Goal: Task Accomplishment & Management: Complete application form

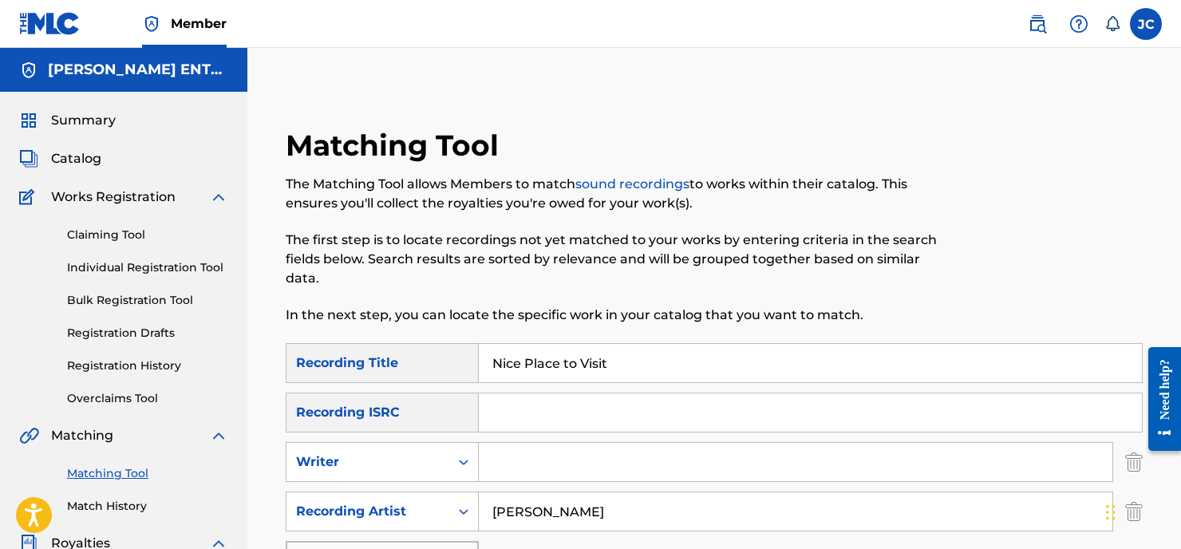
click at [81, 156] on span "Catalog" at bounding box center [76, 158] width 50 height 19
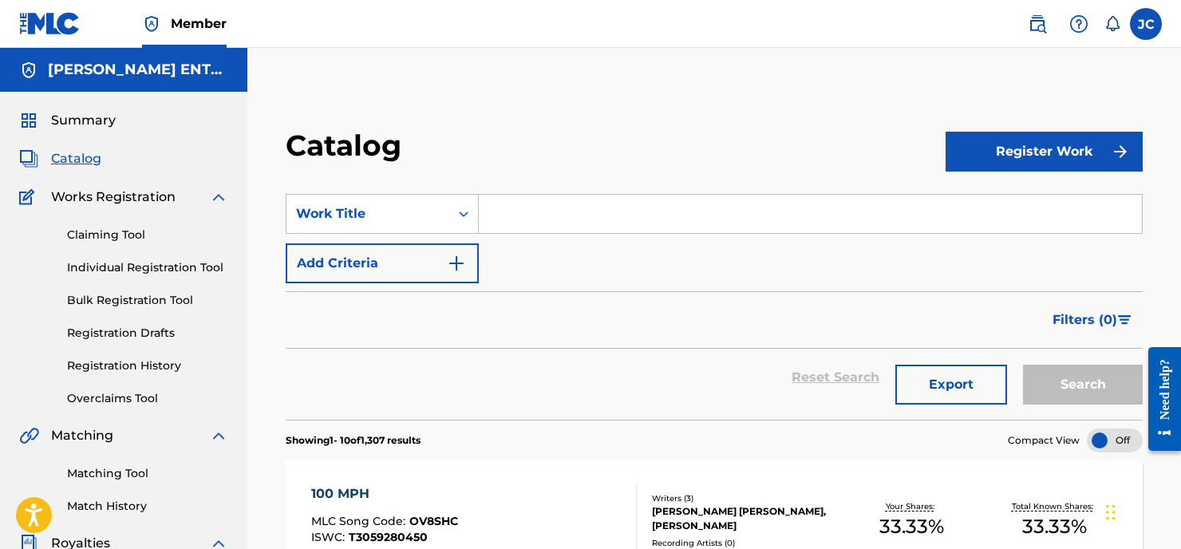
click at [511, 218] on input "Search Form" at bounding box center [810, 214] width 663 height 38
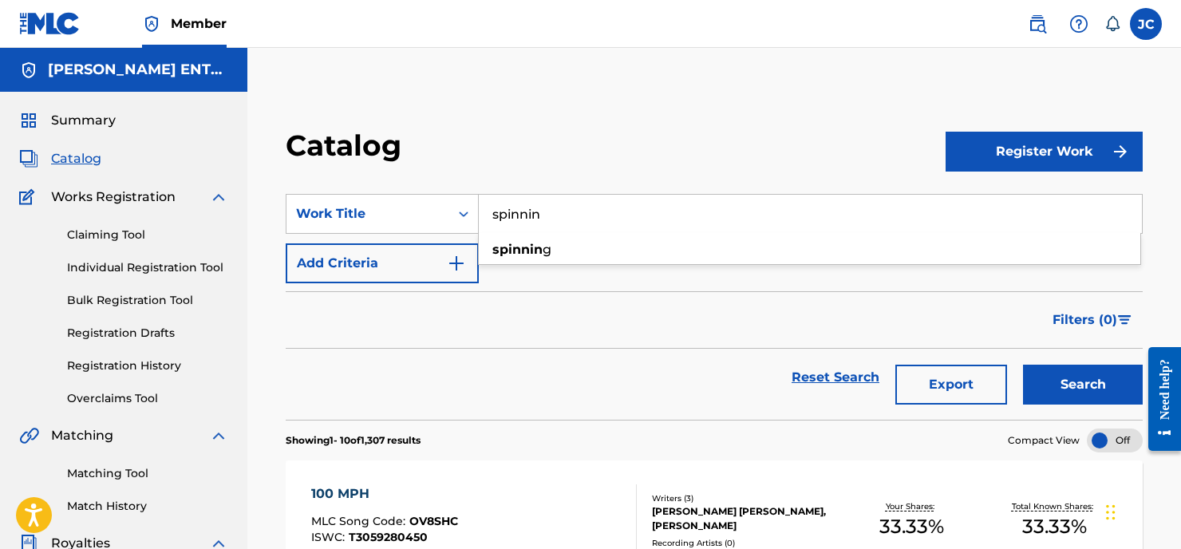
type input "spinnin"
click at [507, 279] on div "SearchWithCriteria21972504-d2d8-42cc-9f92-9b763c9d0cad Work Title spinnin Add C…" at bounding box center [714, 238] width 857 height 89
click at [428, 261] on button "Add Criteria" at bounding box center [382, 263] width 193 height 40
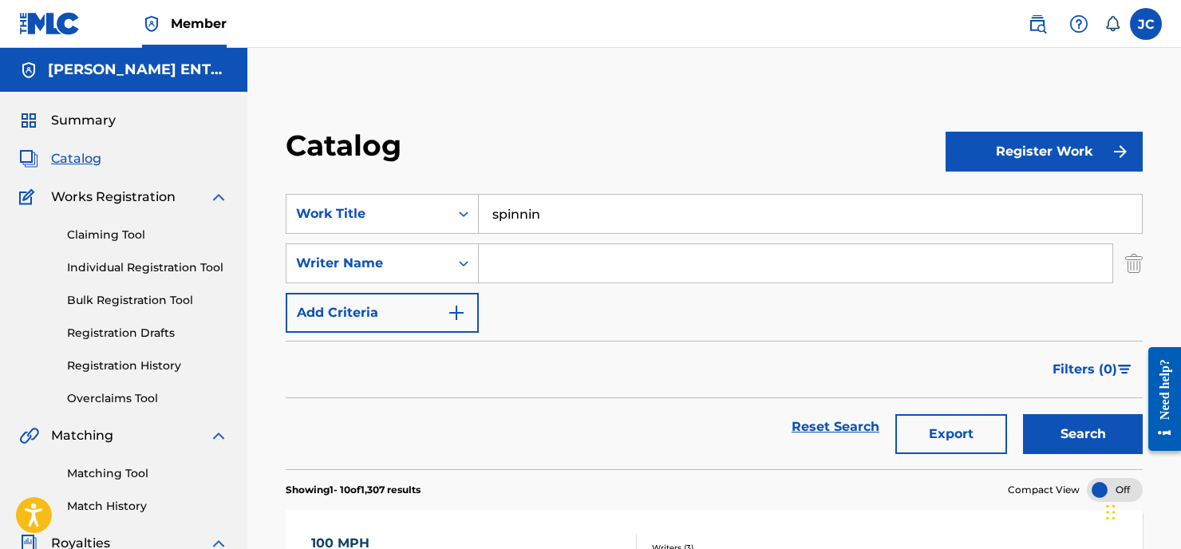
click at [538, 260] on input "Search Form" at bounding box center [795, 263] width 633 height 38
type input "[PERSON_NAME]"
click at [1082, 434] on button "Search" at bounding box center [1083, 434] width 120 height 40
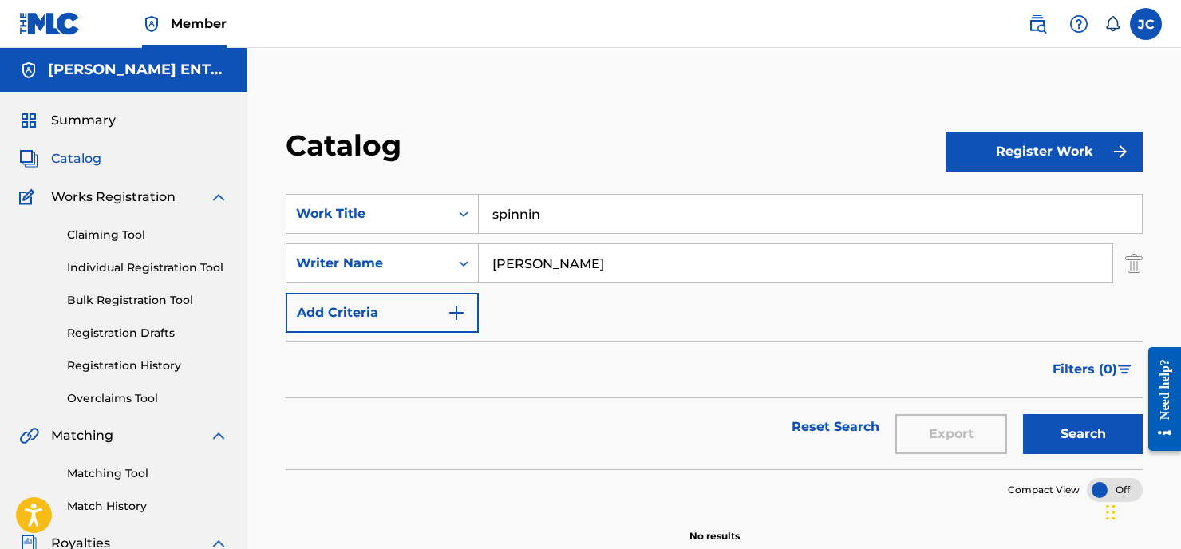
click at [547, 212] on input "spinnin" at bounding box center [810, 214] width 663 height 38
type input "spinning"
click at [95, 231] on link "Claiming Tool" at bounding box center [147, 235] width 161 height 17
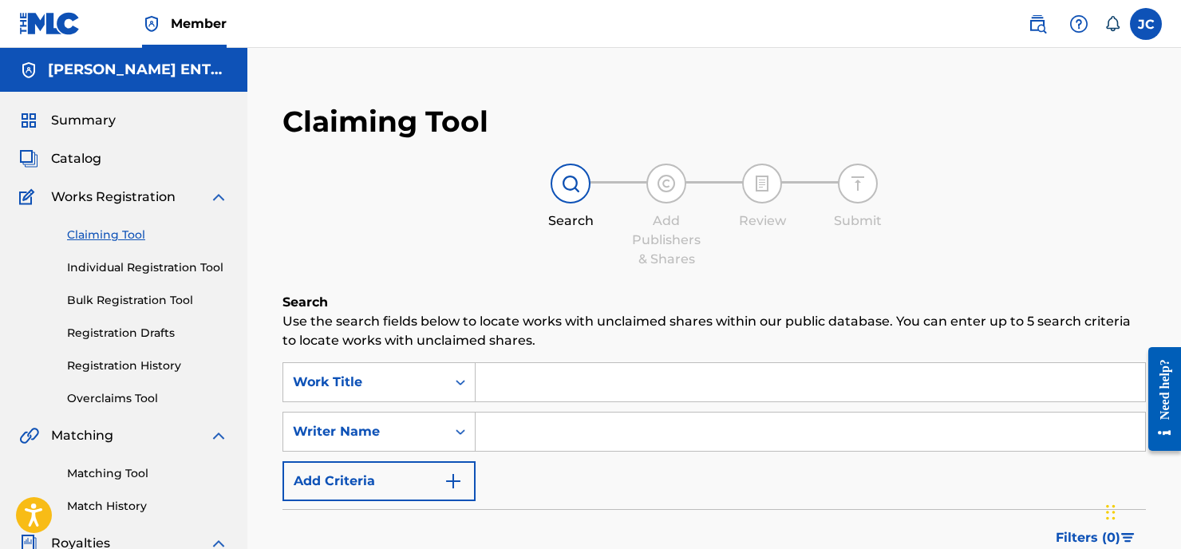
click at [511, 392] on input "Search Form" at bounding box center [809, 382] width 669 height 38
type input "Spinnin'"
type input "[PERSON_NAME]"
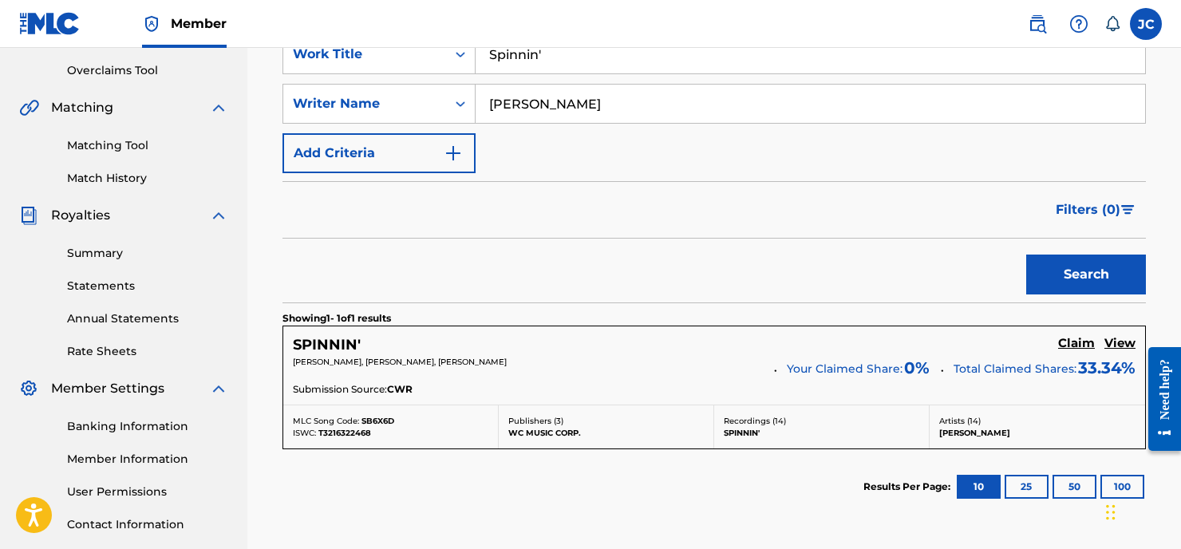
scroll to position [401, 0]
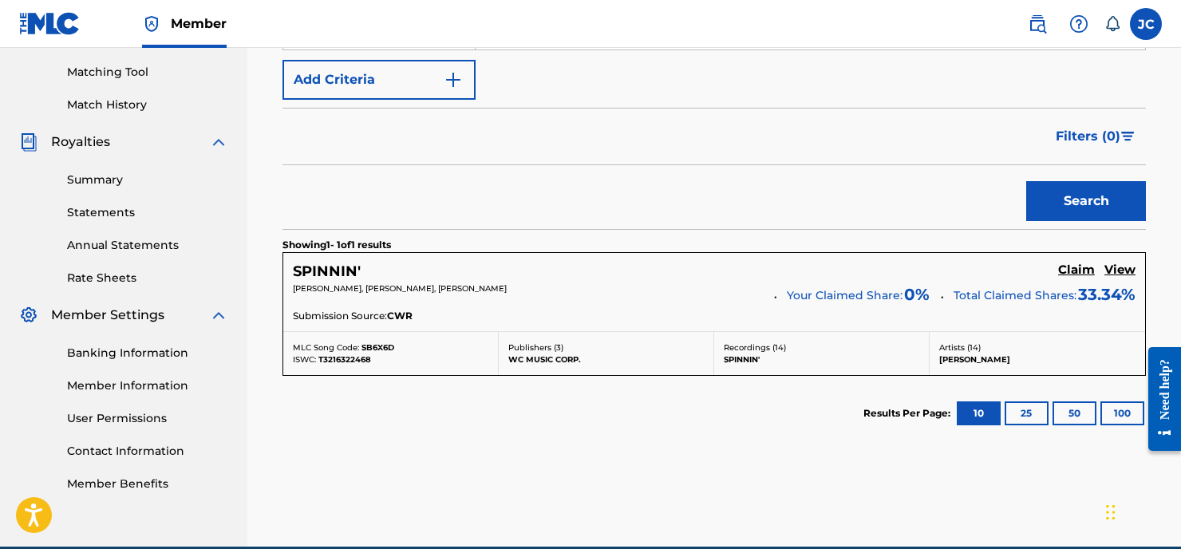
click at [1083, 271] on h5 "Claim" at bounding box center [1076, 269] width 37 height 15
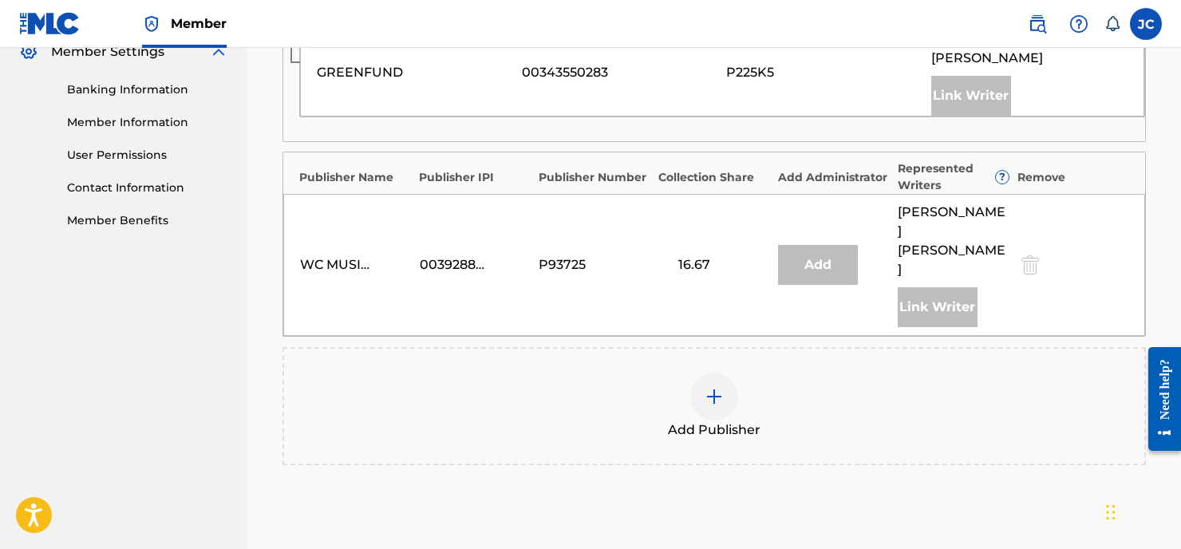
scroll to position [769, 0]
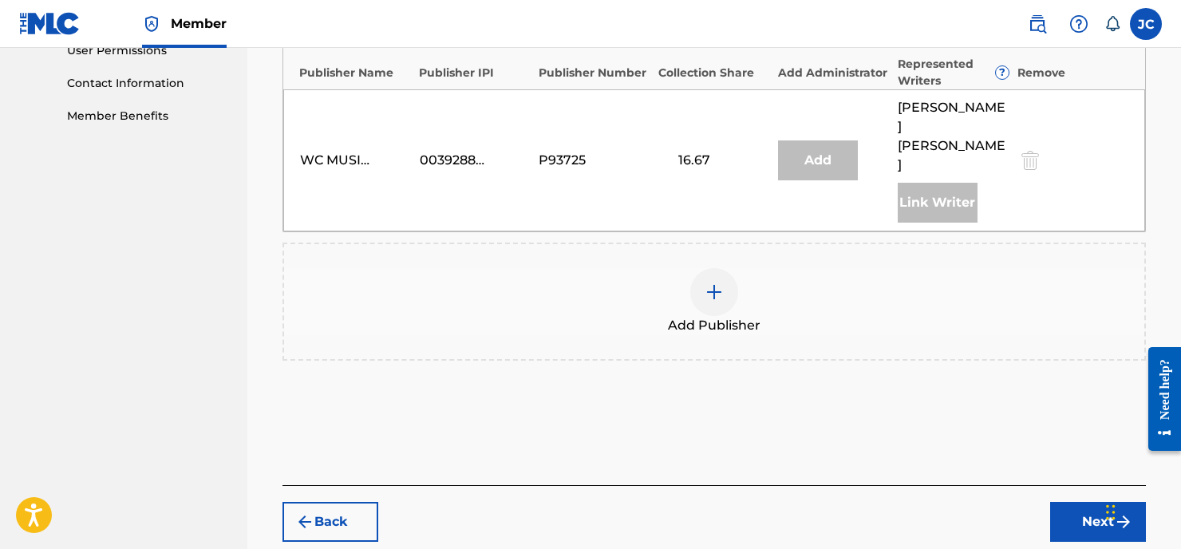
click at [716, 282] on img at bounding box center [713, 291] width 19 height 19
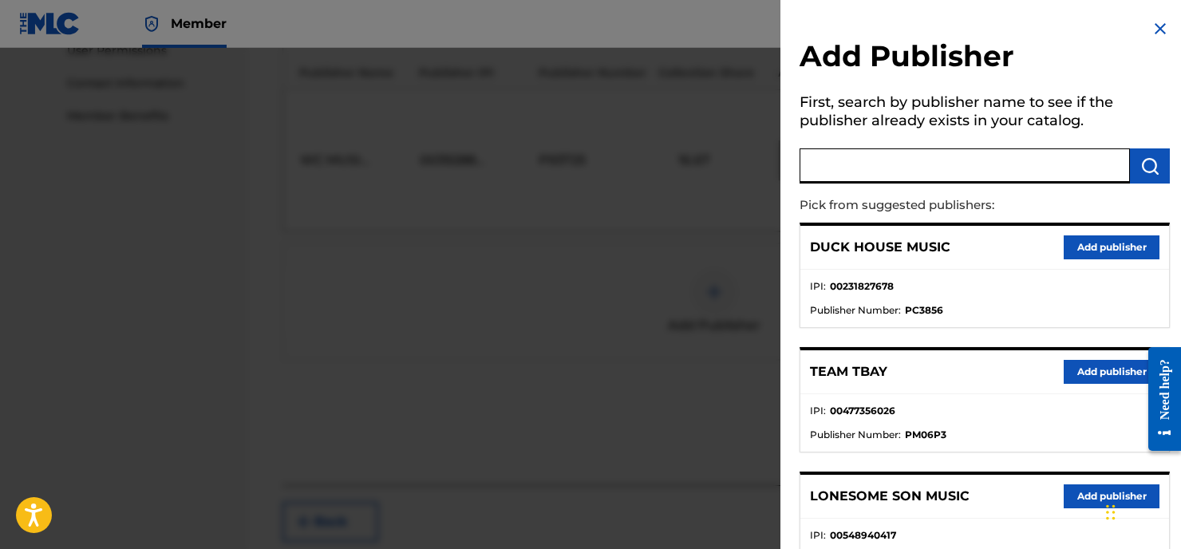
click at [832, 172] on input "text" at bounding box center [964, 165] width 330 height 35
type input "W"
type input "8 Track Music"
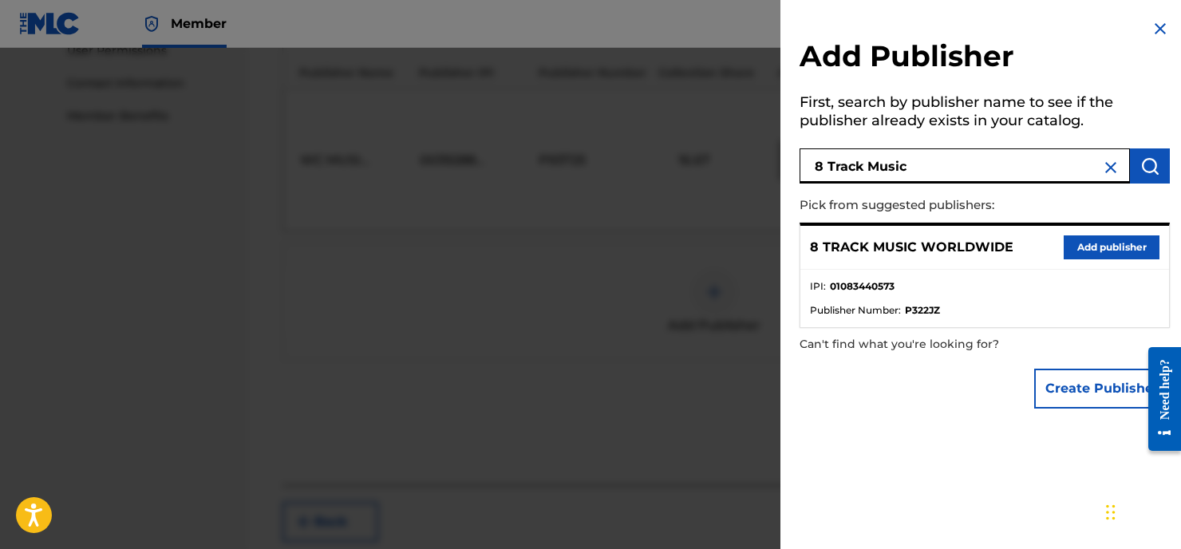
click at [1080, 246] on button "Add publisher" at bounding box center [1111, 247] width 96 height 24
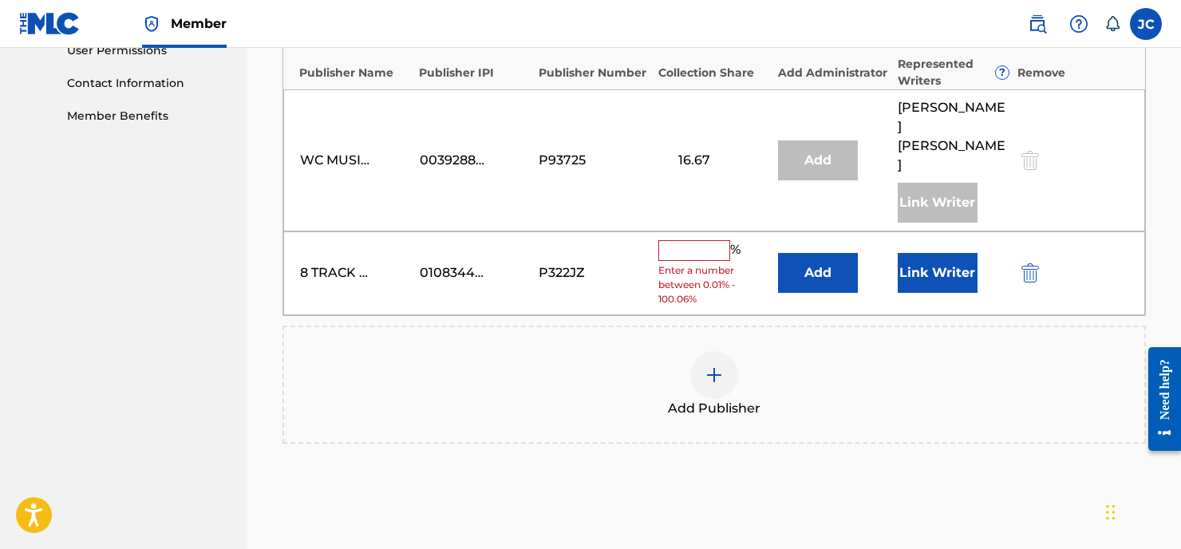
click at [700, 240] on input "text" at bounding box center [694, 250] width 72 height 21
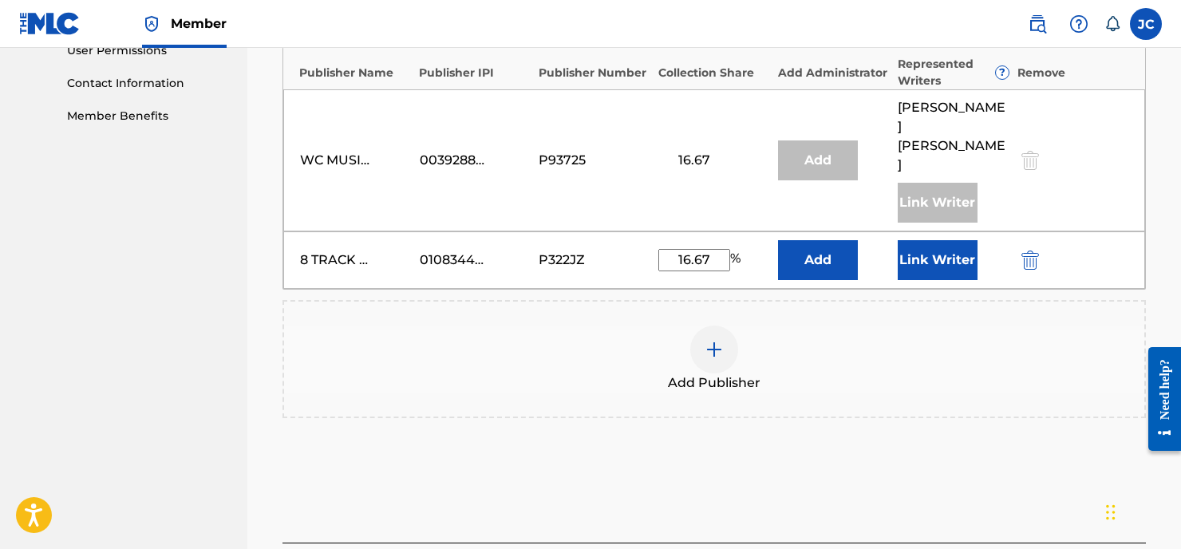
type input "16.67"
click at [818, 240] on button "Add" at bounding box center [818, 260] width 80 height 40
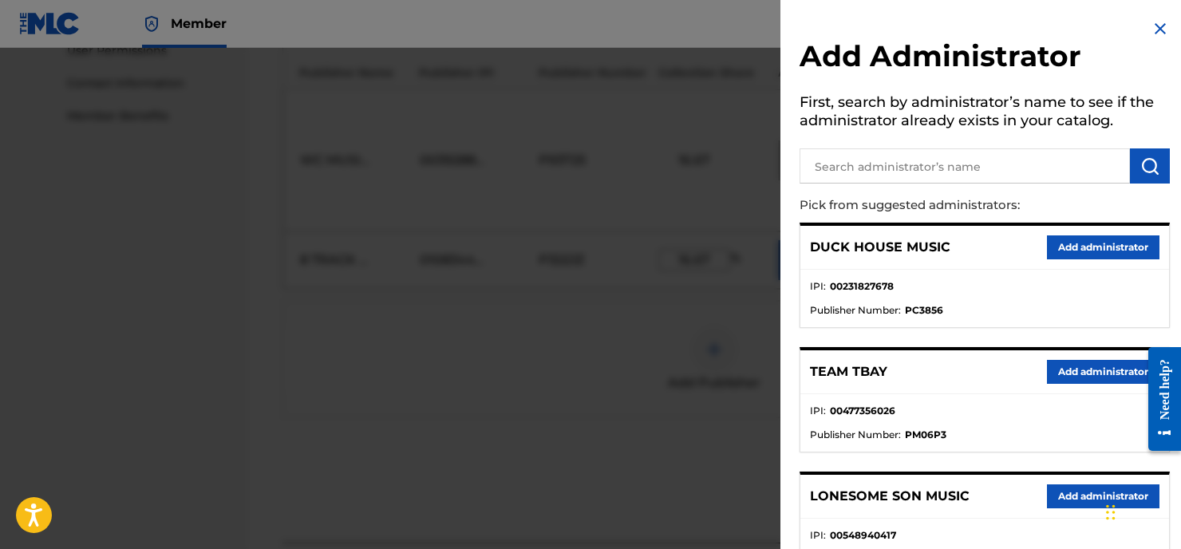
click at [843, 168] on input "text" at bounding box center [964, 165] width 330 height 35
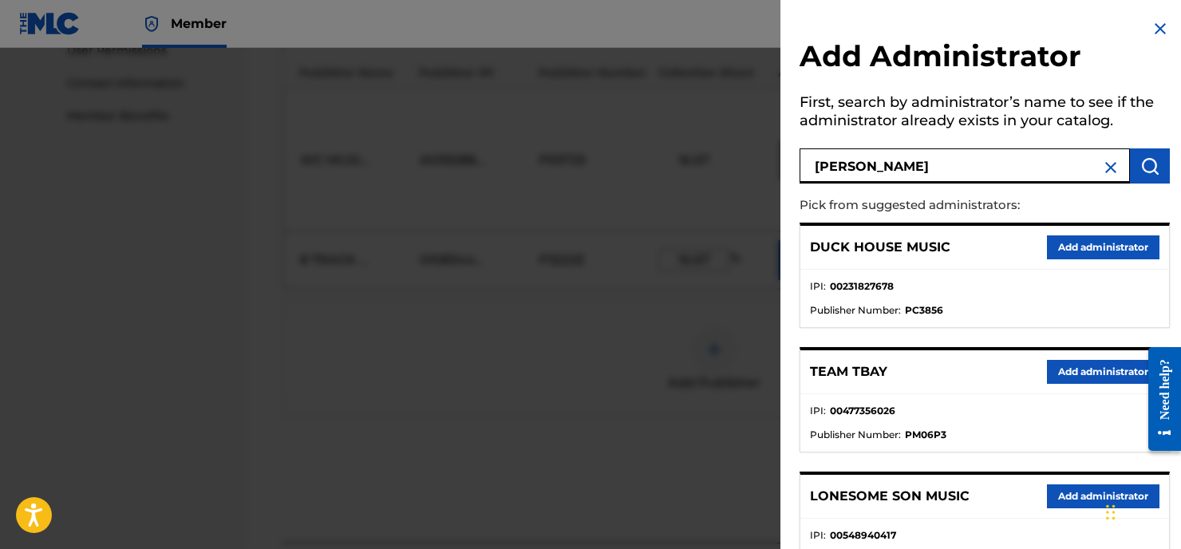
type input "[PERSON_NAME]"
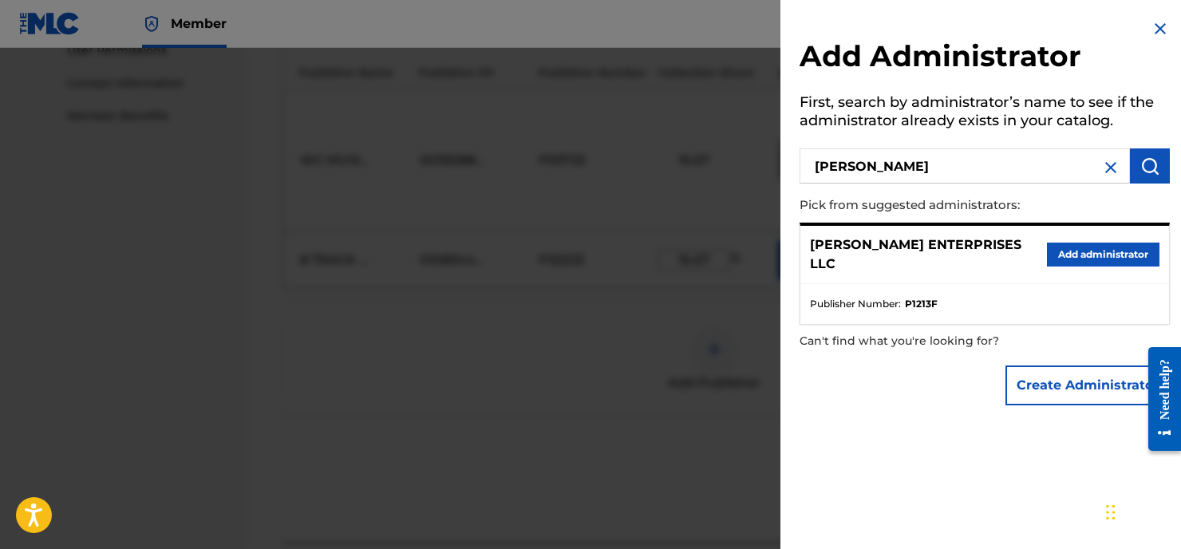
click at [1062, 246] on button "Add administrator" at bounding box center [1102, 254] width 112 height 24
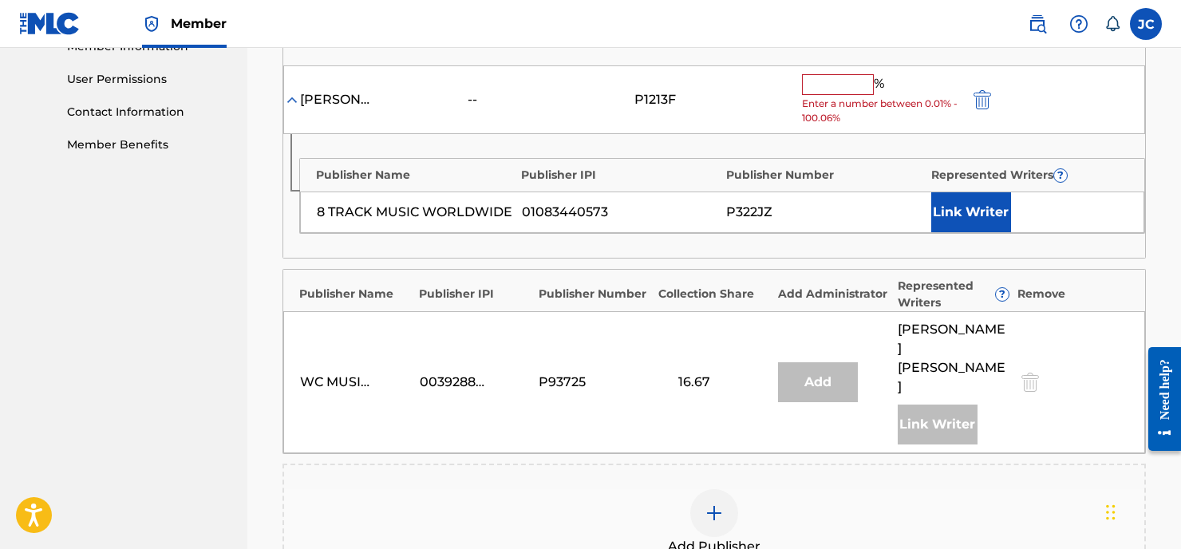
scroll to position [656, 0]
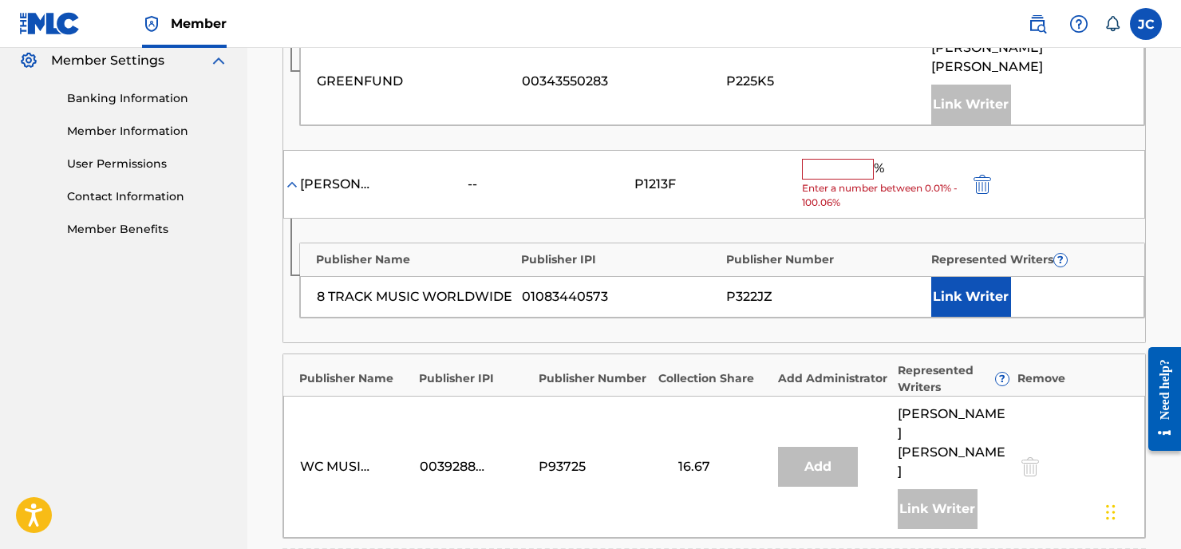
click at [822, 159] on input "text" at bounding box center [838, 169] width 72 height 21
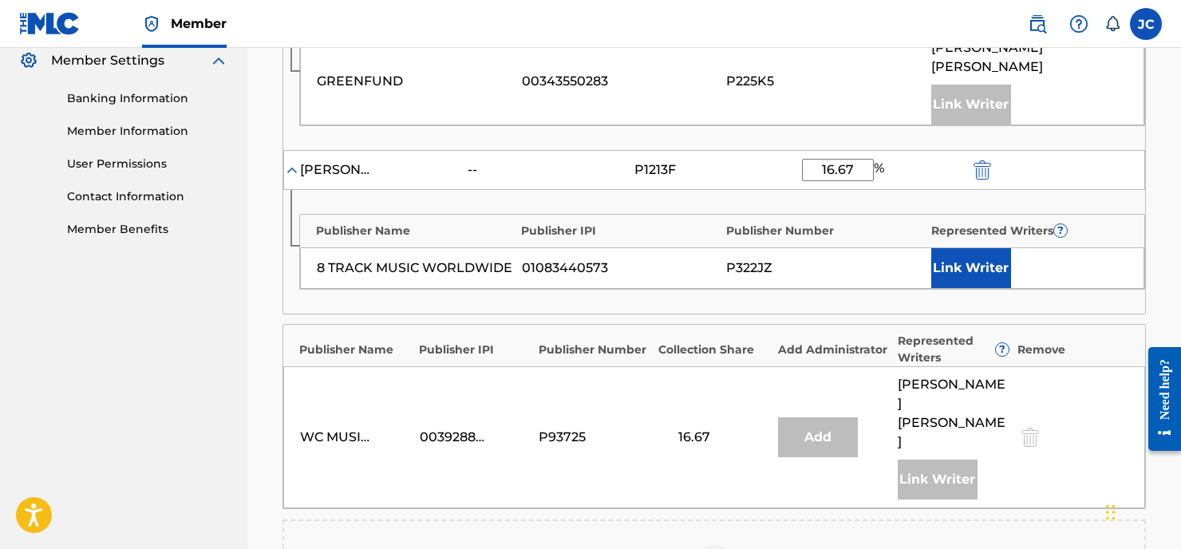
type input "16.67"
click at [952, 248] on button "Link Writer" at bounding box center [971, 268] width 80 height 40
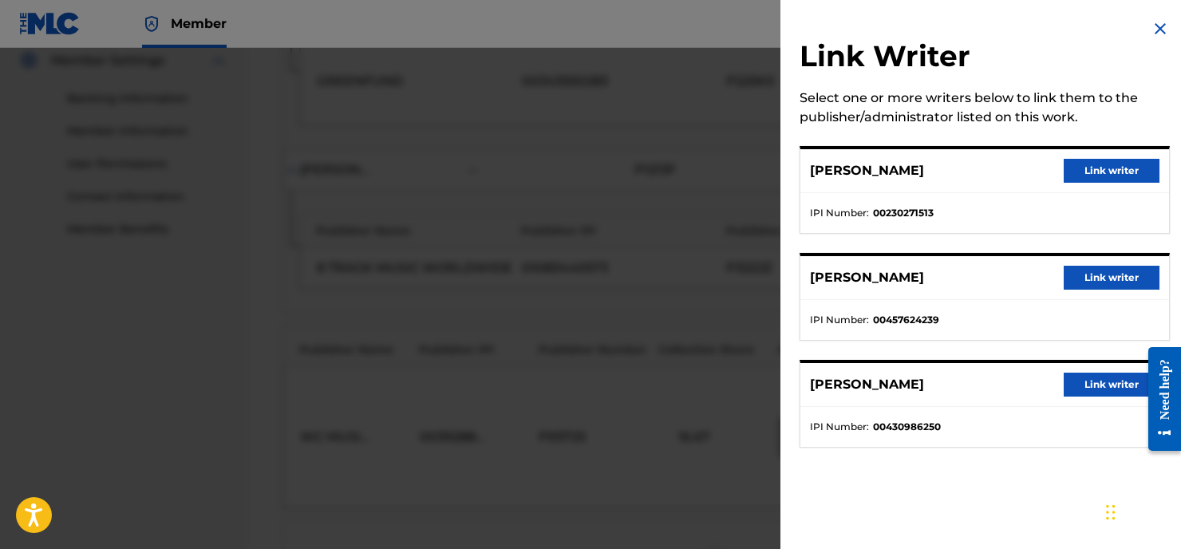
click at [1070, 271] on button "Link writer" at bounding box center [1111, 278] width 96 height 24
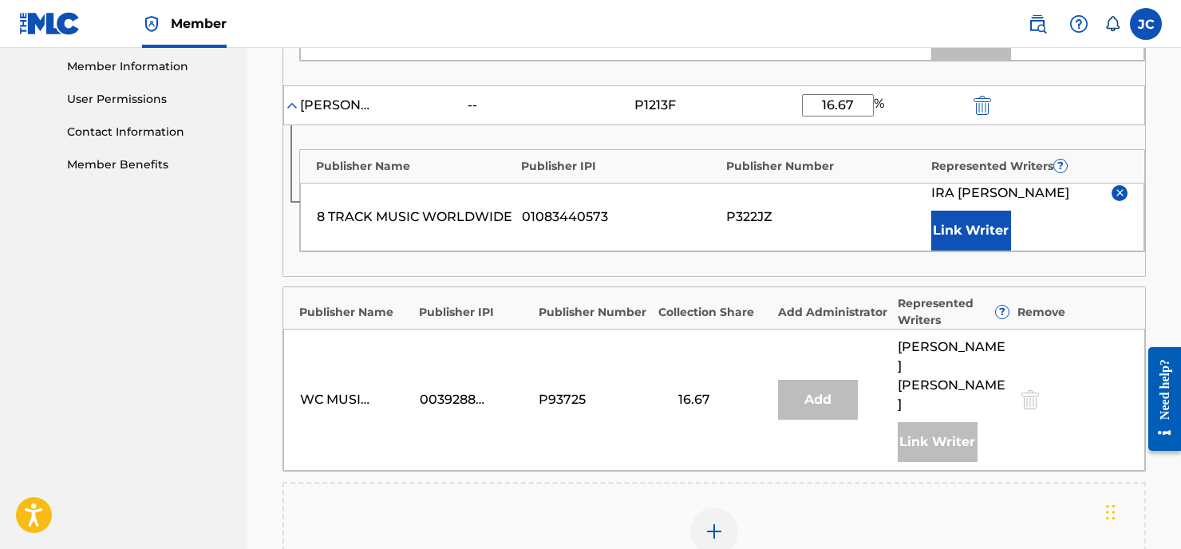
scroll to position [778, 0]
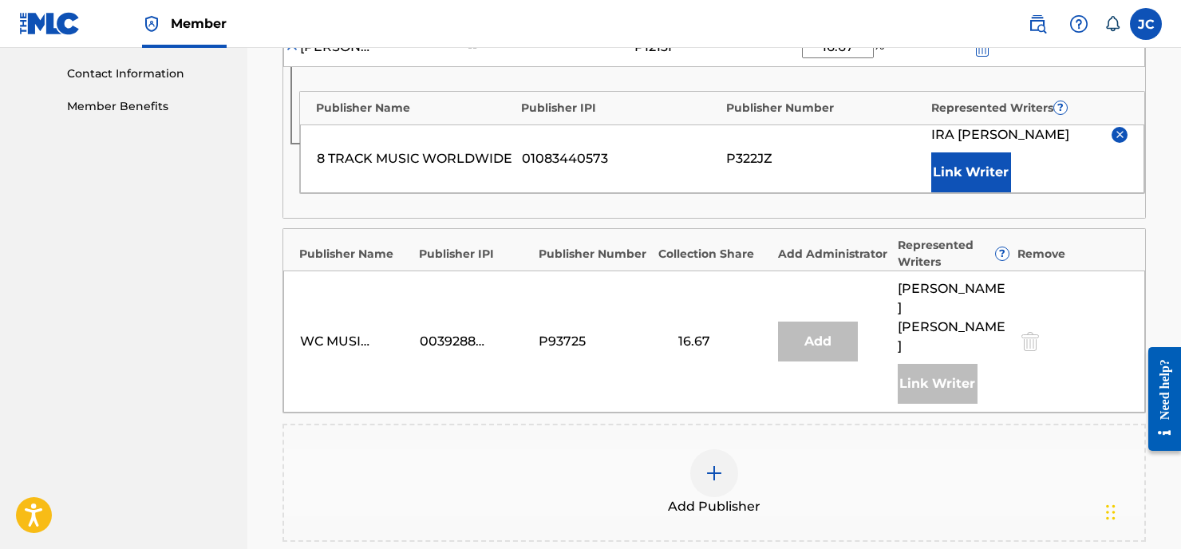
click at [709, 463] on img at bounding box center [713, 472] width 19 height 19
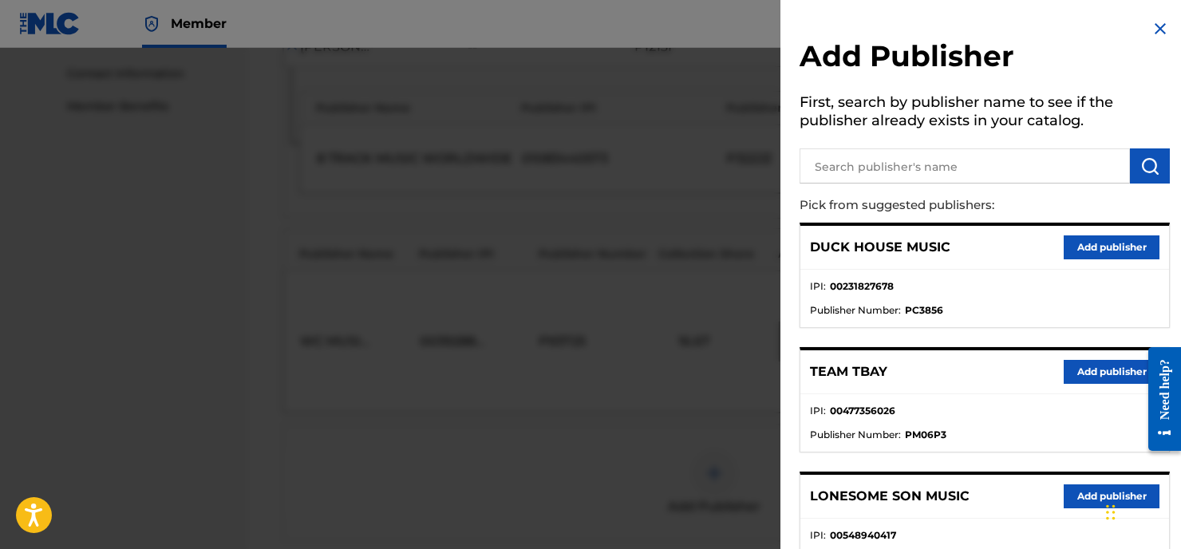
click at [855, 161] on input "text" at bounding box center [964, 165] width 330 height 35
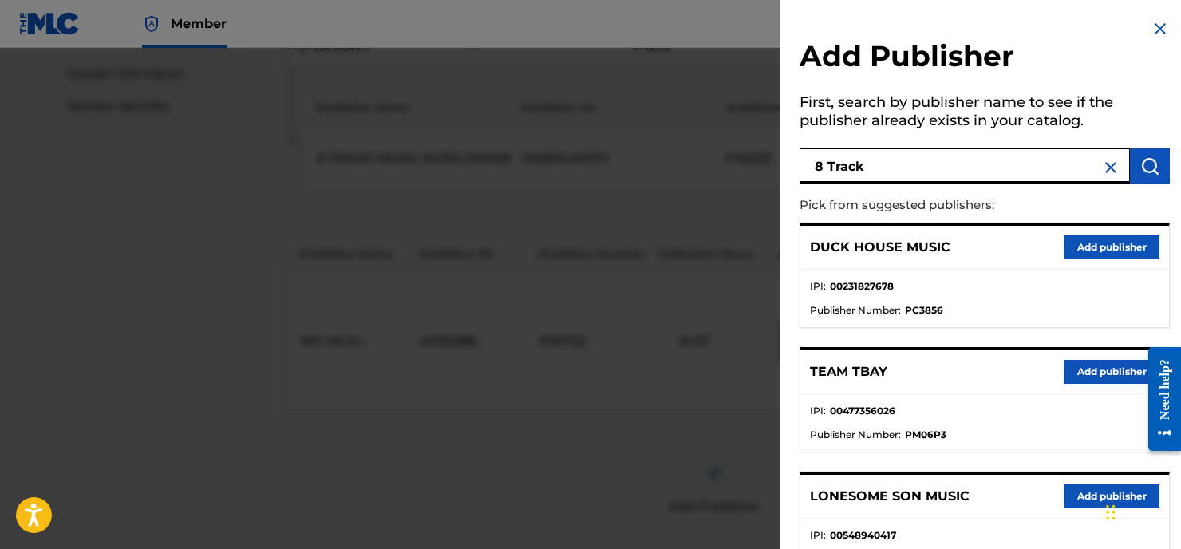
type input "8 Track"
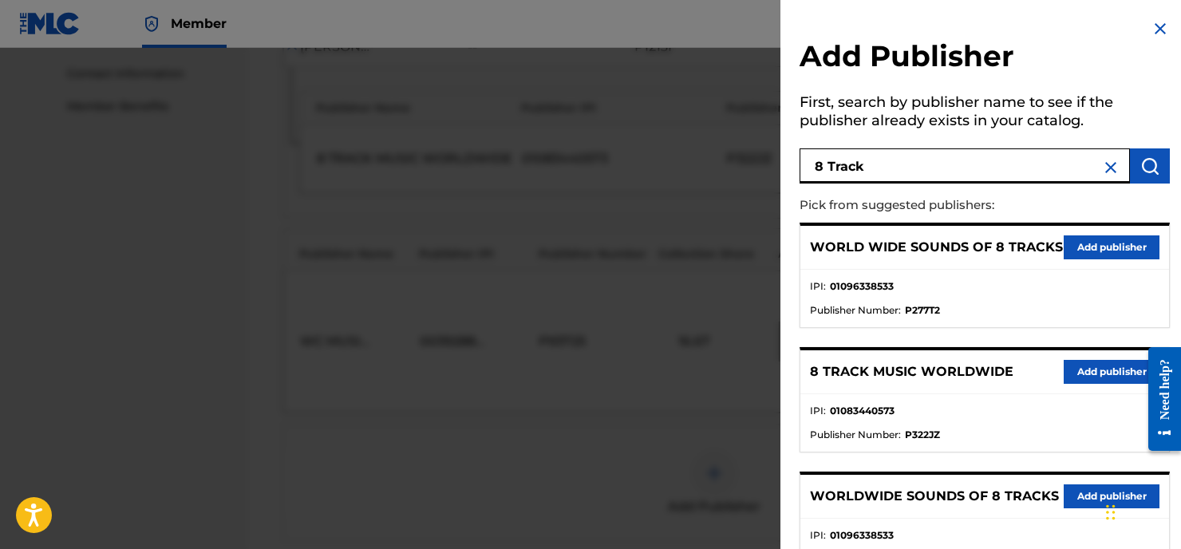
click at [1083, 363] on button "Add publisher" at bounding box center [1111, 372] width 96 height 24
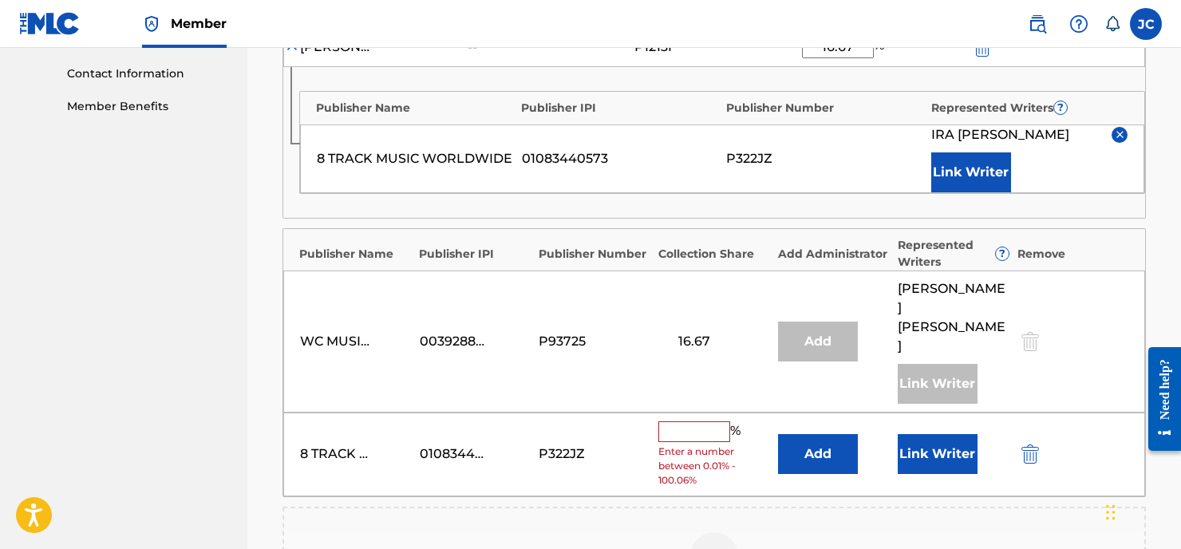
click at [673, 421] on input "text" at bounding box center [694, 431] width 72 height 21
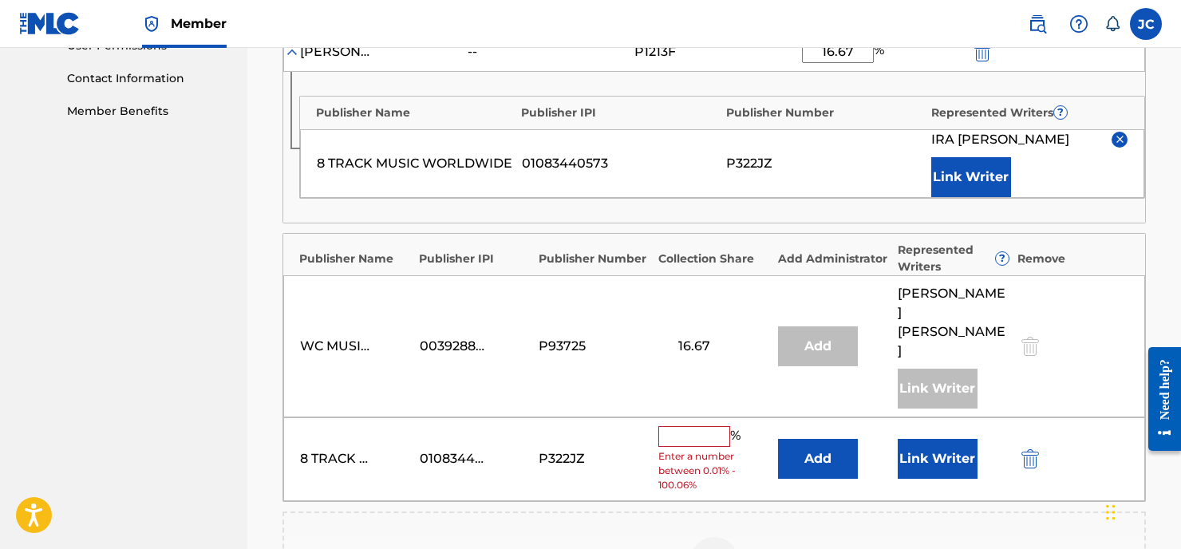
scroll to position [971, 0]
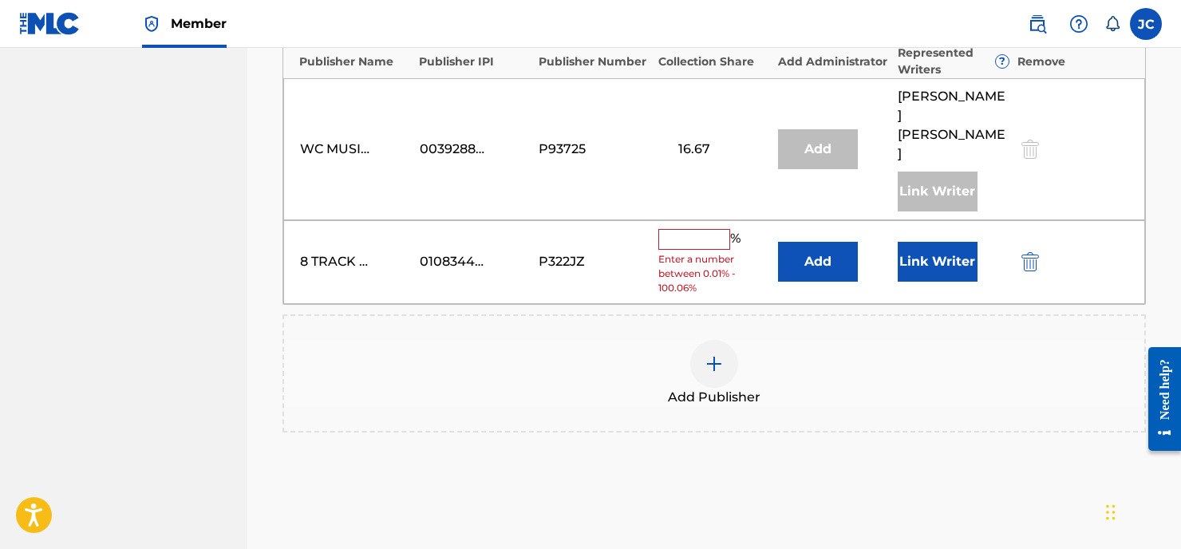
click at [1030, 252] on img "submit" at bounding box center [1030, 261] width 18 height 19
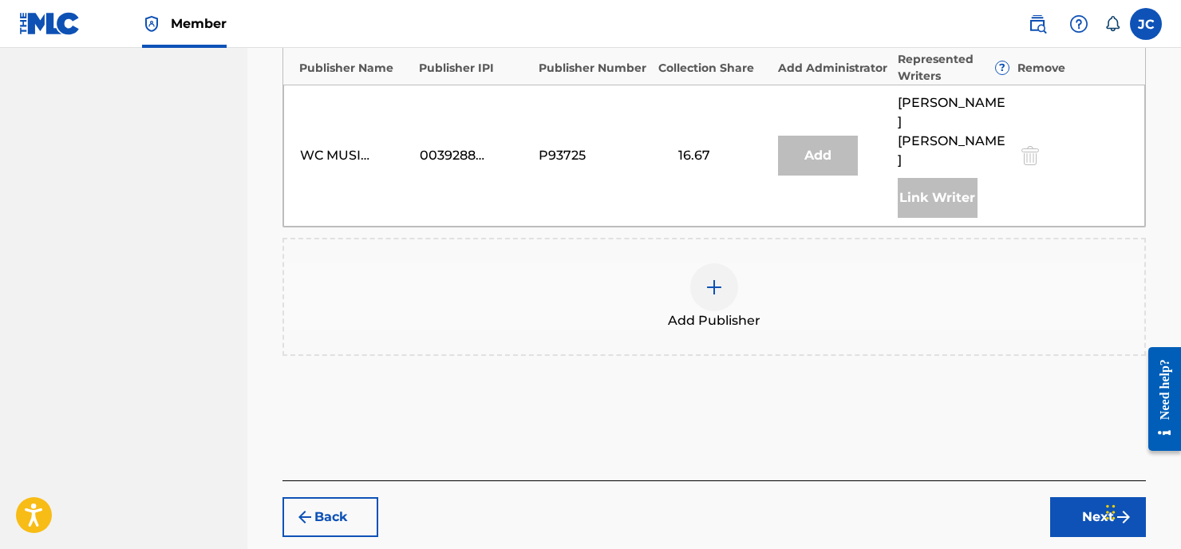
click at [710, 278] on img at bounding box center [713, 287] width 19 height 19
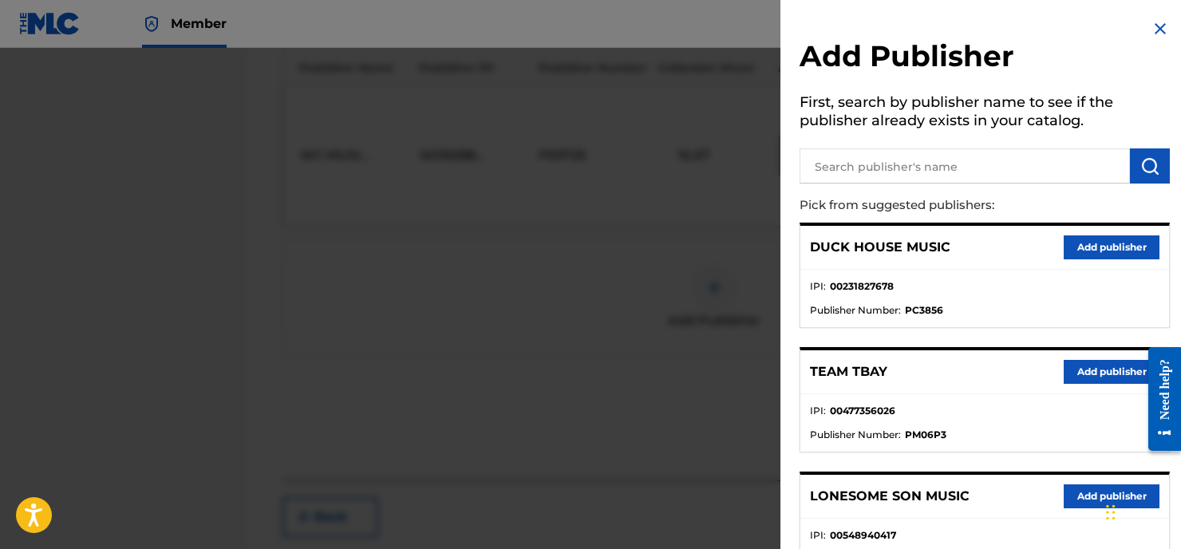
click at [832, 164] on input "text" at bounding box center [964, 165] width 330 height 35
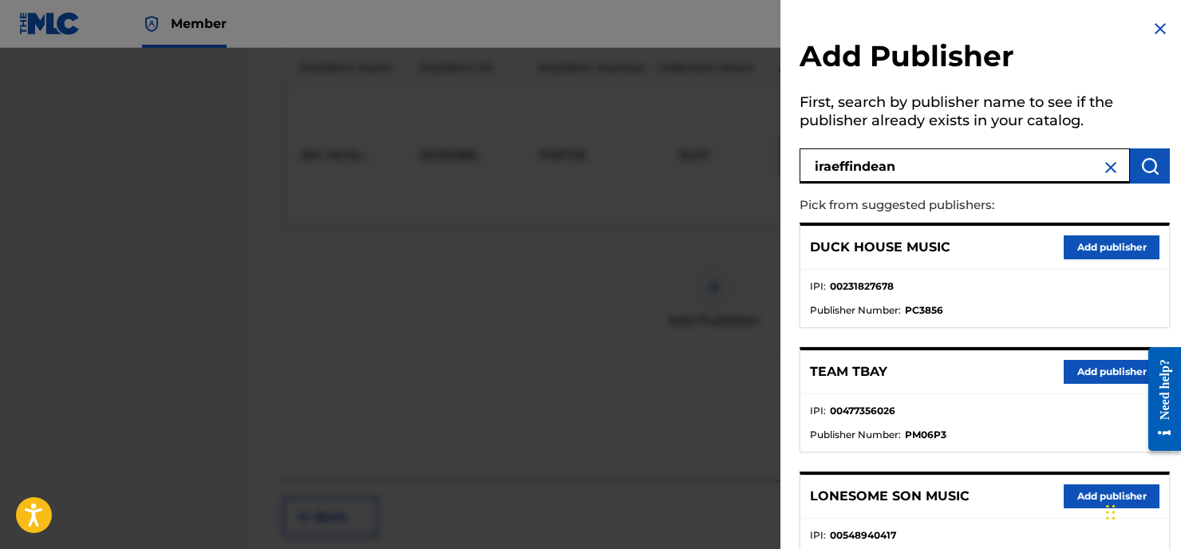
type input "iraeffindean"
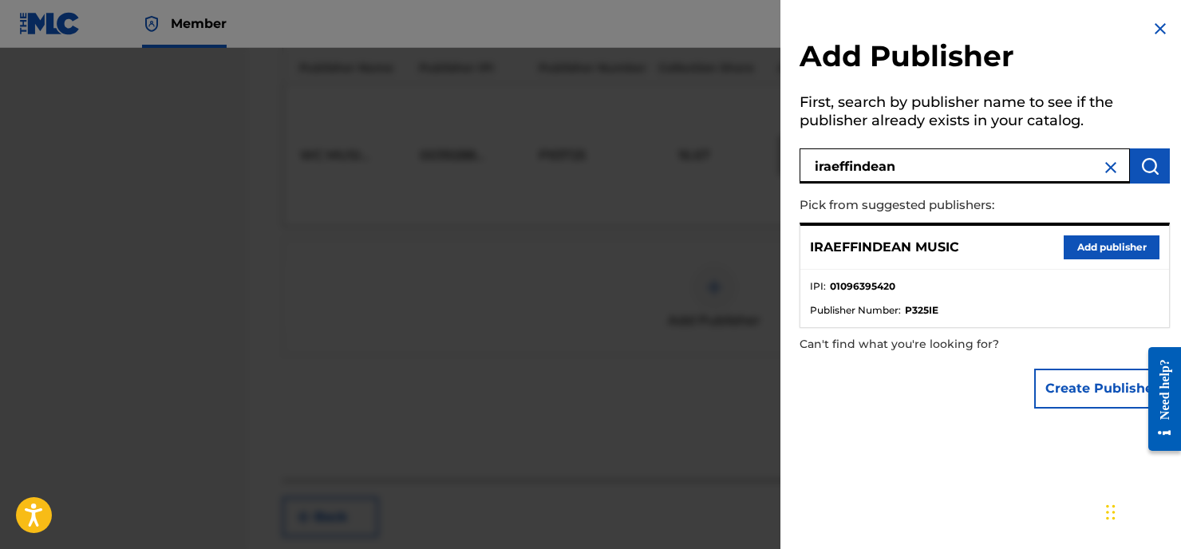
click at [1090, 242] on button "Add publisher" at bounding box center [1111, 247] width 96 height 24
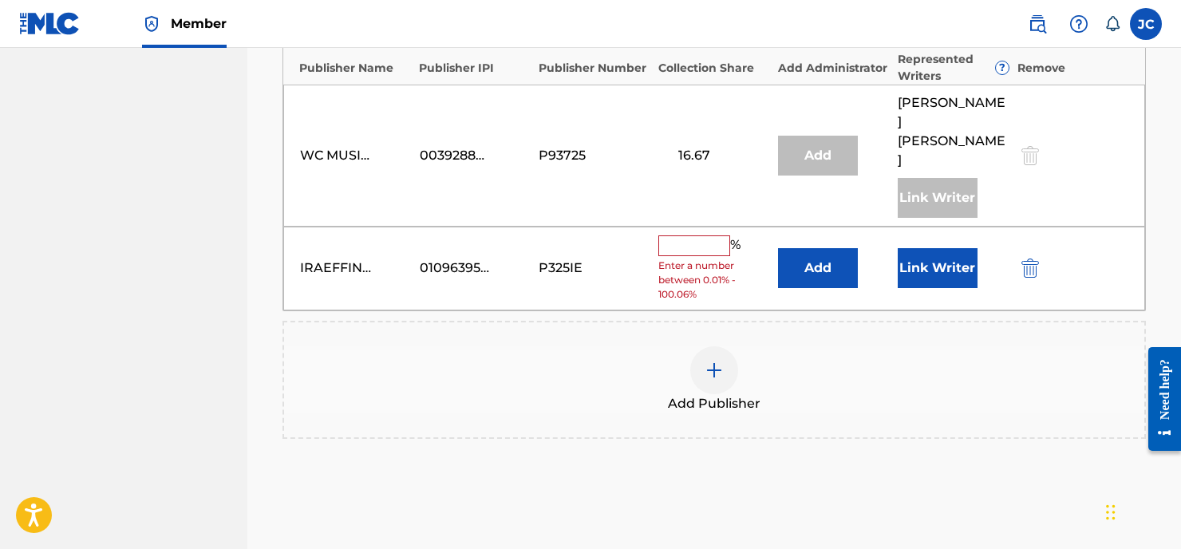
click at [694, 235] on input "text" at bounding box center [694, 245] width 72 height 21
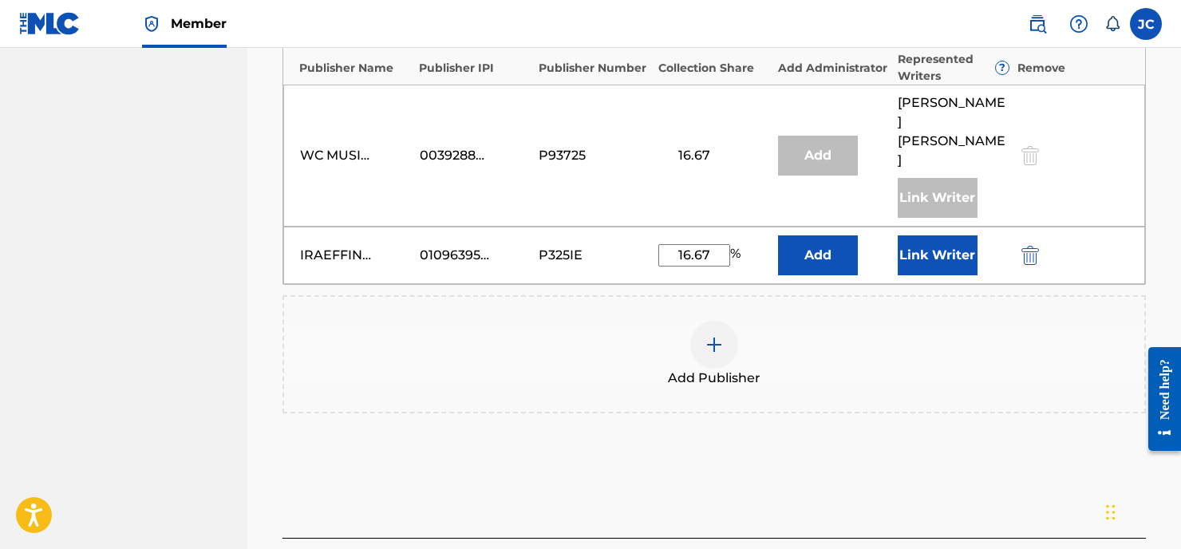
type input "16.67"
click at [801, 235] on button "Add" at bounding box center [818, 255] width 80 height 40
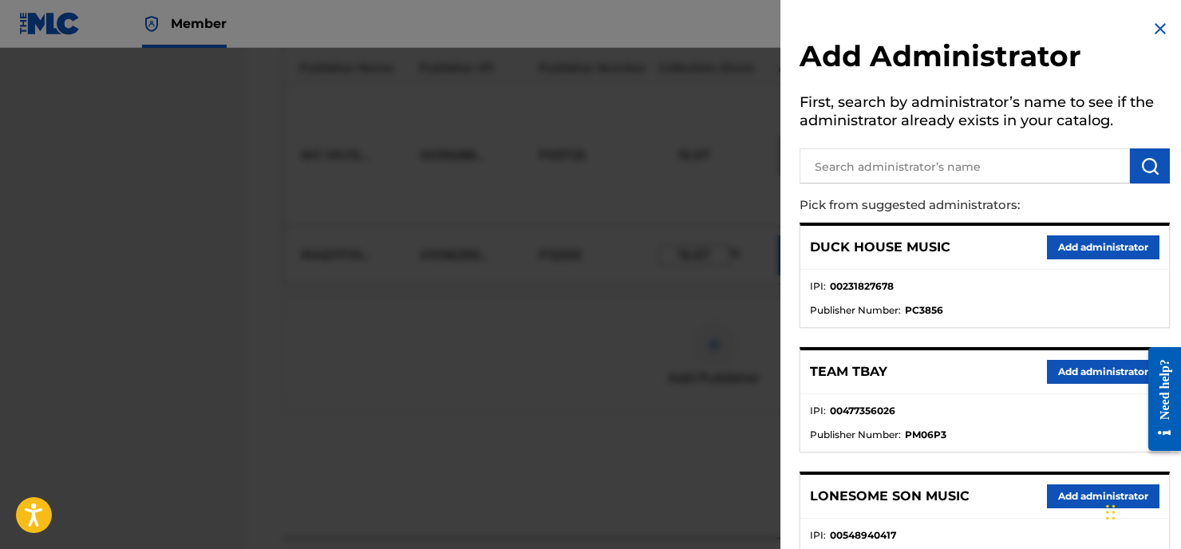
click at [830, 164] on input "text" at bounding box center [964, 165] width 330 height 35
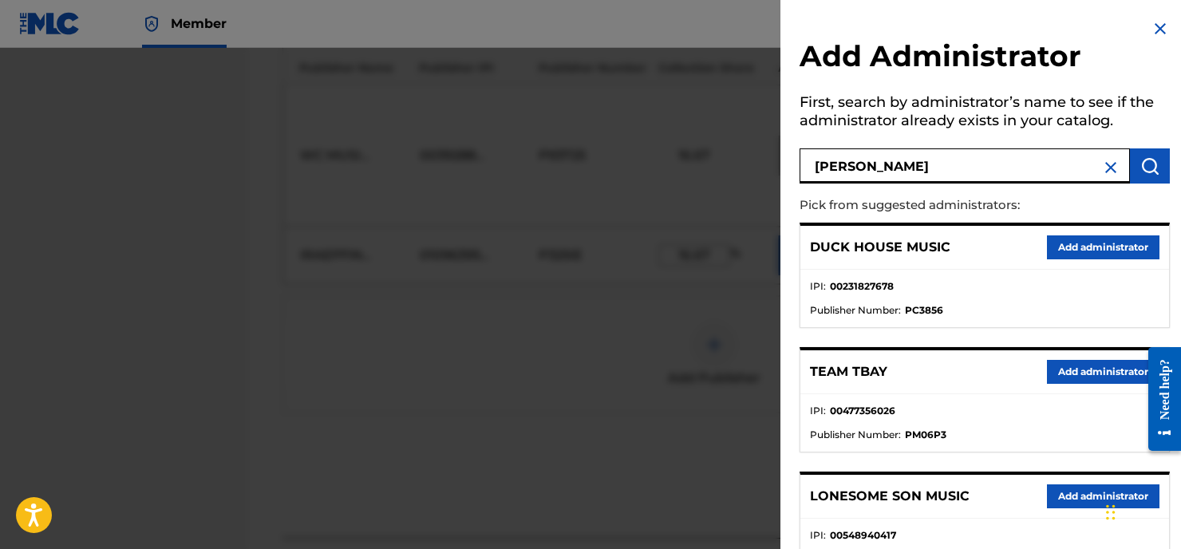
type input "[PERSON_NAME]"
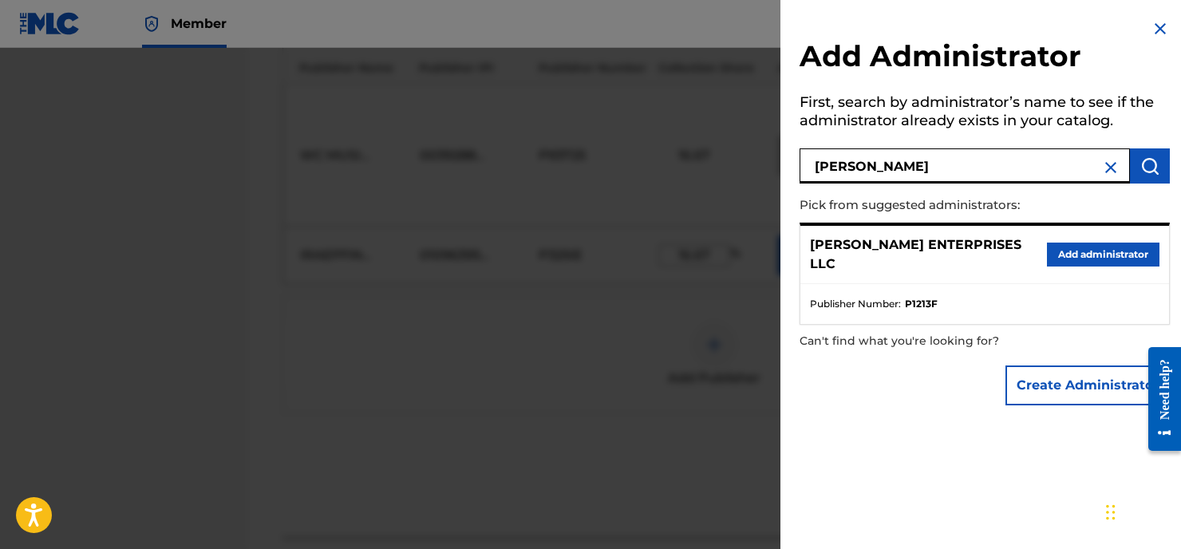
click at [1085, 250] on button "Add administrator" at bounding box center [1102, 254] width 112 height 24
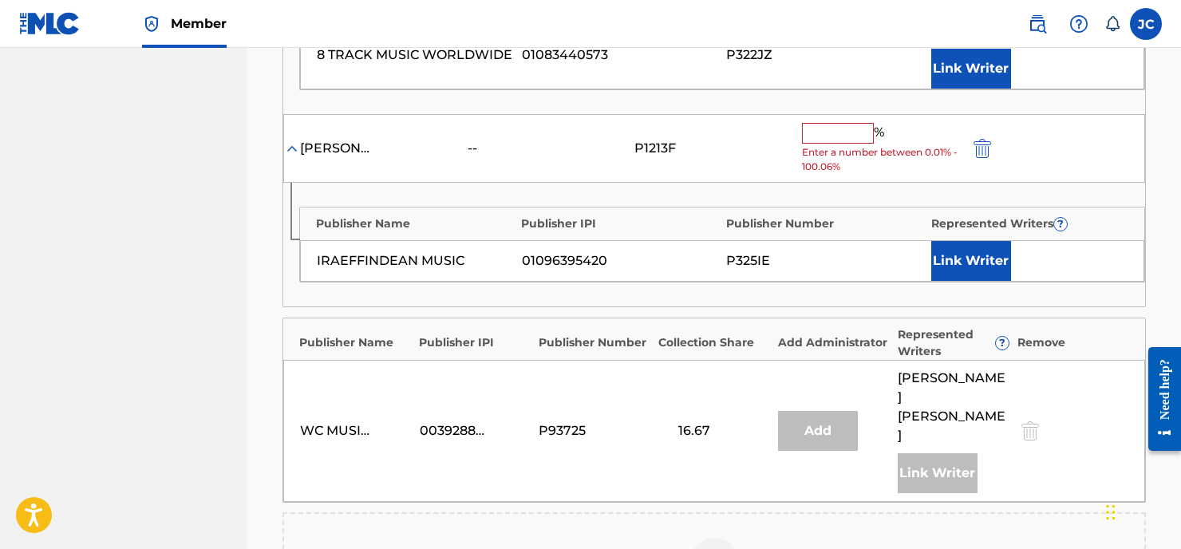
scroll to position [831, 0]
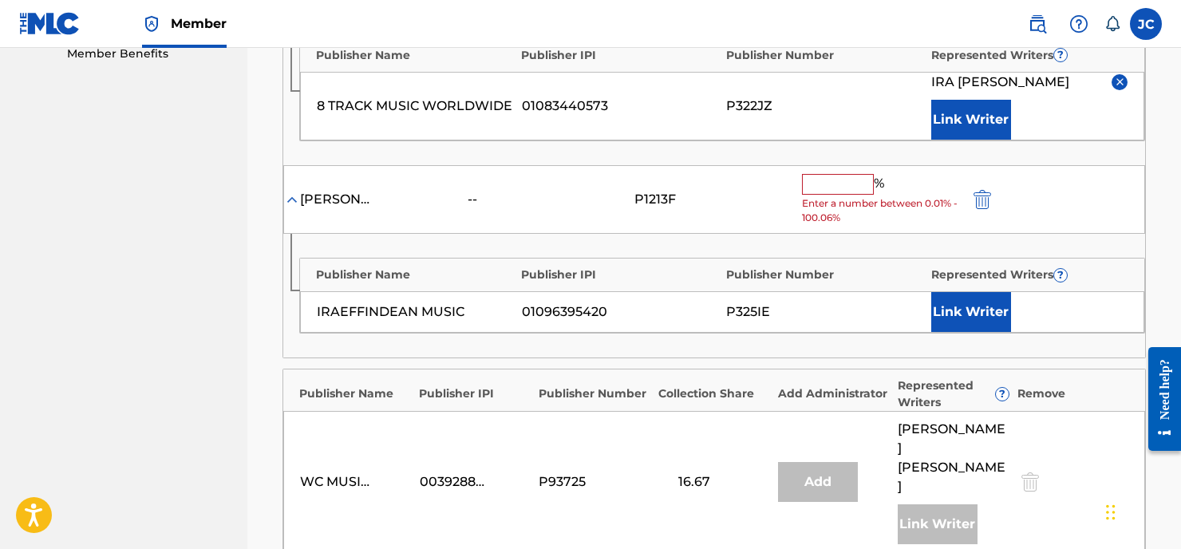
click at [827, 174] on input "text" at bounding box center [838, 184] width 72 height 21
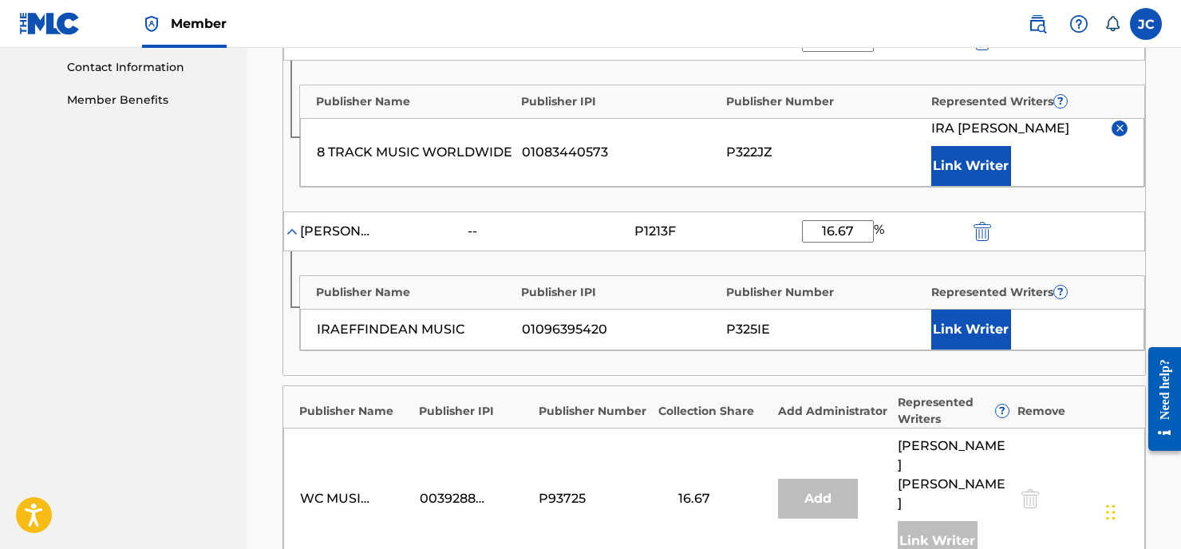
scroll to position [665, 0]
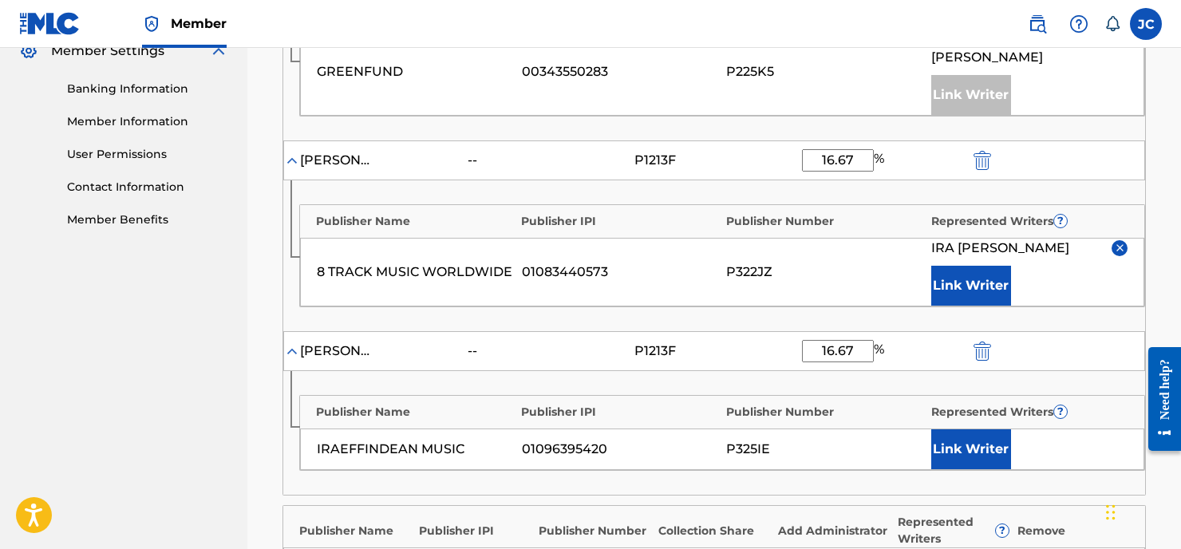
type input "16.67"
click at [970, 429] on button "Link Writer" at bounding box center [971, 449] width 80 height 40
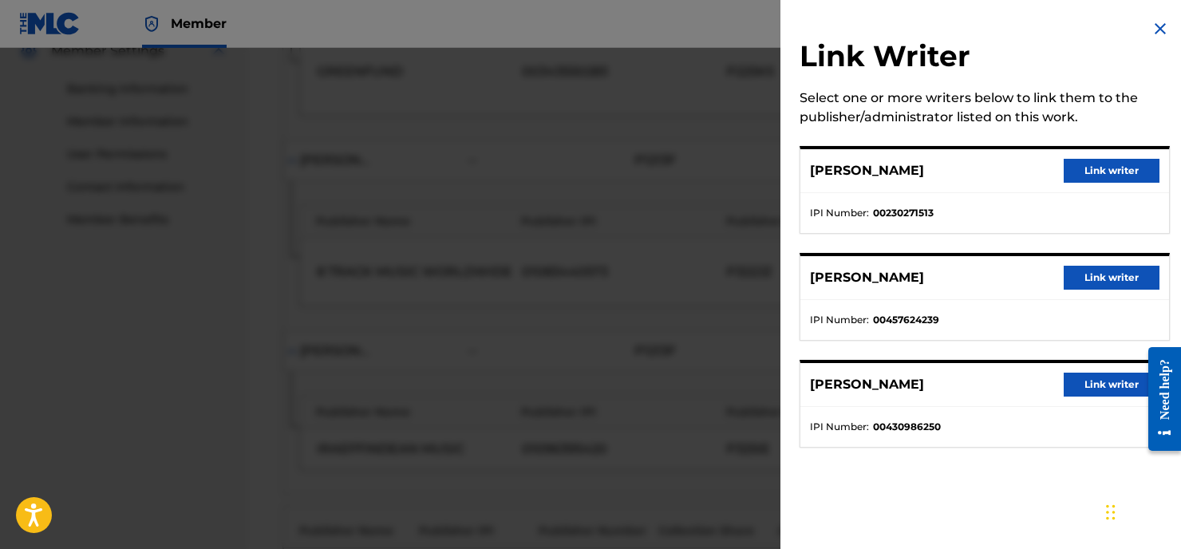
click at [1076, 278] on button "Link writer" at bounding box center [1111, 278] width 96 height 24
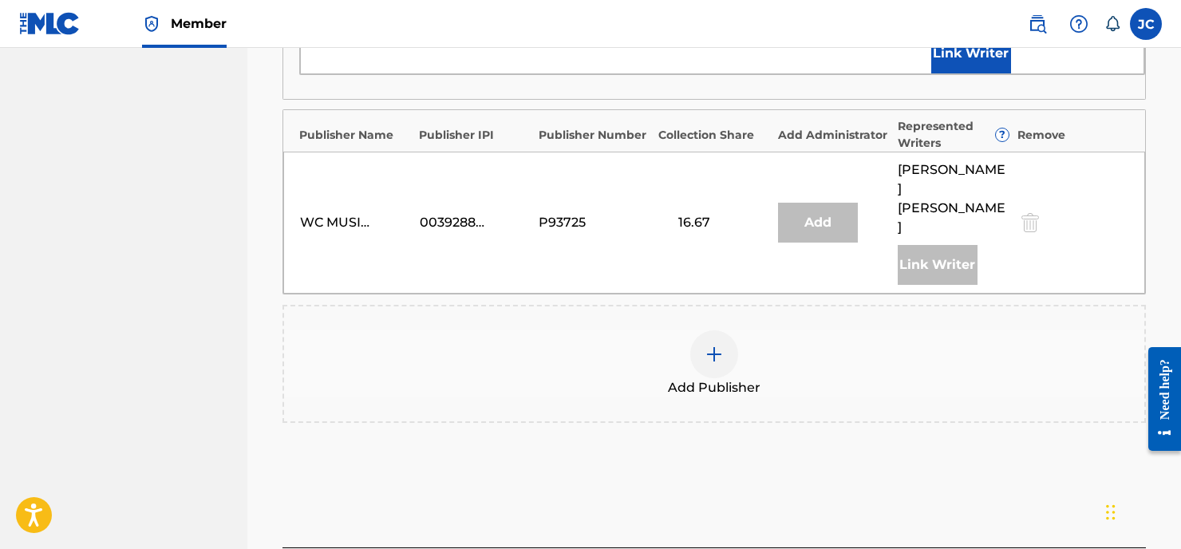
scroll to position [1152, 0]
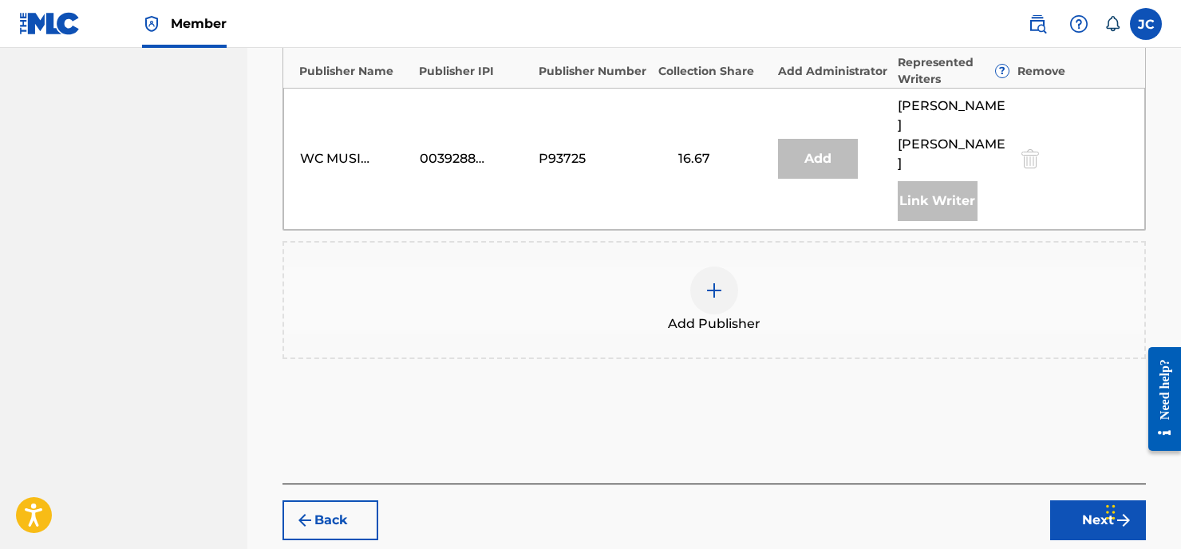
click at [1080, 500] on button "Next" at bounding box center [1098, 520] width 96 height 40
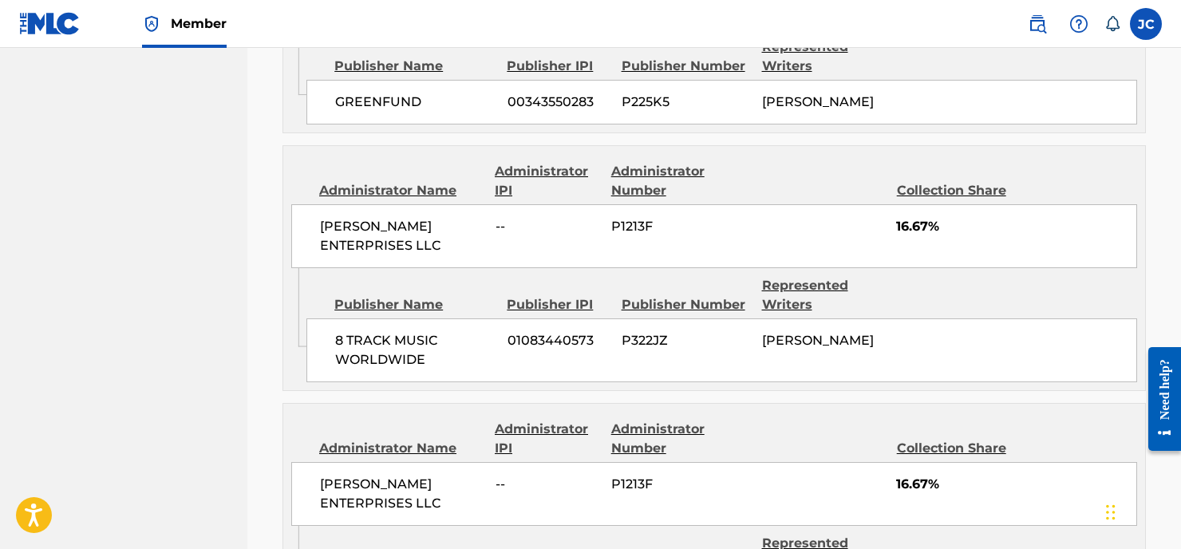
scroll to position [1192, 0]
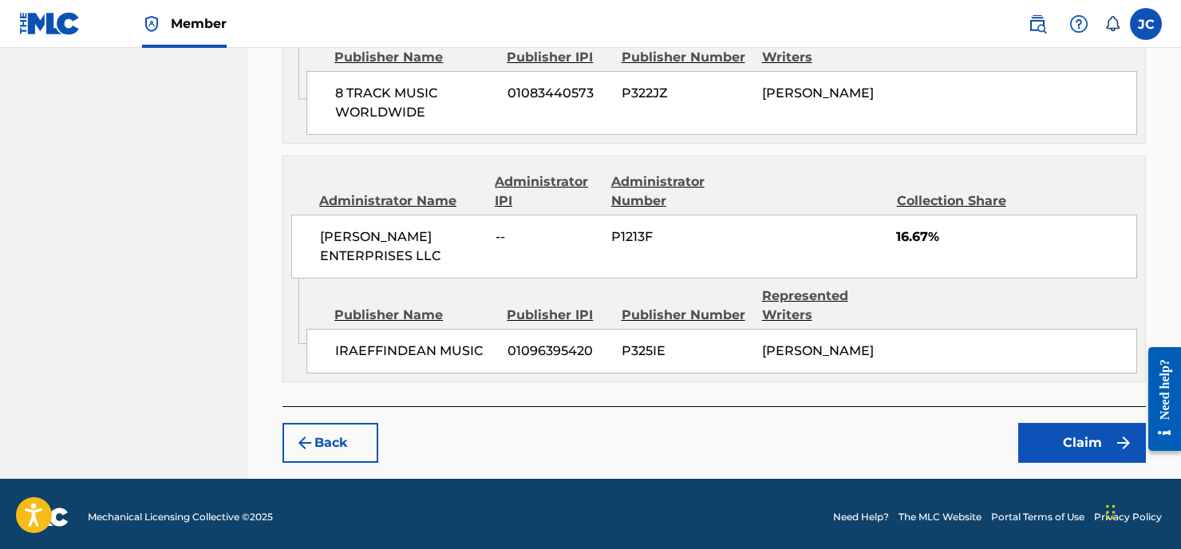
click at [1092, 429] on button "Claim" at bounding box center [1082, 443] width 128 height 40
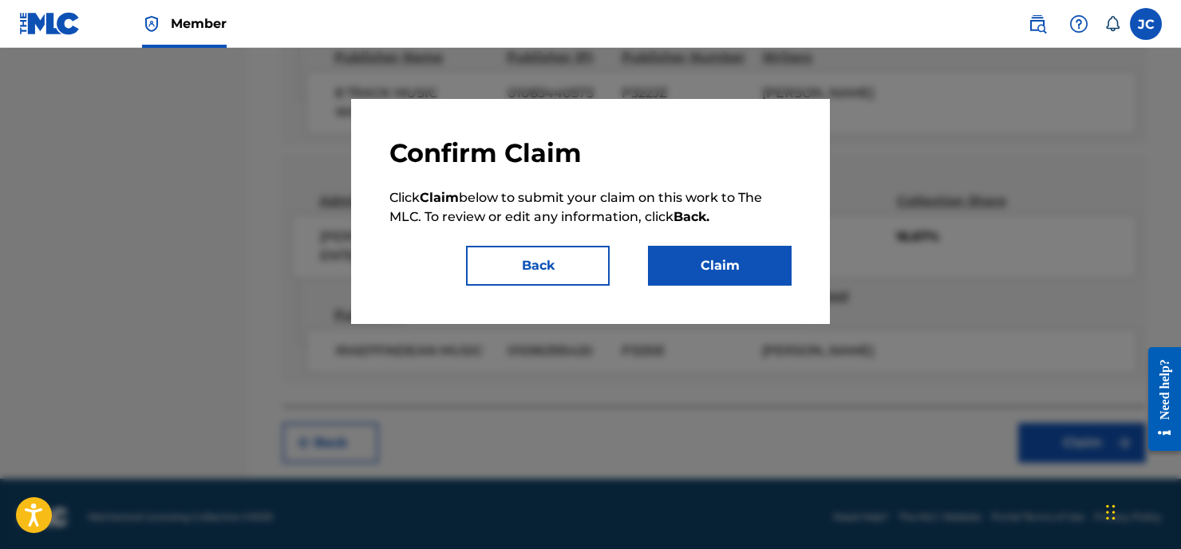
click at [690, 267] on button "Claim" at bounding box center [720, 266] width 144 height 40
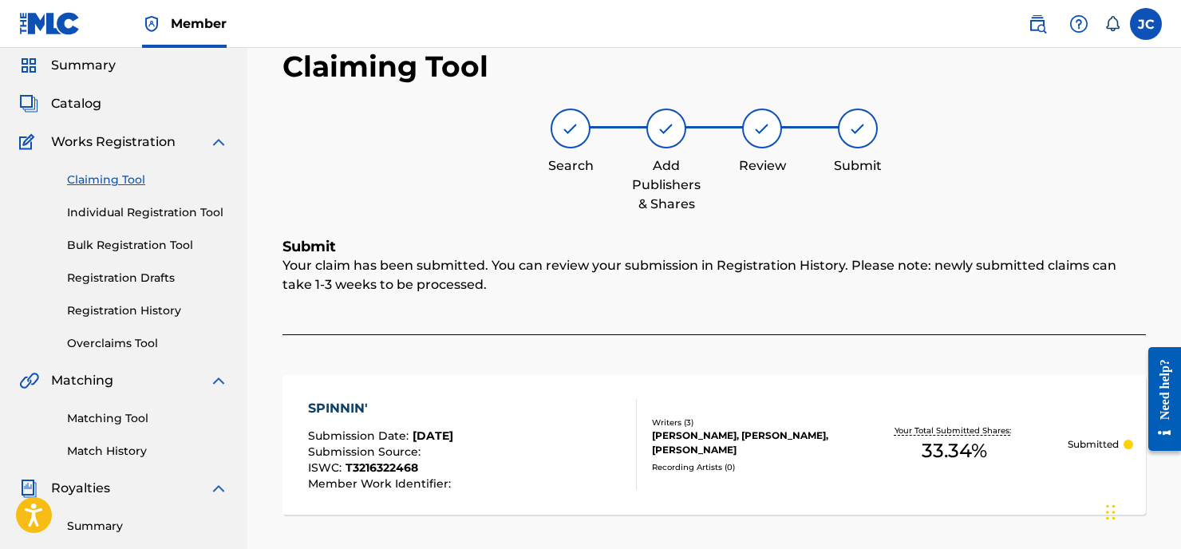
scroll to position [0, 0]
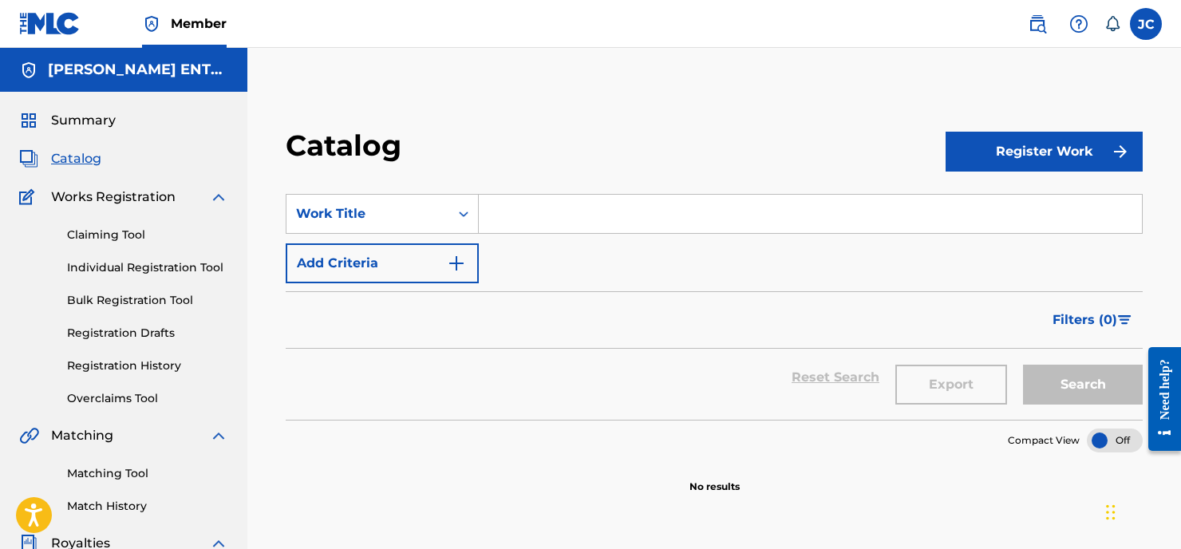
click at [525, 219] on input "Search Form" at bounding box center [810, 214] width 663 height 38
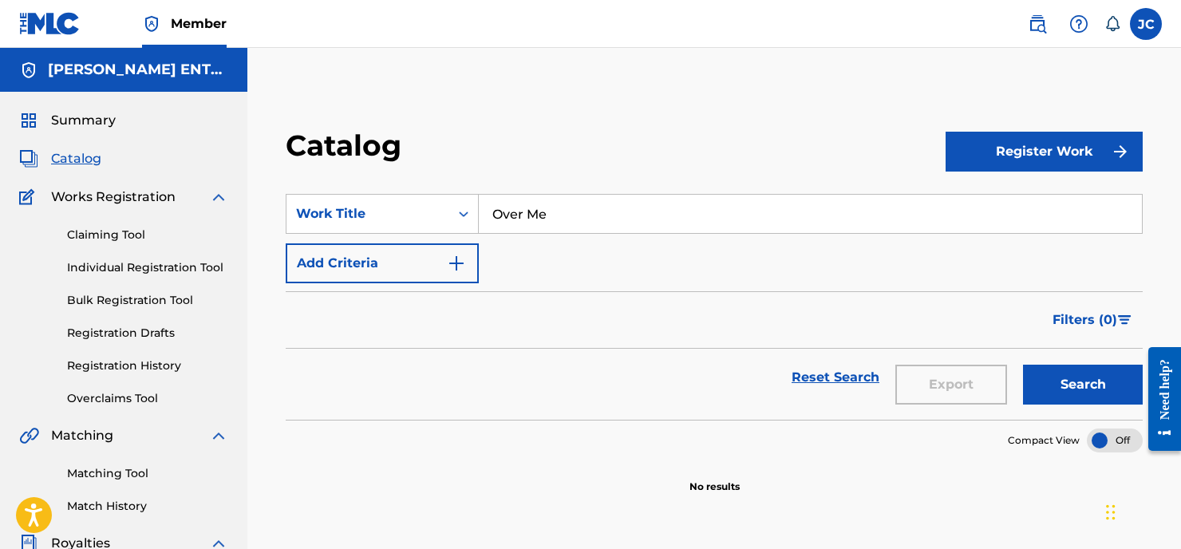
type input "Over Me"
click at [456, 262] on img "Search Form" at bounding box center [456, 263] width 19 height 19
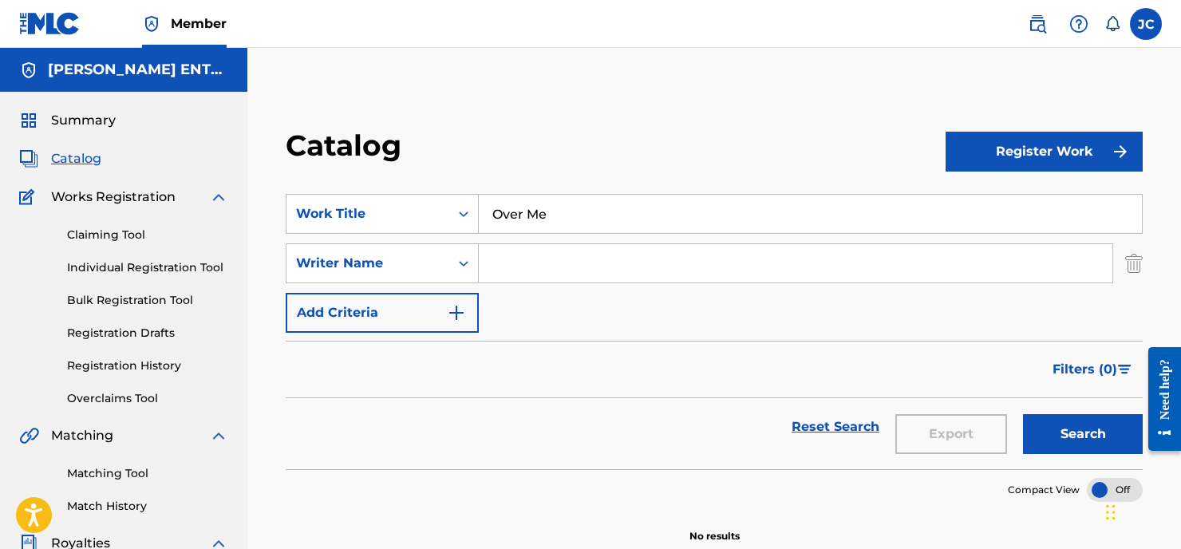
drag, startPoint x: 503, startPoint y: 263, endPoint x: 515, endPoint y: 261, distance: 13.0
click at [503, 264] on input "Search Form" at bounding box center [795, 263] width 633 height 38
click at [1082, 434] on button "Search" at bounding box center [1083, 434] width 120 height 40
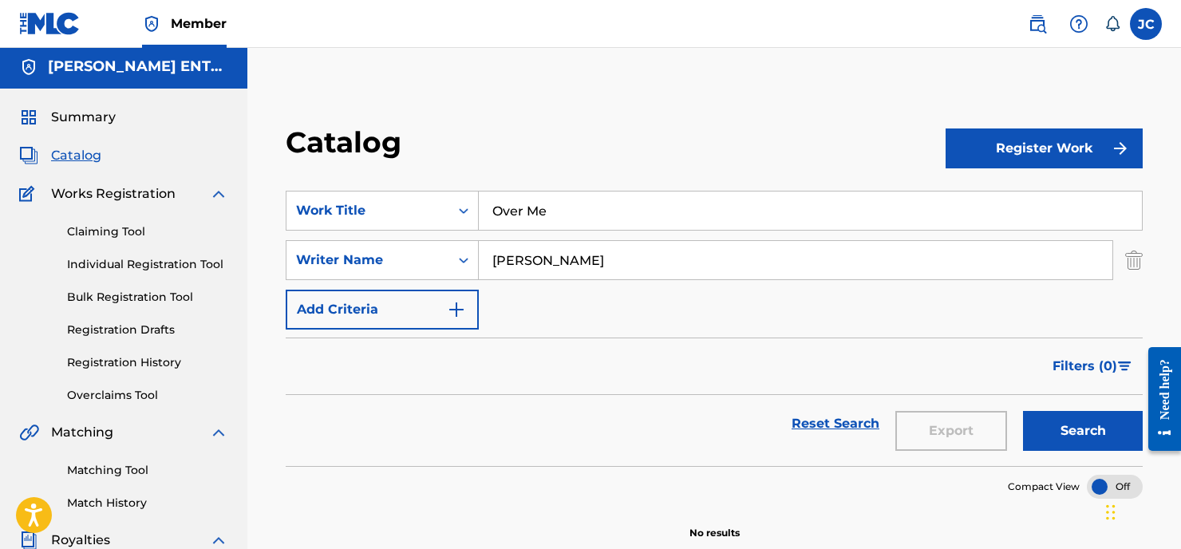
scroll to position [17, 0]
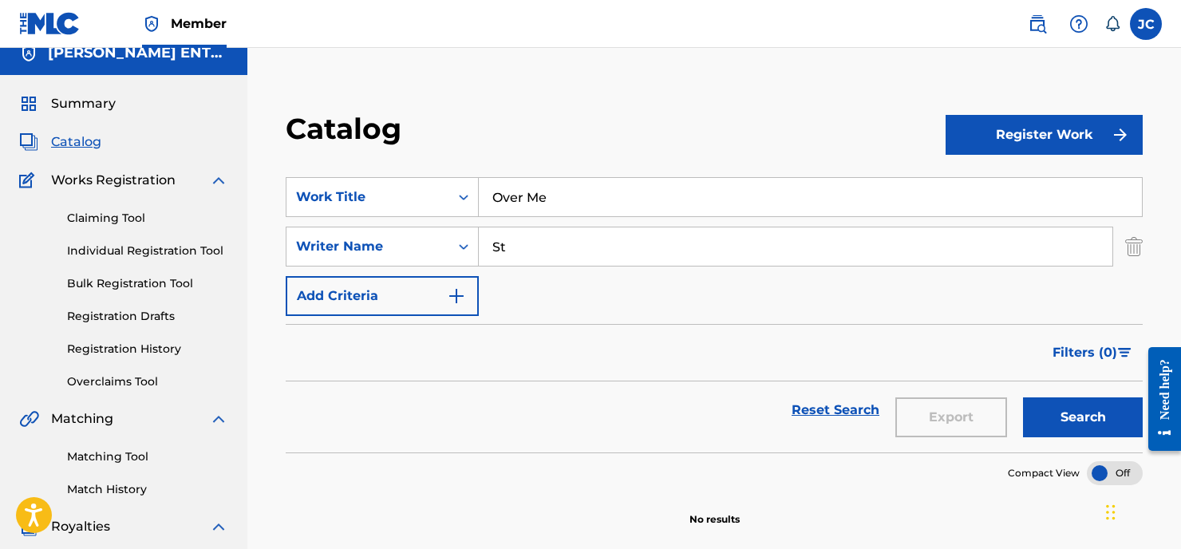
type input "S"
type input "[PERSON_NAME]"
click at [1082, 417] on button "Search" at bounding box center [1083, 417] width 120 height 40
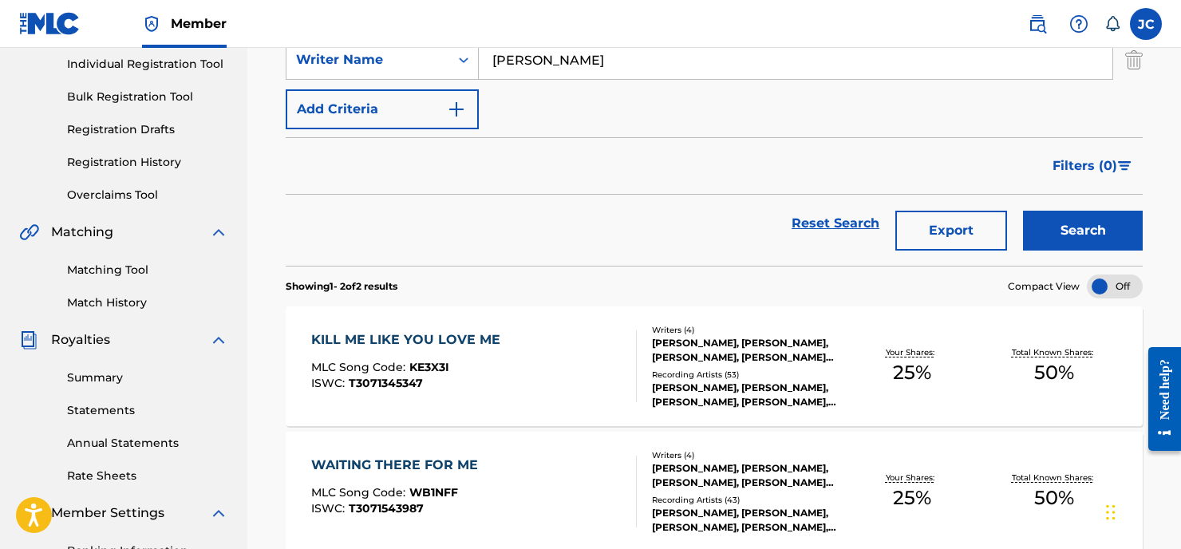
scroll to position [0, 0]
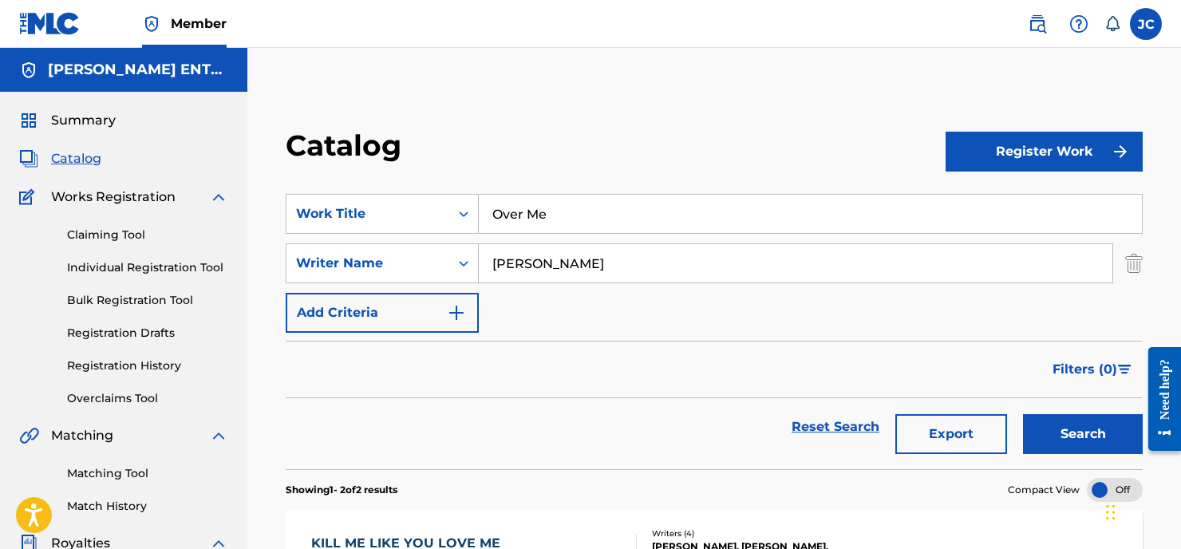
drag, startPoint x: 109, startPoint y: 232, endPoint x: 144, endPoint y: 235, distance: 34.4
click at [109, 232] on link "Claiming Tool" at bounding box center [147, 235] width 161 height 17
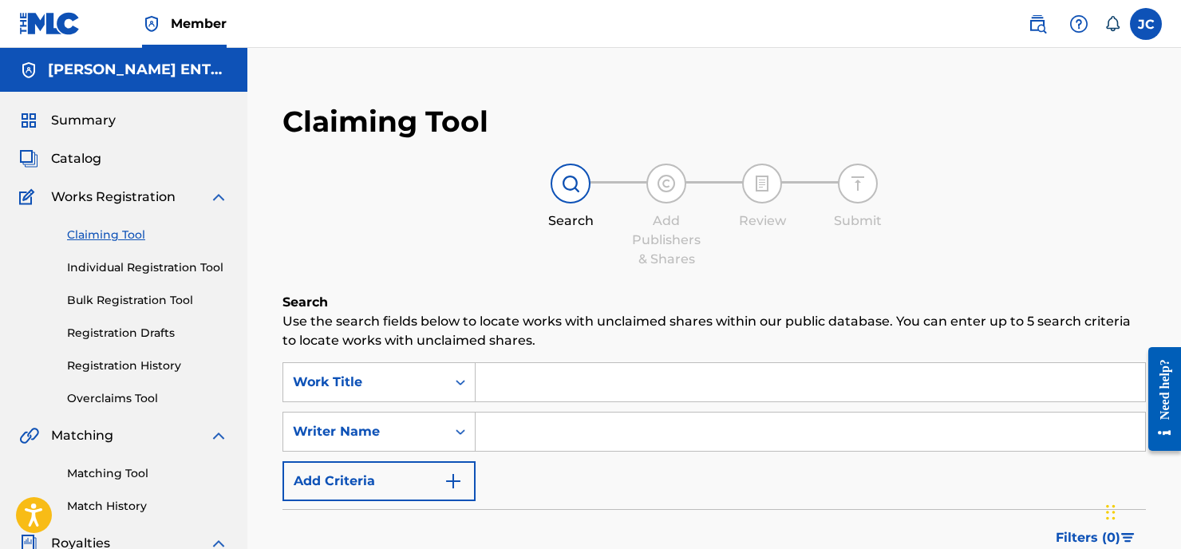
click at [499, 386] on input "Search Form" at bounding box center [809, 382] width 669 height 38
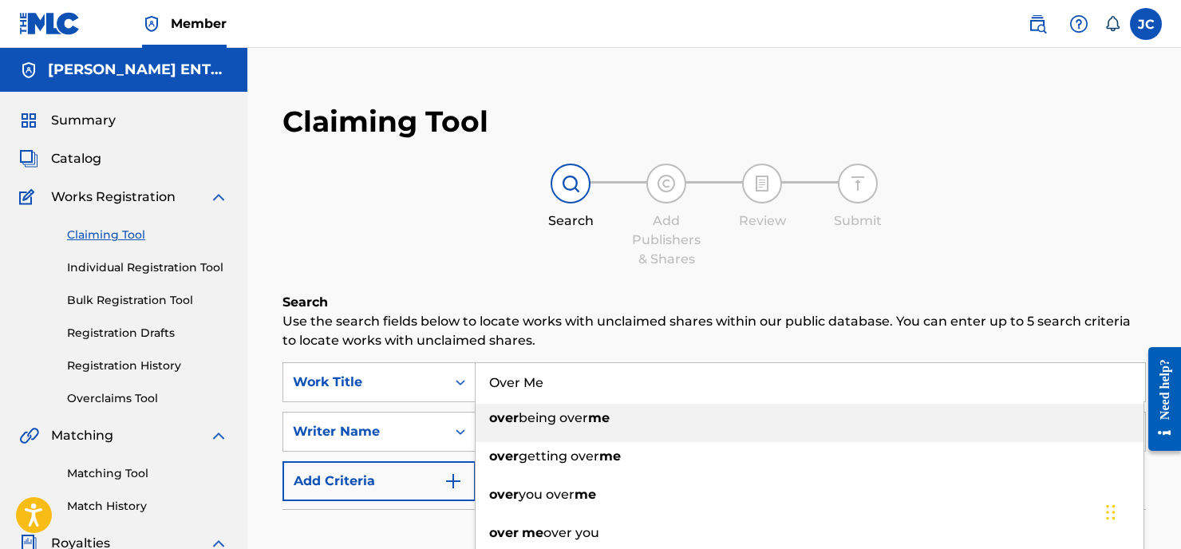
type input "Over Me"
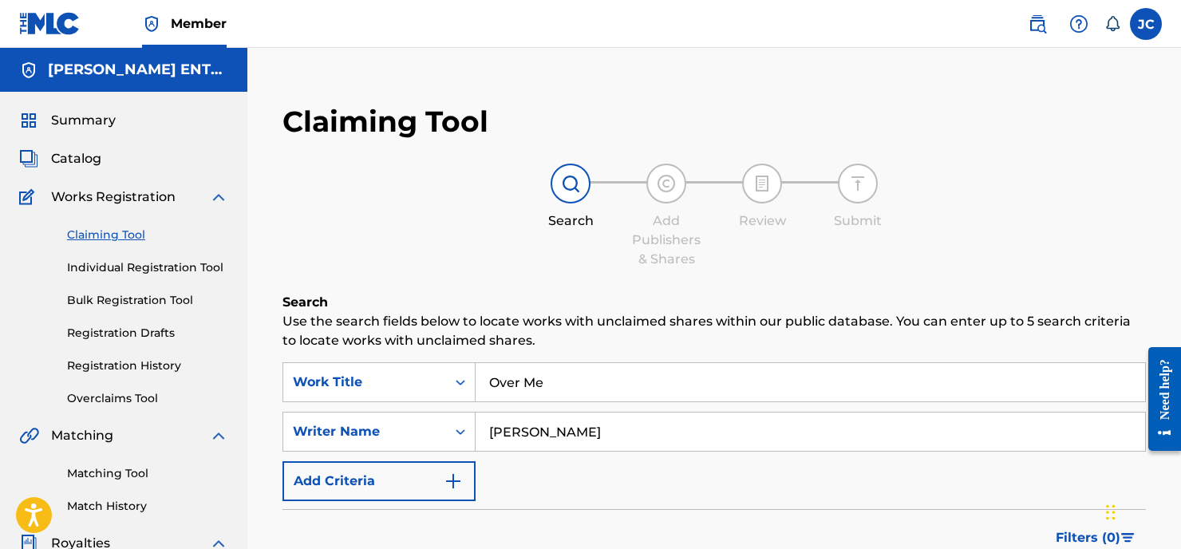
type input "[PERSON_NAME]"
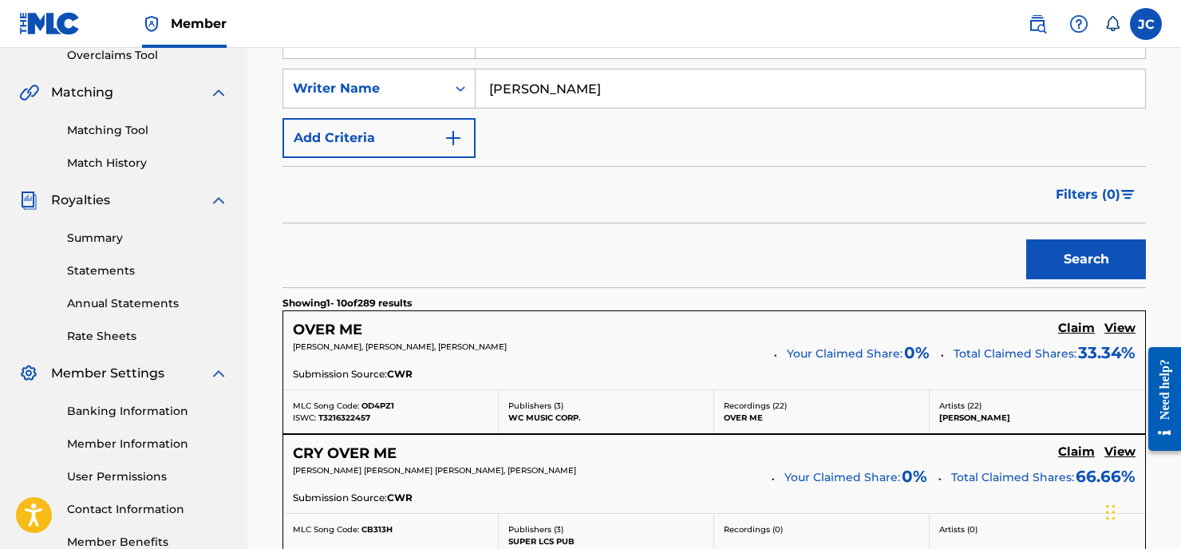
scroll to position [346, 0]
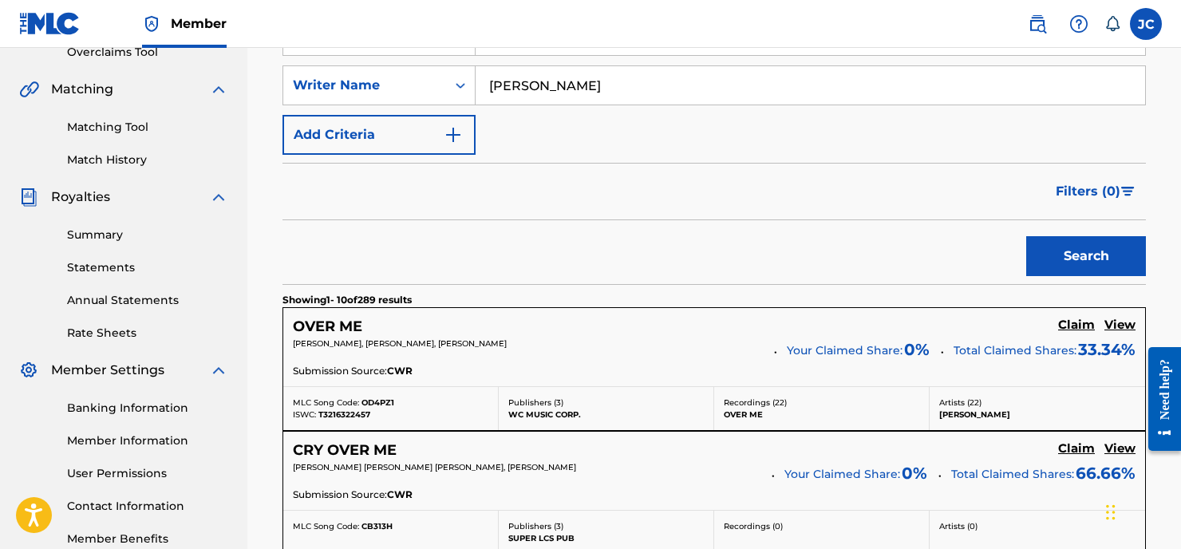
click at [1071, 326] on h5 "Claim" at bounding box center [1076, 324] width 37 height 15
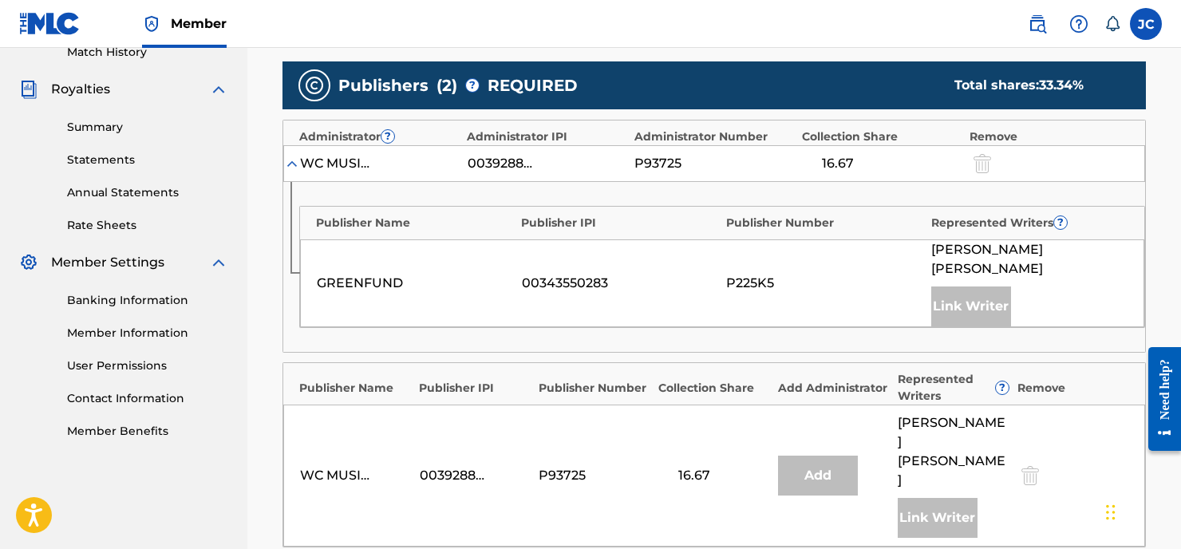
scroll to position [536, 0]
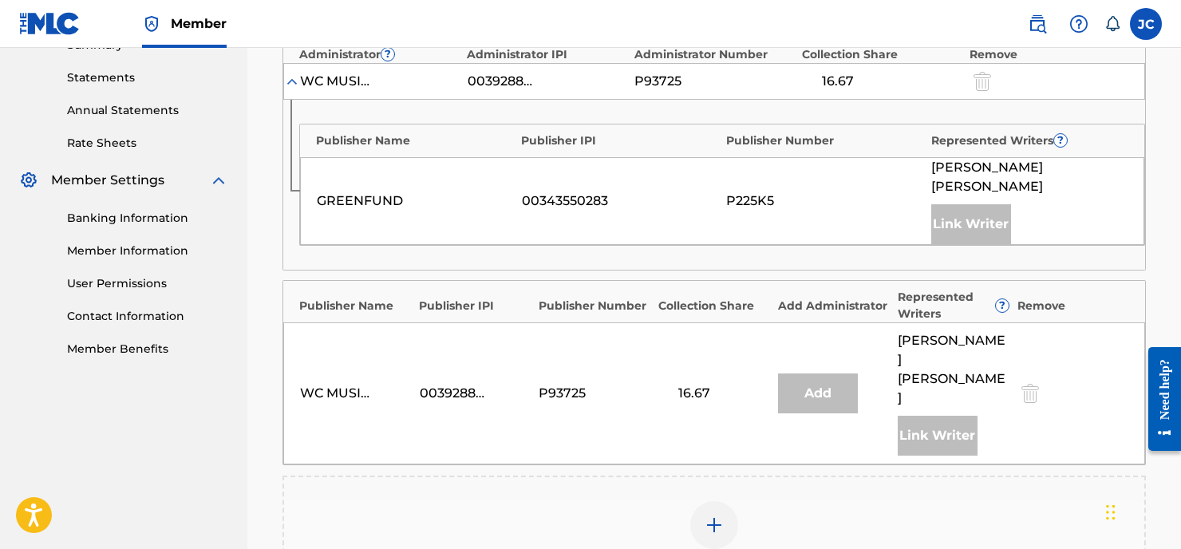
click at [701, 501] on div at bounding box center [714, 525] width 48 height 48
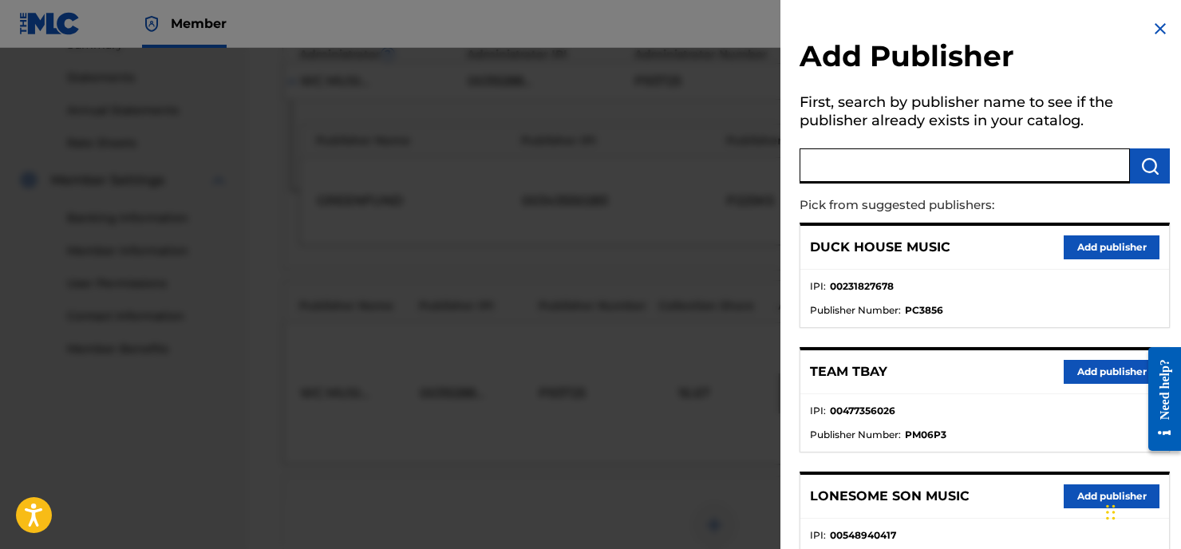
click at [838, 164] on input "text" at bounding box center [964, 165] width 330 height 35
type input "8 Track Music"
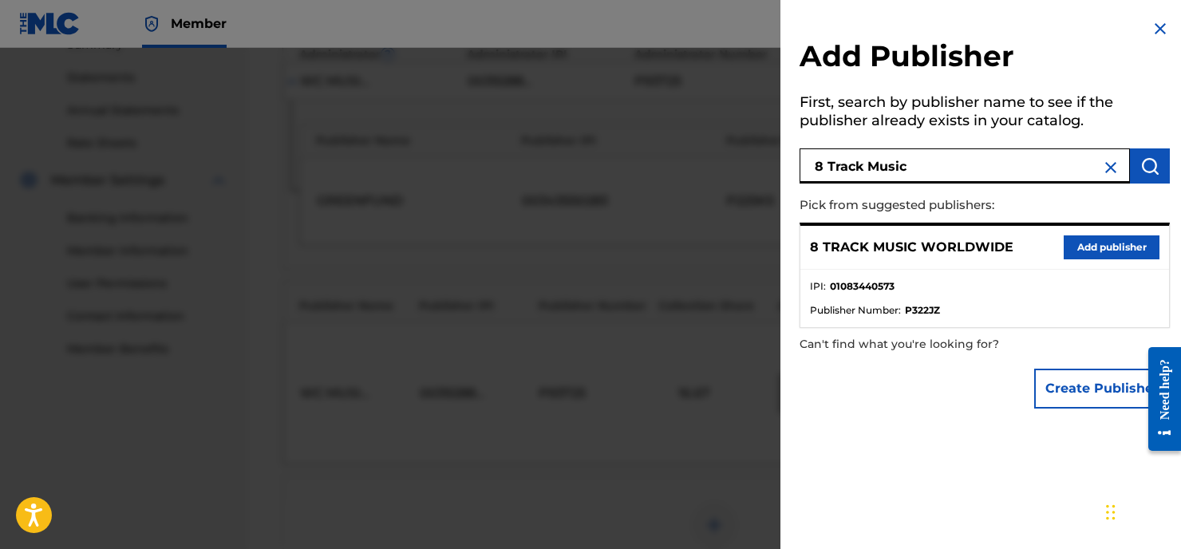
click at [1081, 238] on button "Add publisher" at bounding box center [1111, 247] width 96 height 24
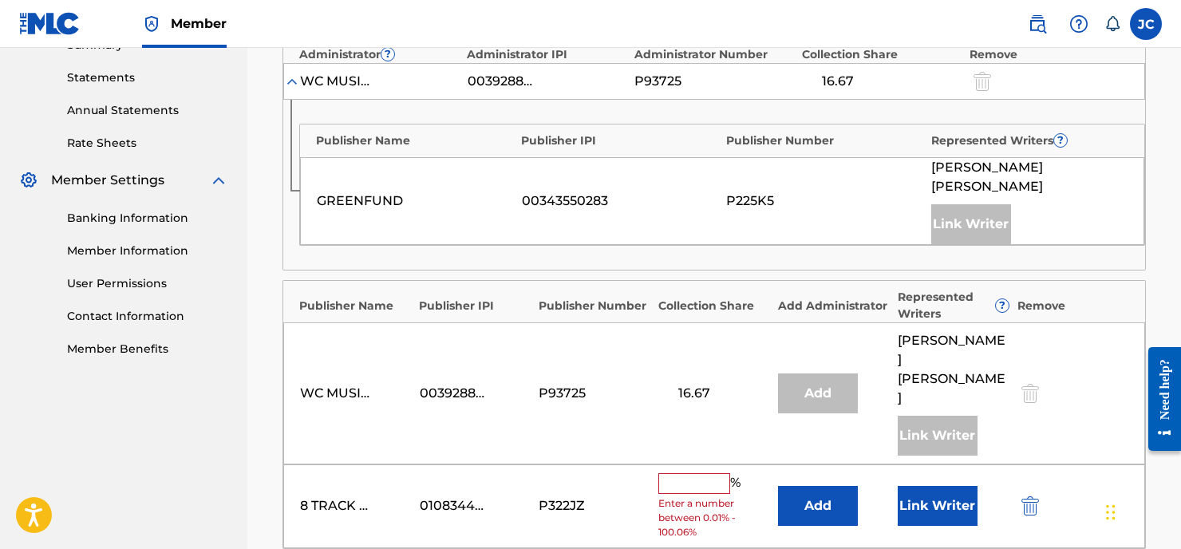
click at [706, 473] on input "text" at bounding box center [694, 483] width 72 height 21
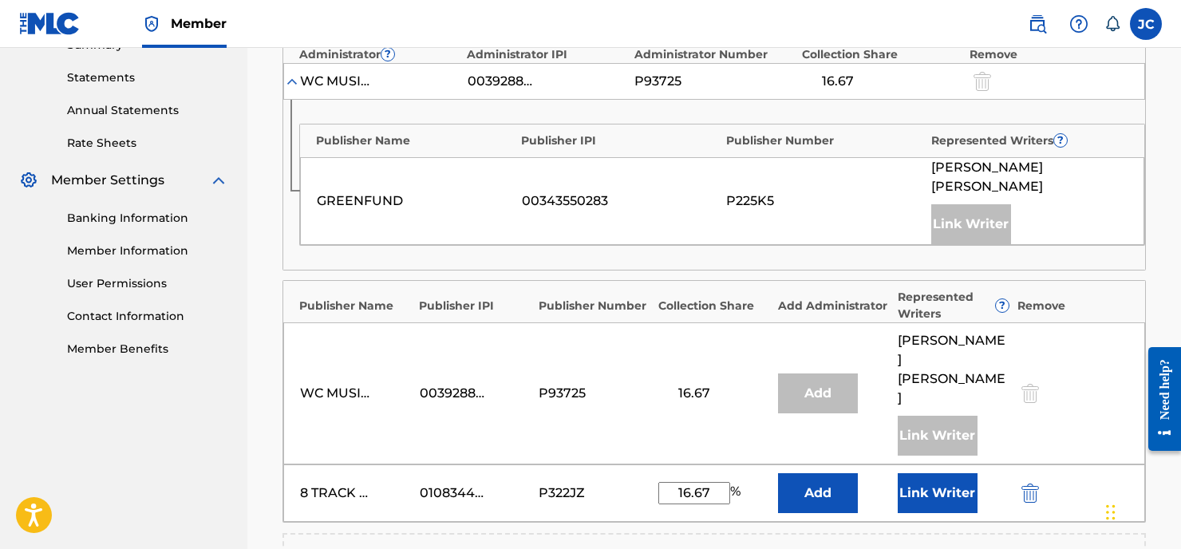
type input "16.67"
click at [815, 473] on button "Add" at bounding box center [818, 493] width 80 height 40
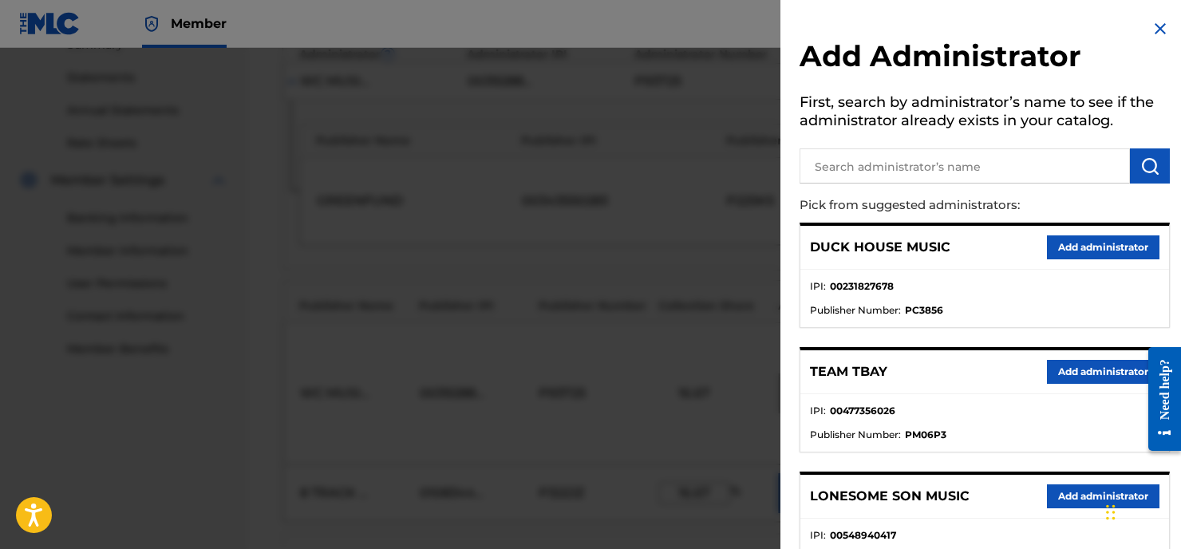
click at [824, 163] on input "text" at bounding box center [964, 165] width 330 height 35
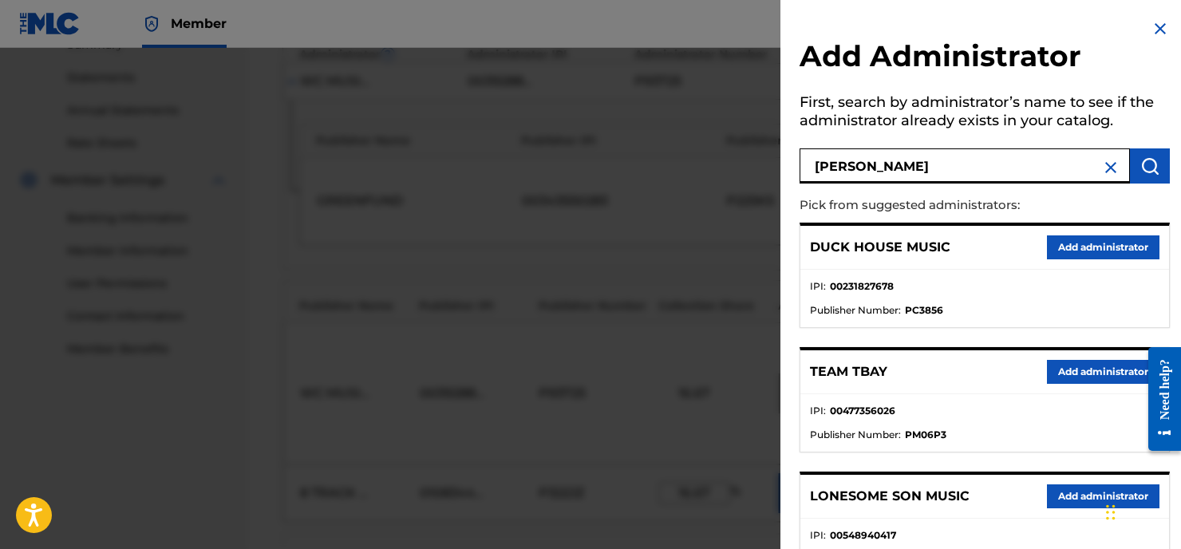
type input "[PERSON_NAME]"
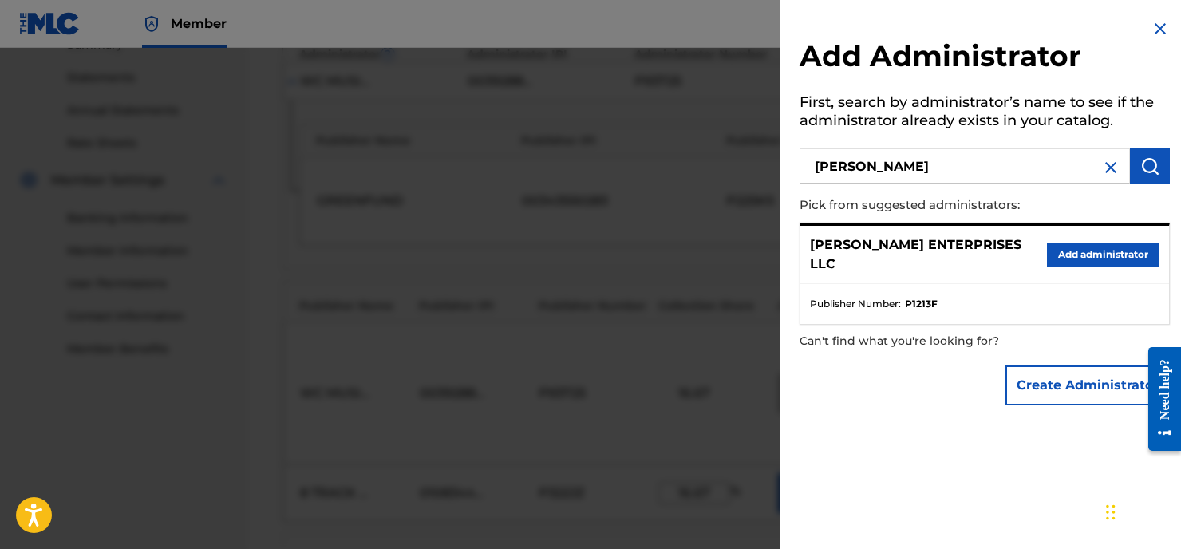
click at [1086, 246] on button "Add administrator" at bounding box center [1102, 254] width 112 height 24
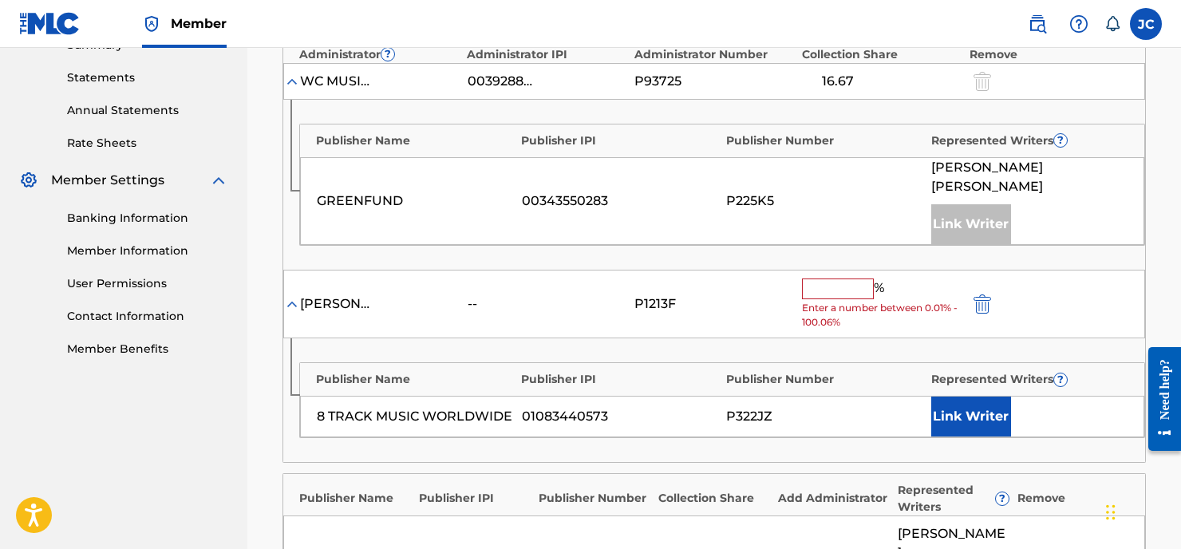
click at [837, 278] on input "text" at bounding box center [838, 288] width 72 height 21
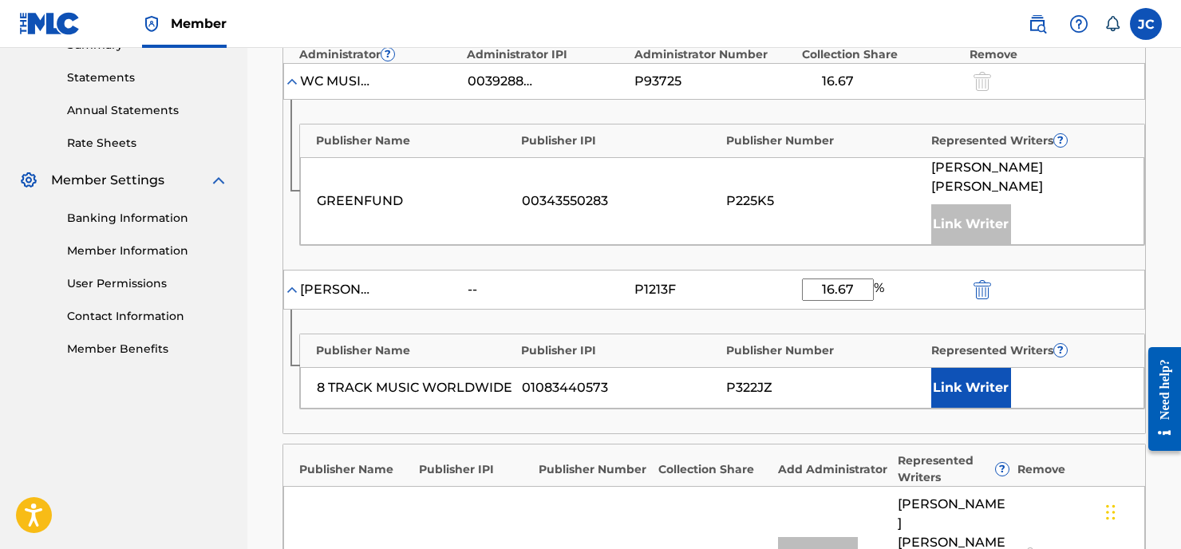
type input "16.67"
click at [976, 368] on button "Link Writer" at bounding box center [971, 388] width 80 height 40
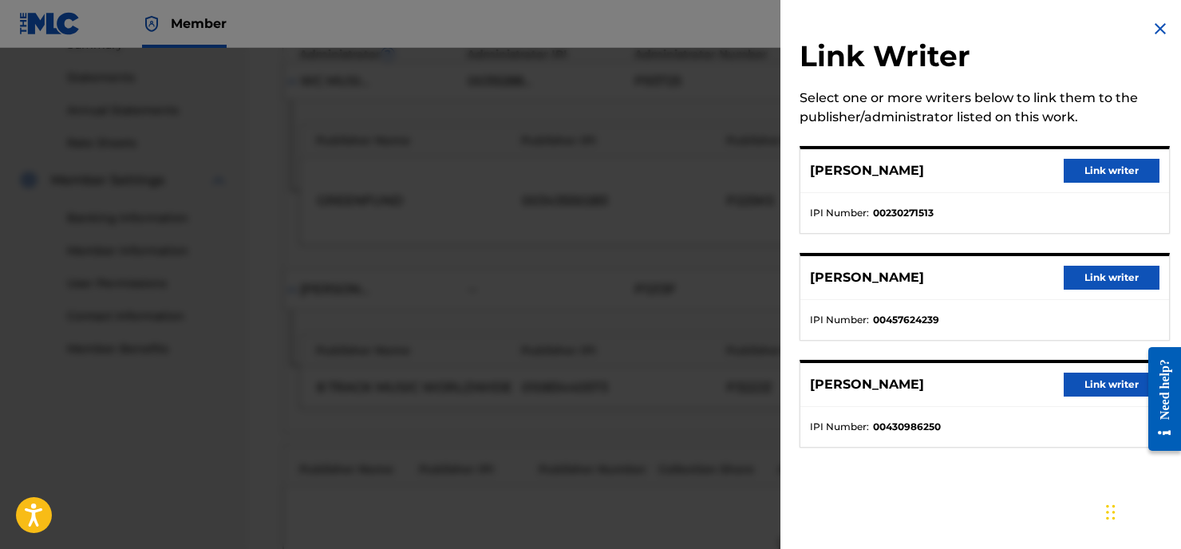
click at [1102, 278] on button "Link writer" at bounding box center [1111, 278] width 96 height 24
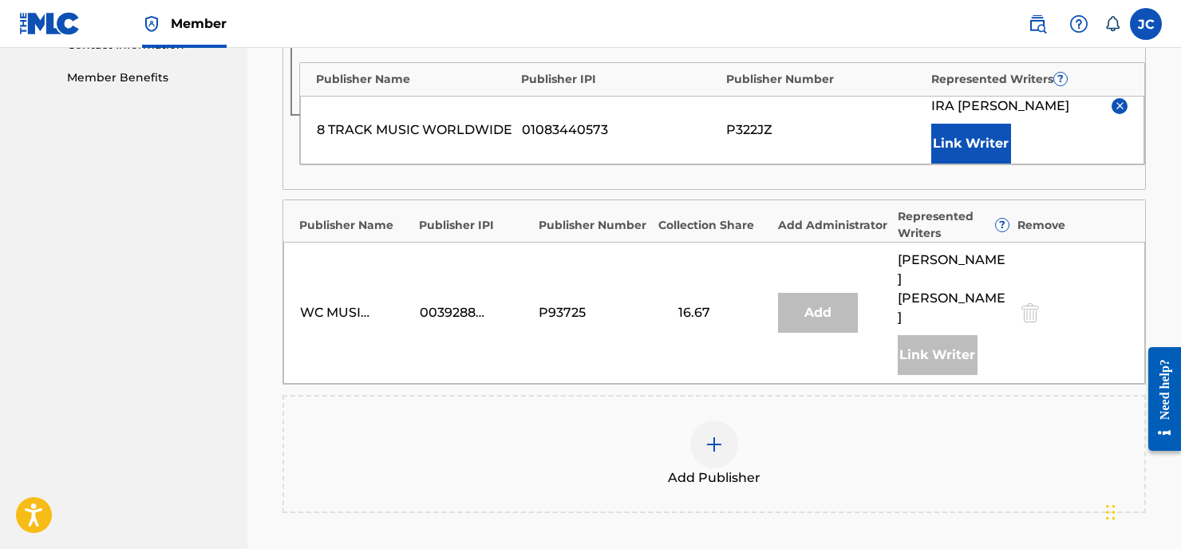
scroll to position [964, 0]
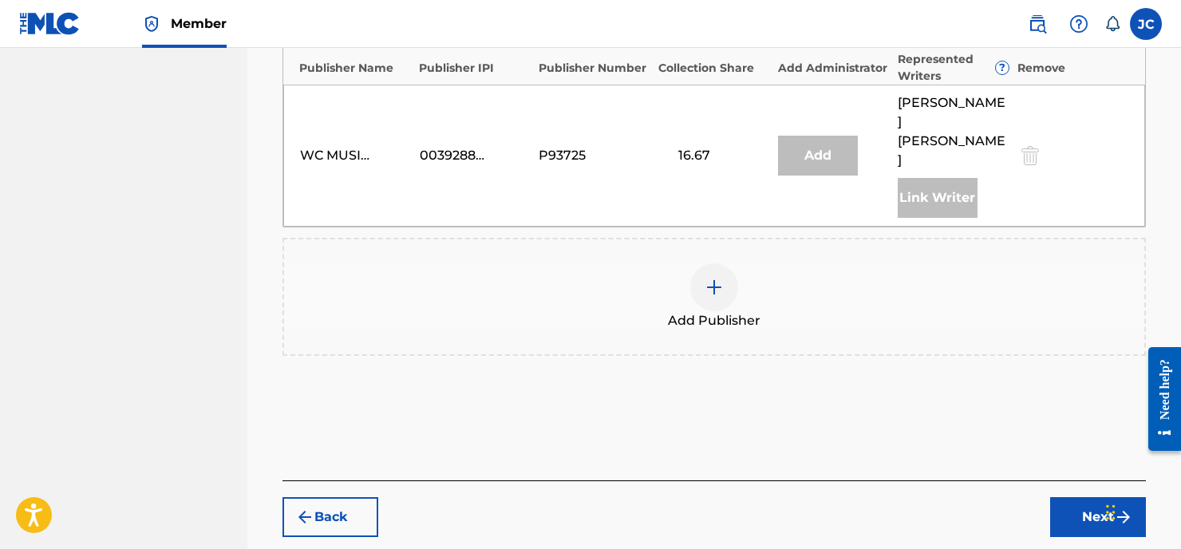
click at [711, 263] on div at bounding box center [714, 287] width 48 height 48
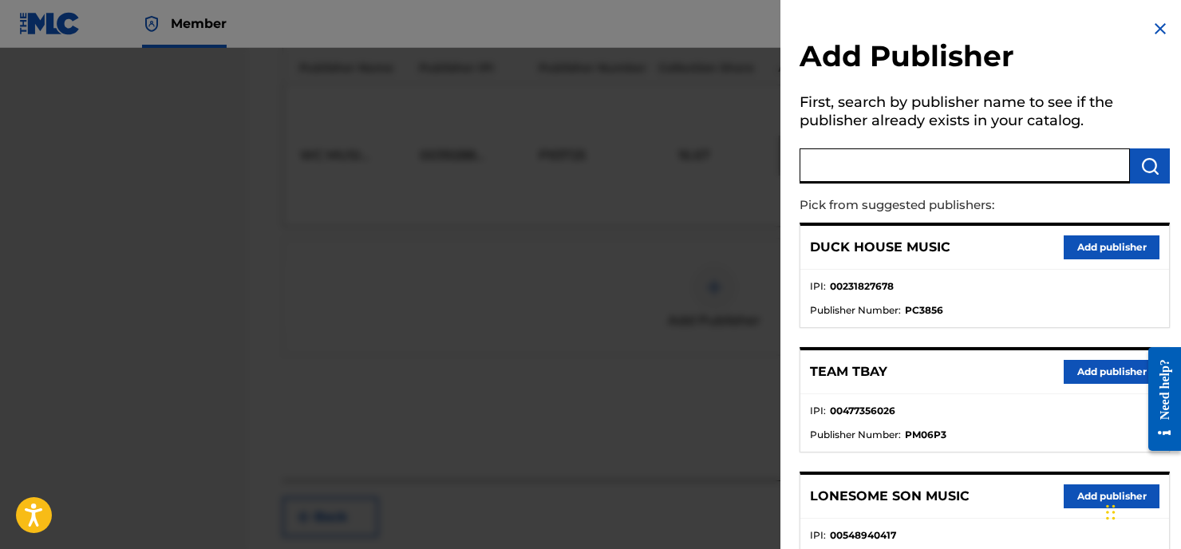
drag, startPoint x: 864, startPoint y: 170, endPoint x: 835, endPoint y: 168, distance: 28.8
click at [864, 171] on input "text" at bounding box center [964, 165] width 330 height 35
type input "Iraeffindean"
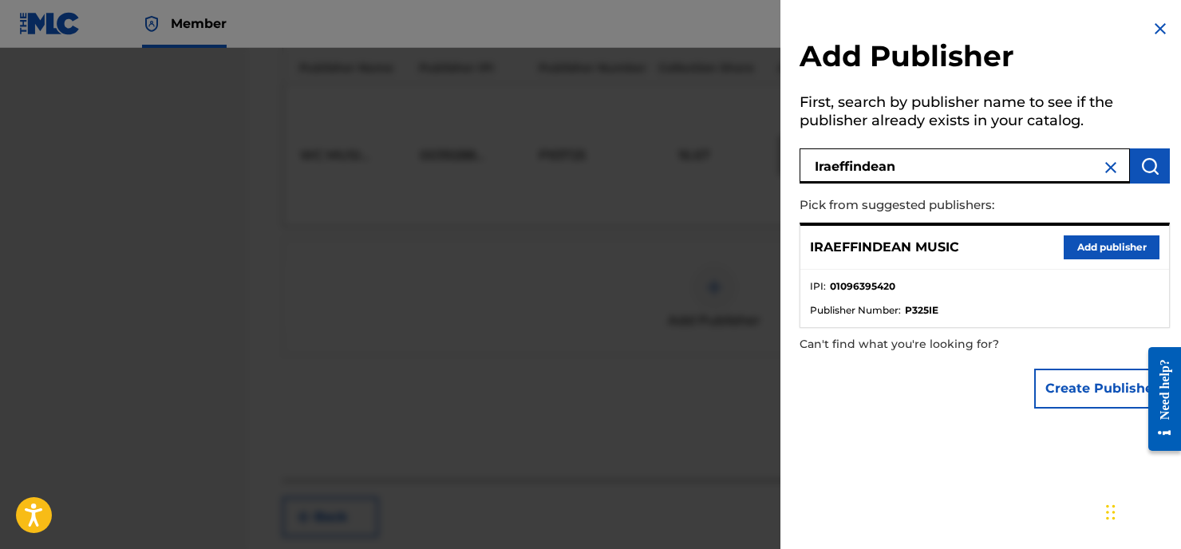
click at [1065, 241] on button "Add publisher" at bounding box center [1111, 247] width 96 height 24
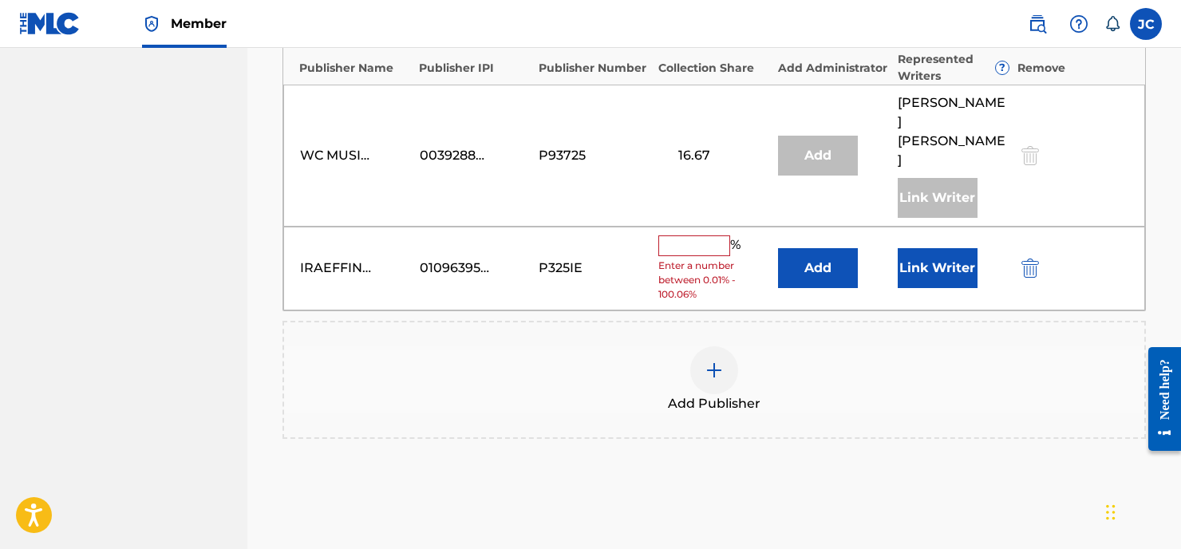
click at [689, 235] on input "text" at bounding box center [694, 245] width 72 height 21
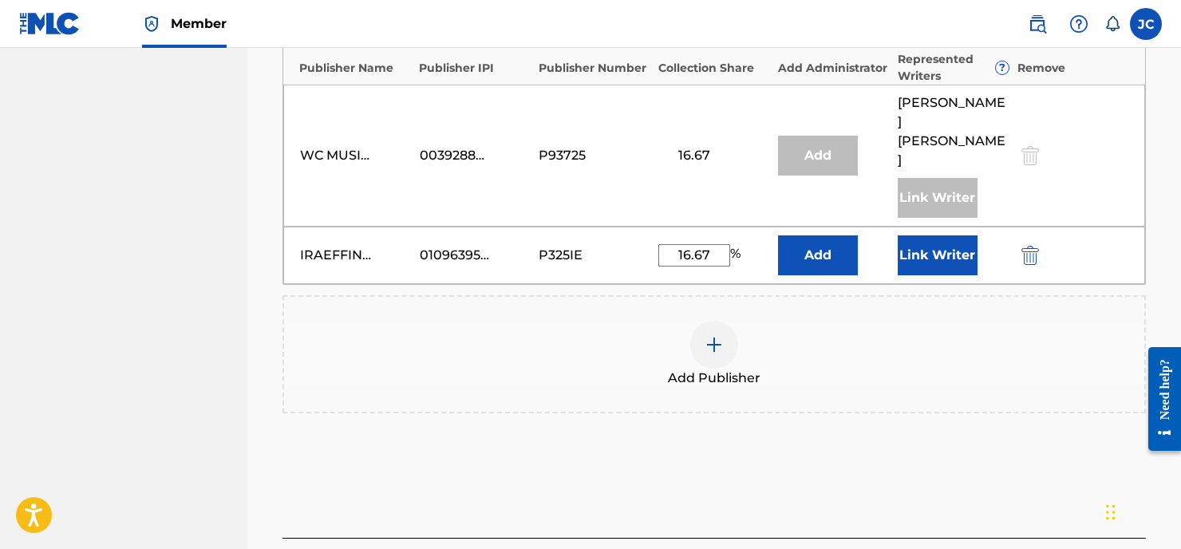
type input "16.67"
click at [814, 235] on button "Add" at bounding box center [818, 255] width 80 height 40
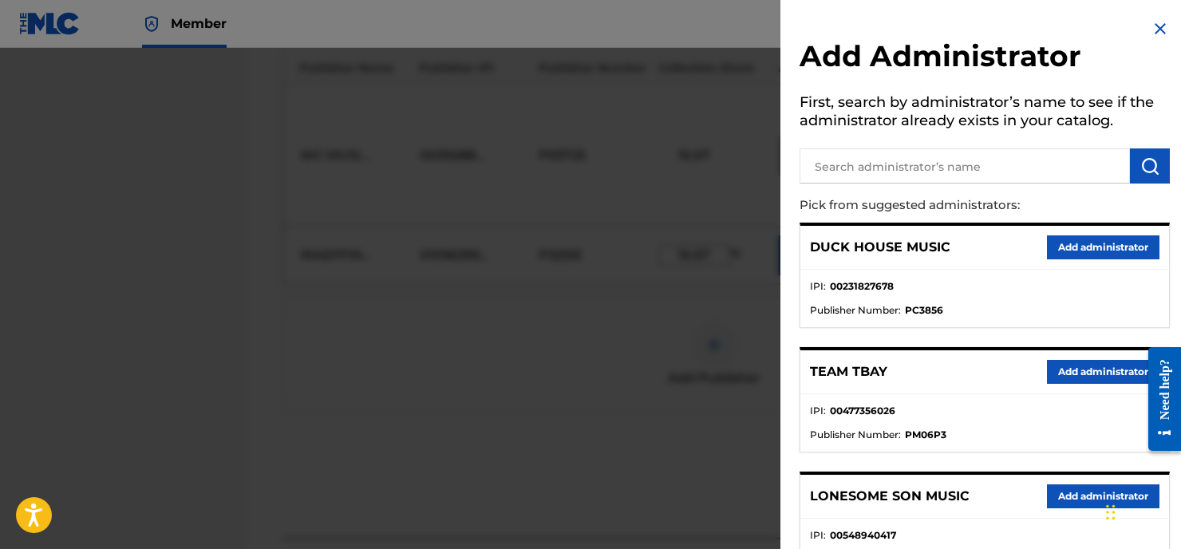
click at [962, 166] on input "text" at bounding box center [964, 165] width 330 height 35
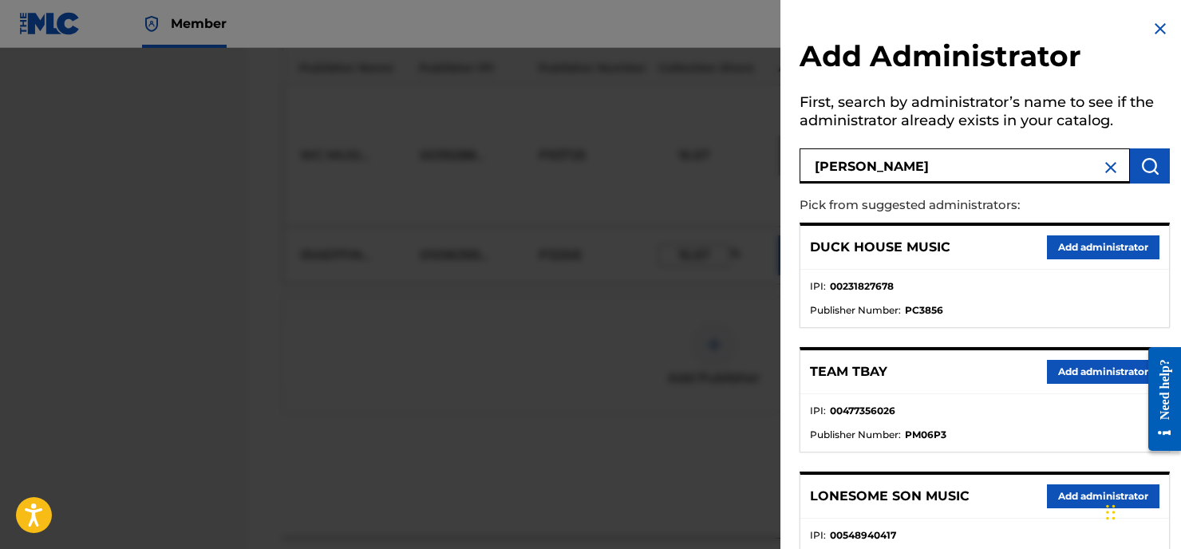
type input "[PERSON_NAME]"
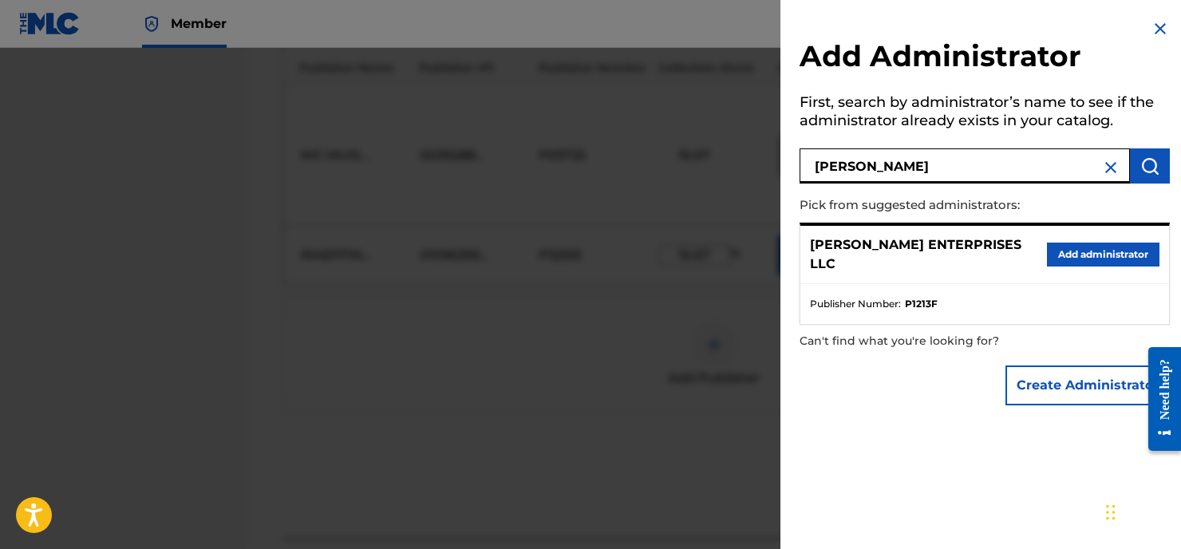
click at [1060, 242] on button "Add administrator" at bounding box center [1102, 254] width 112 height 24
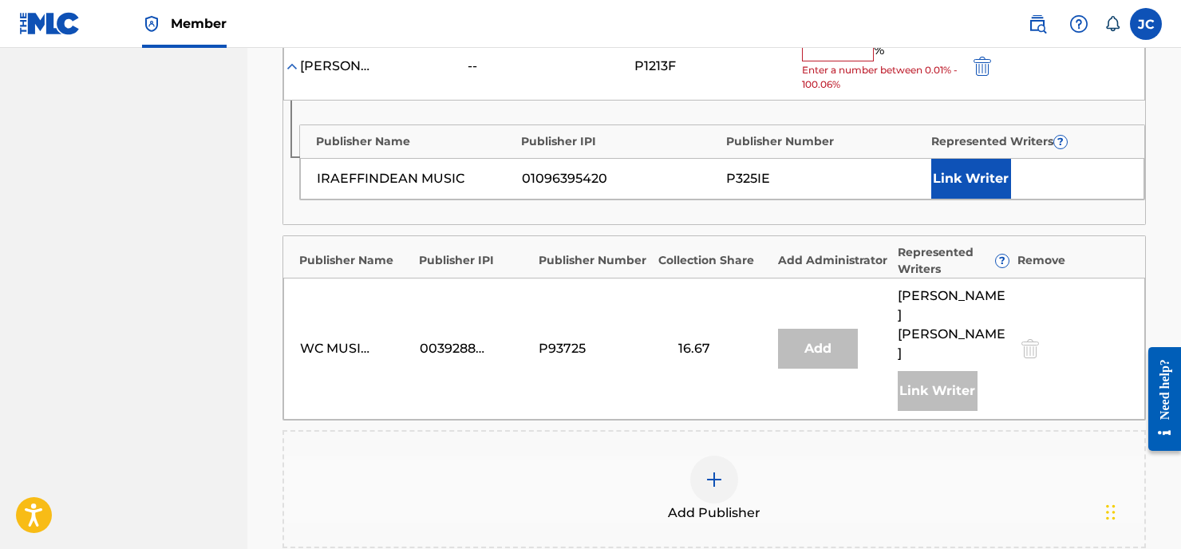
click at [962, 159] on button "Link Writer" at bounding box center [971, 179] width 80 height 40
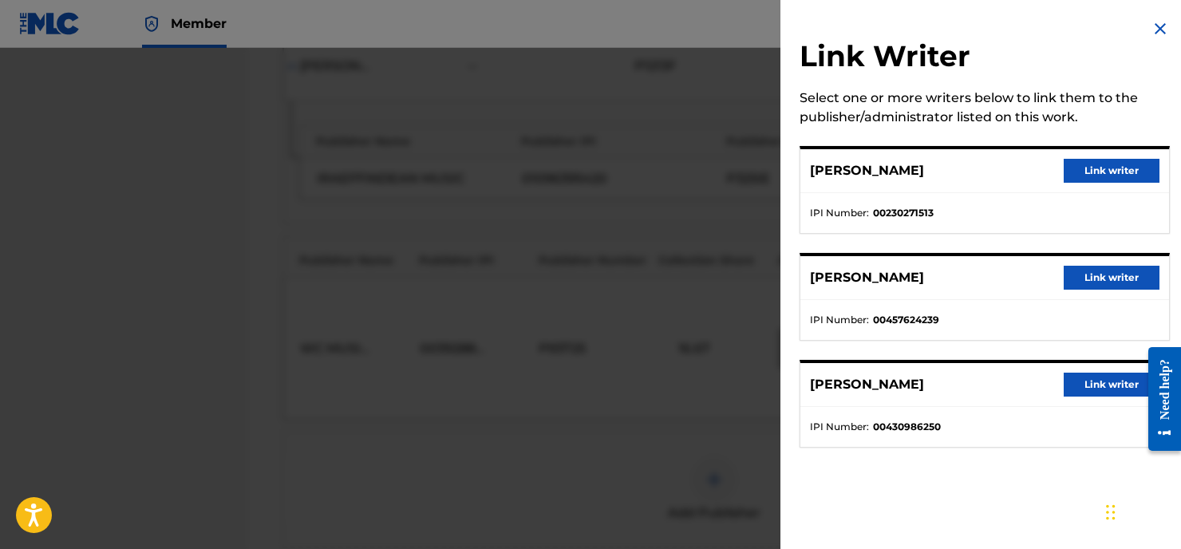
click at [1094, 278] on button "Link writer" at bounding box center [1111, 278] width 96 height 24
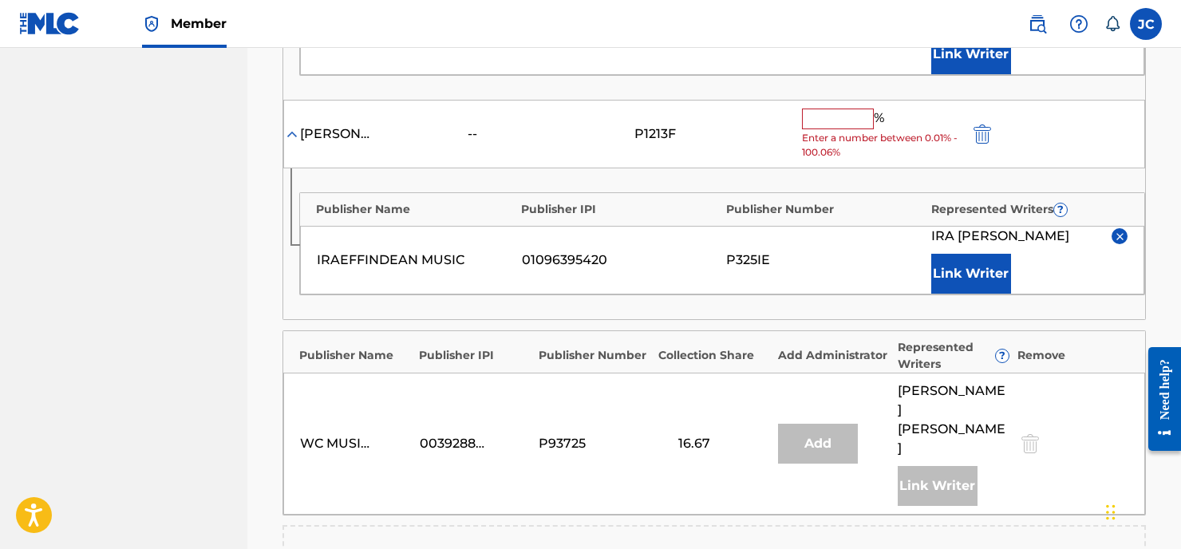
scroll to position [791, 0]
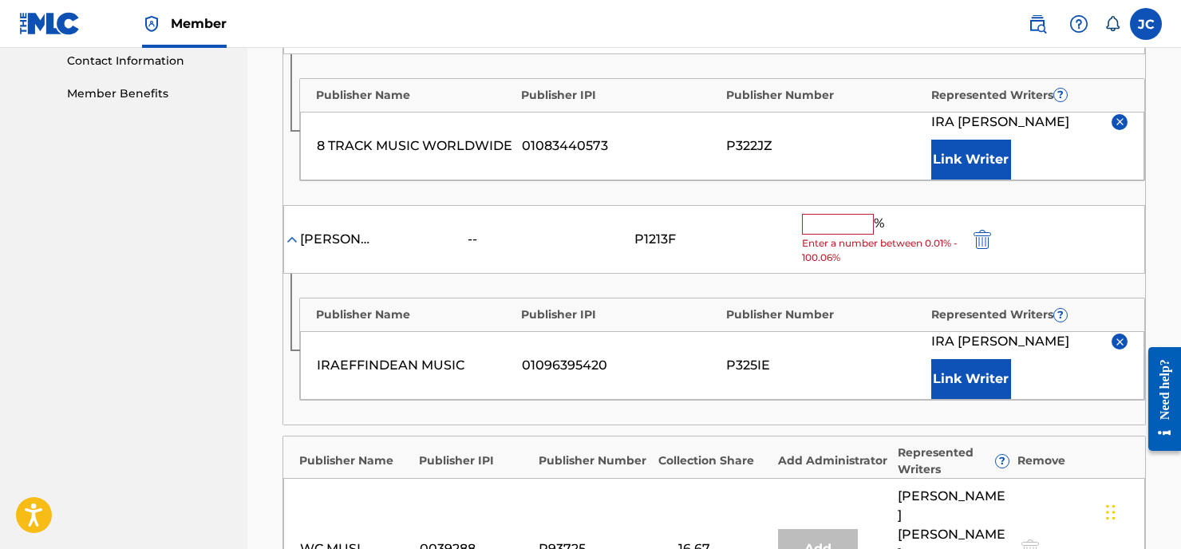
drag, startPoint x: 822, startPoint y: 199, endPoint x: 830, endPoint y: 181, distance: 20.0
click at [822, 214] on input "text" at bounding box center [838, 224] width 72 height 21
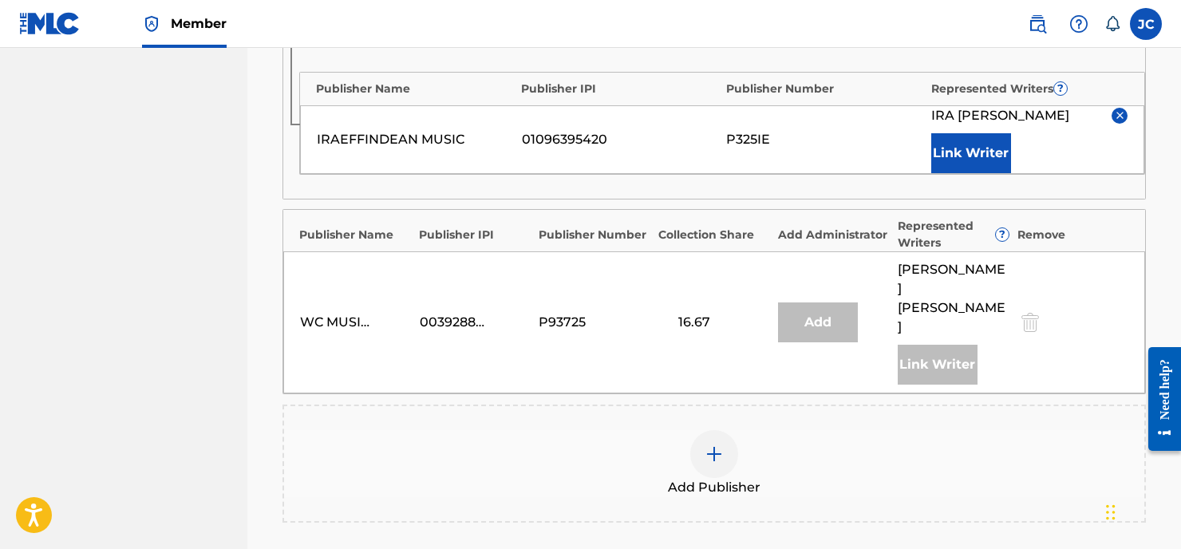
scroll to position [1152, 0]
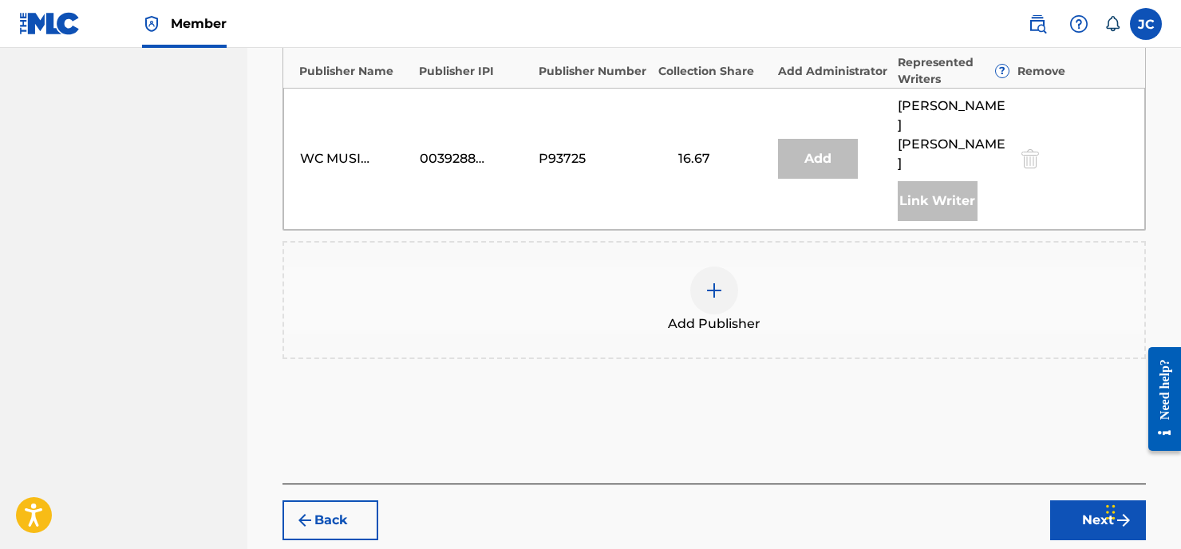
type input "16.67"
click at [1108, 500] on button "Next" at bounding box center [1098, 520] width 96 height 40
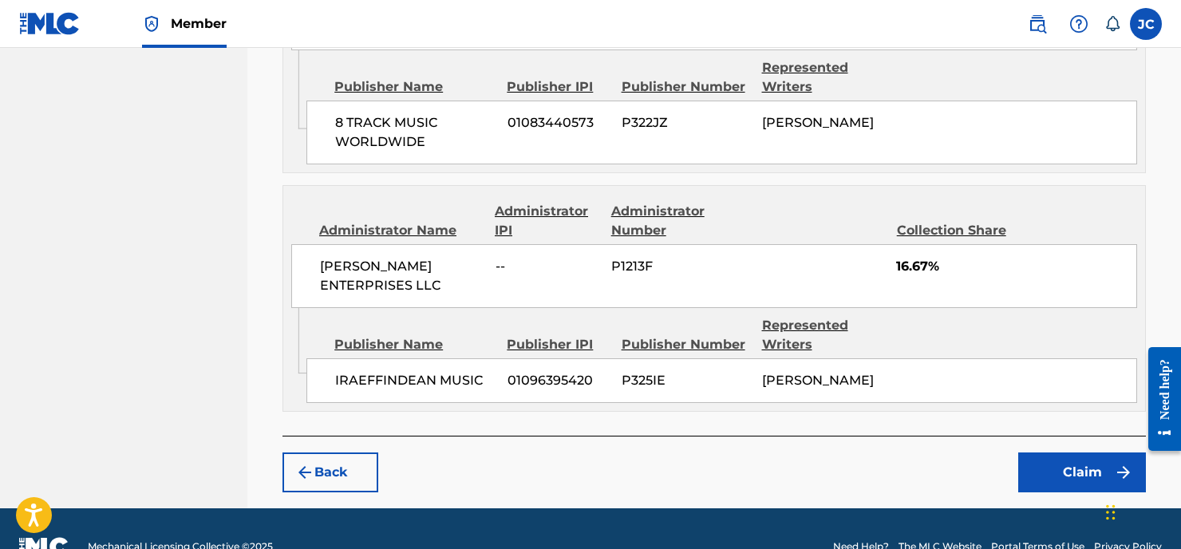
scroll to position [1169, 0]
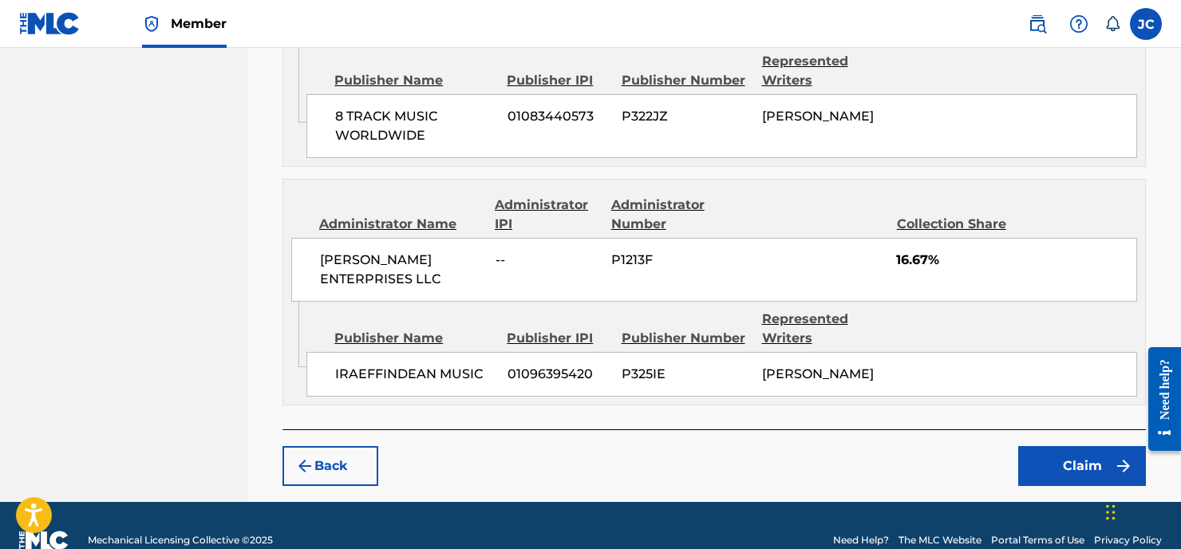
click at [1088, 463] on button "Claim" at bounding box center [1082, 466] width 128 height 40
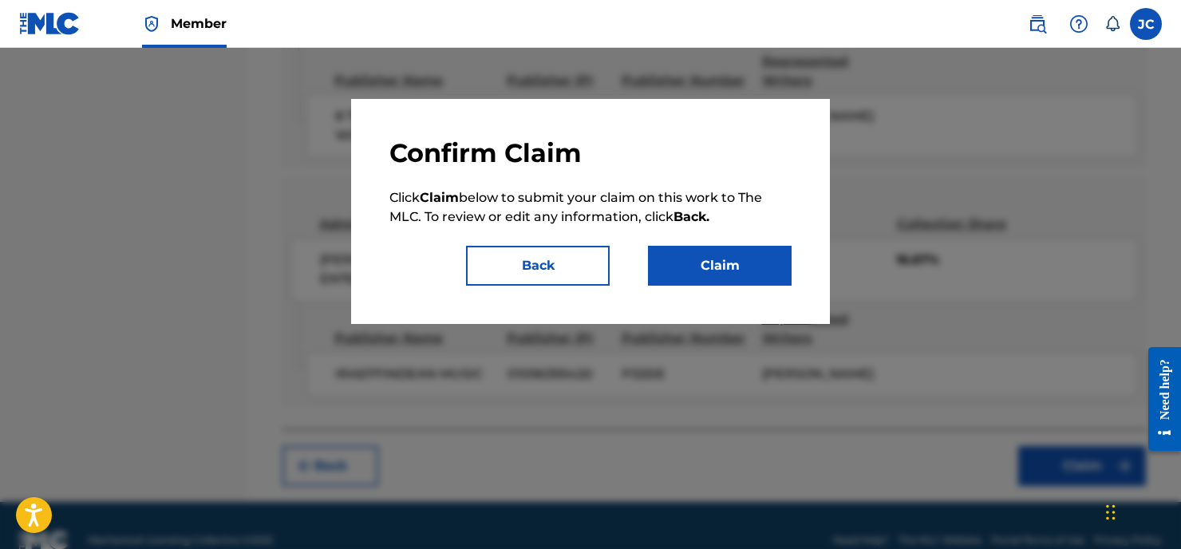
click at [728, 270] on button "Claim" at bounding box center [720, 266] width 144 height 40
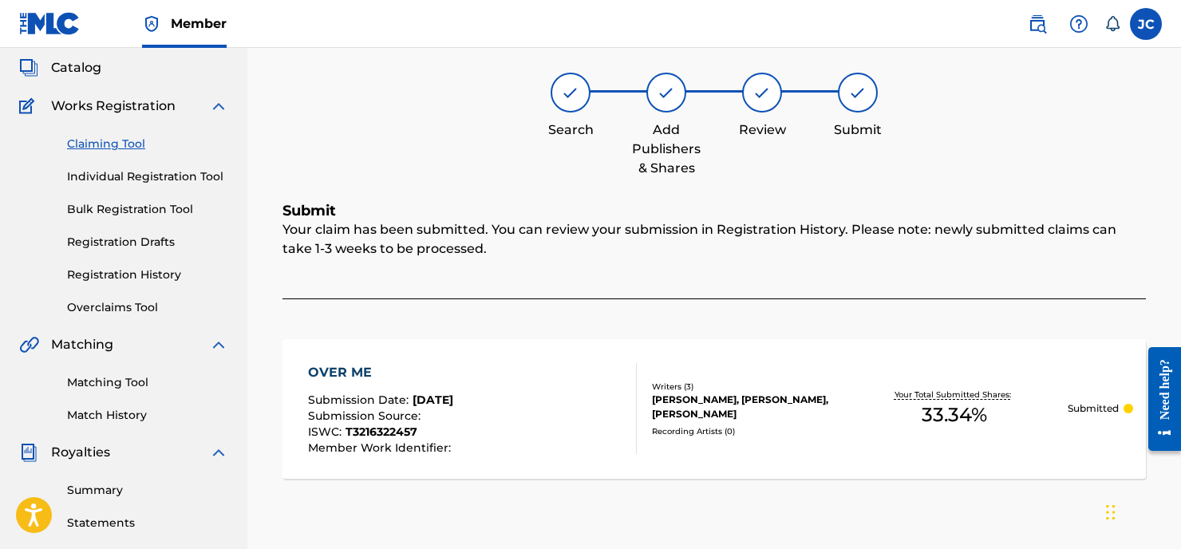
scroll to position [0, 0]
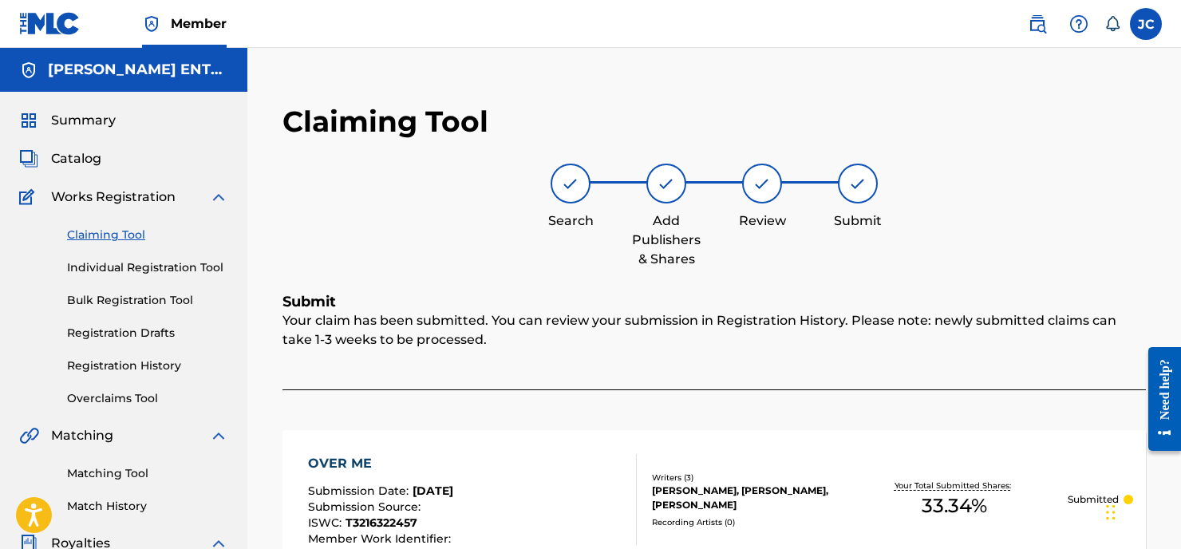
click at [101, 235] on link "Claiming Tool" at bounding box center [147, 235] width 161 height 17
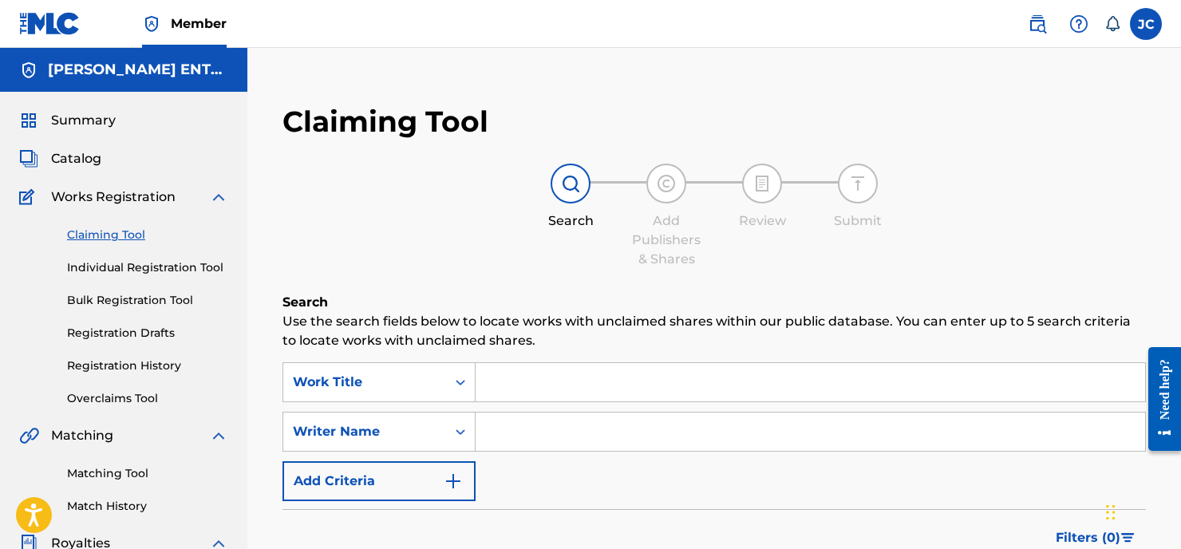
click at [506, 380] on input "Search Form" at bounding box center [809, 382] width 669 height 38
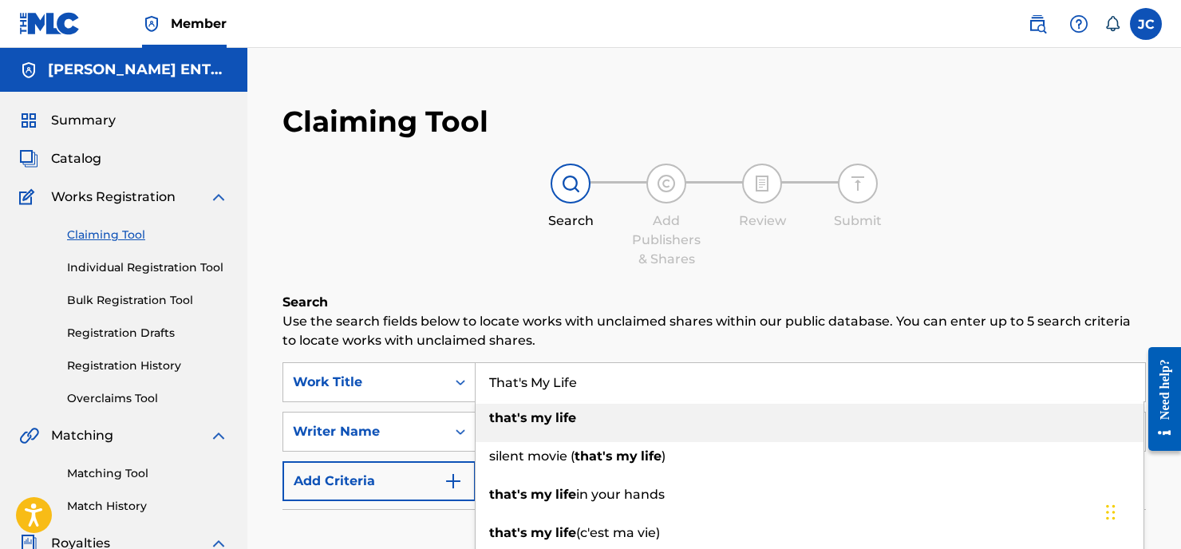
type input "That's My Life"
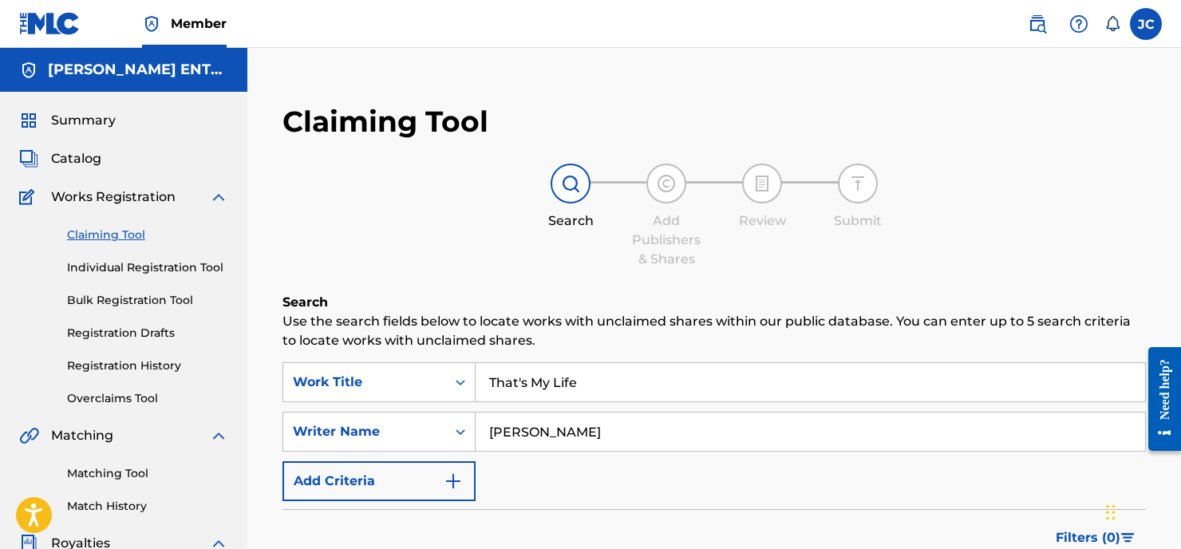
type input "[PERSON_NAME]"
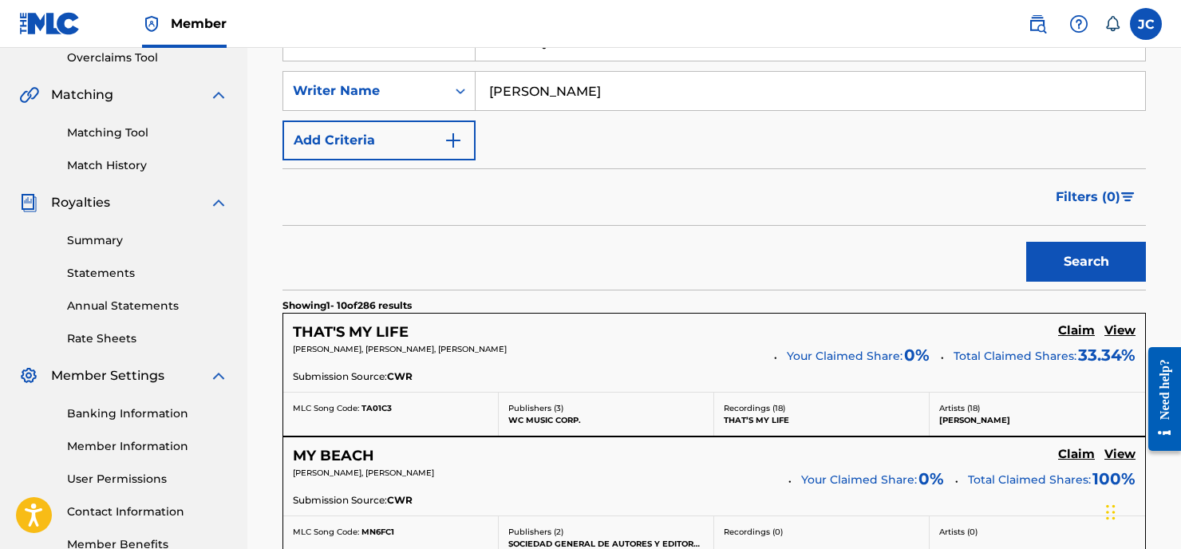
scroll to position [365, 0]
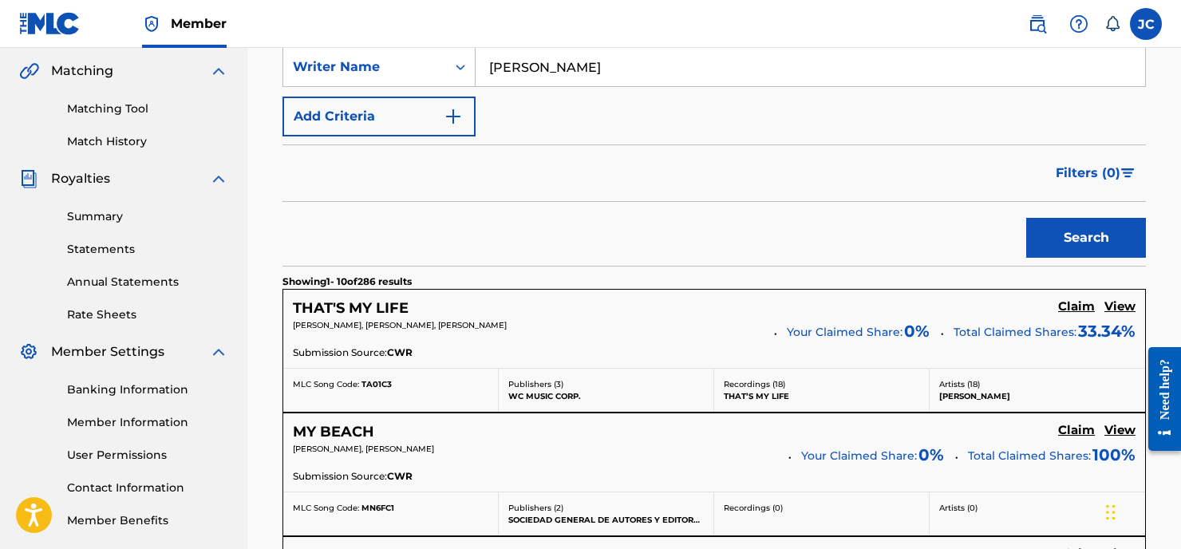
click at [1078, 305] on h5 "Claim" at bounding box center [1076, 306] width 37 height 15
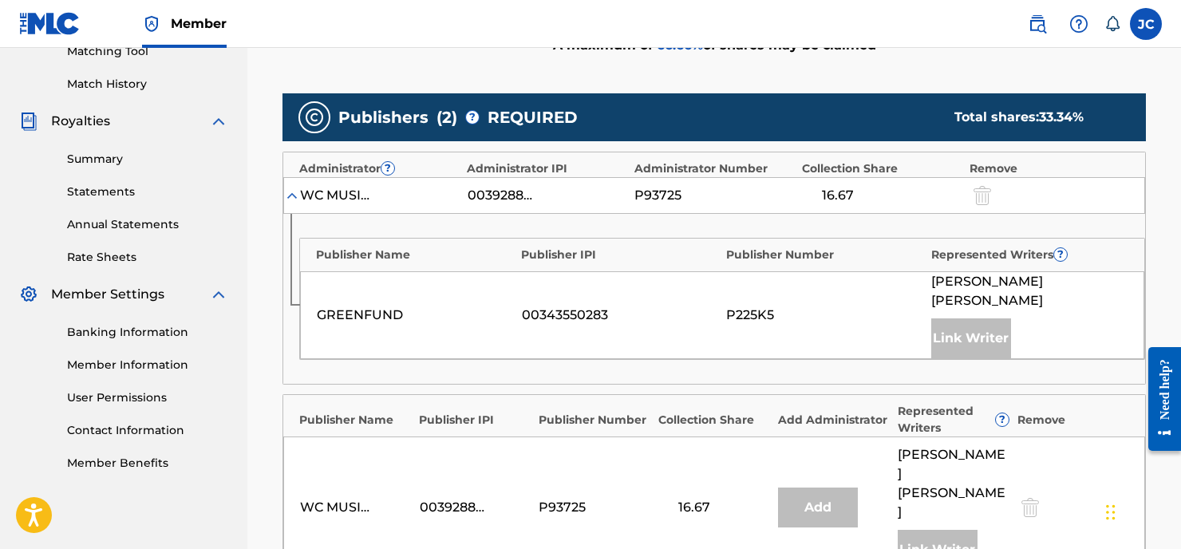
scroll to position [666, 0]
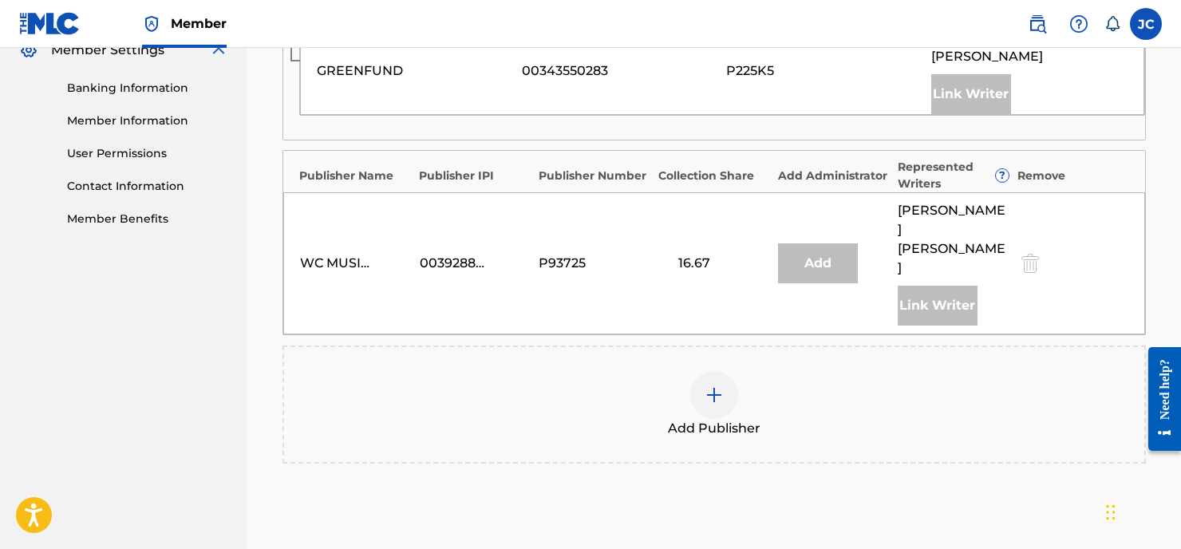
click at [723, 371] on div at bounding box center [714, 395] width 48 height 48
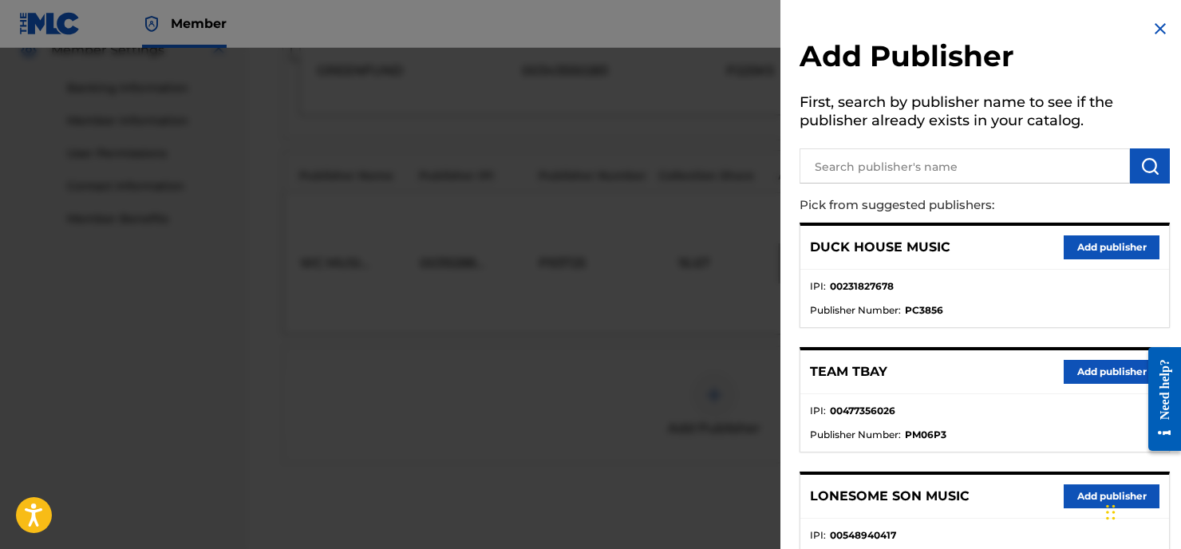
click at [875, 167] on input "text" at bounding box center [964, 165] width 330 height 35
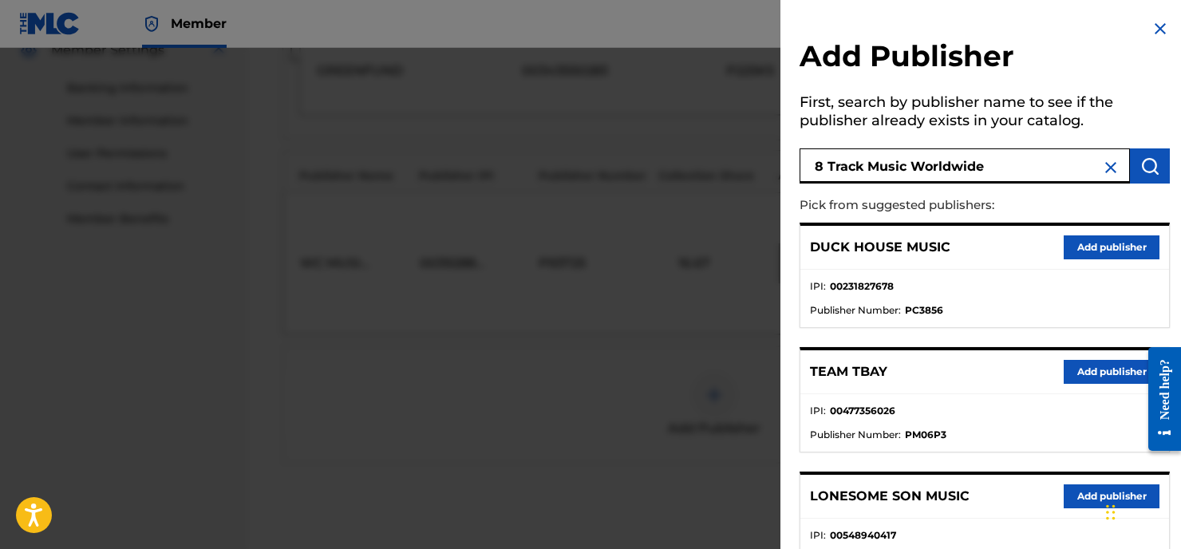
type input "8 Track Music Worldwide"
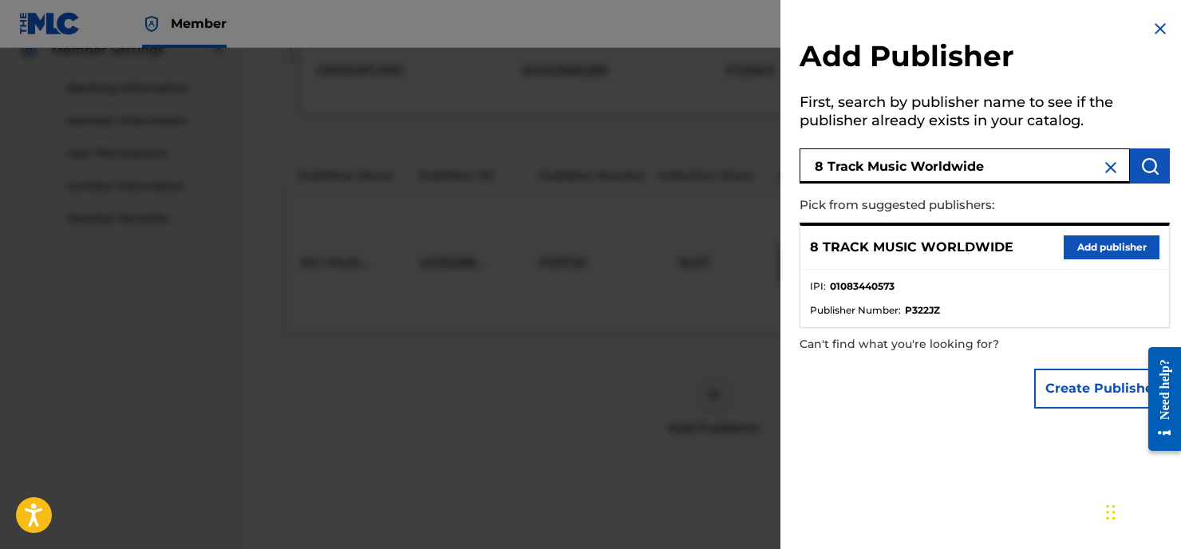
click at [1121, 246] on button "Add publisher" at bounding box center [1111, 247] width 96 height 24
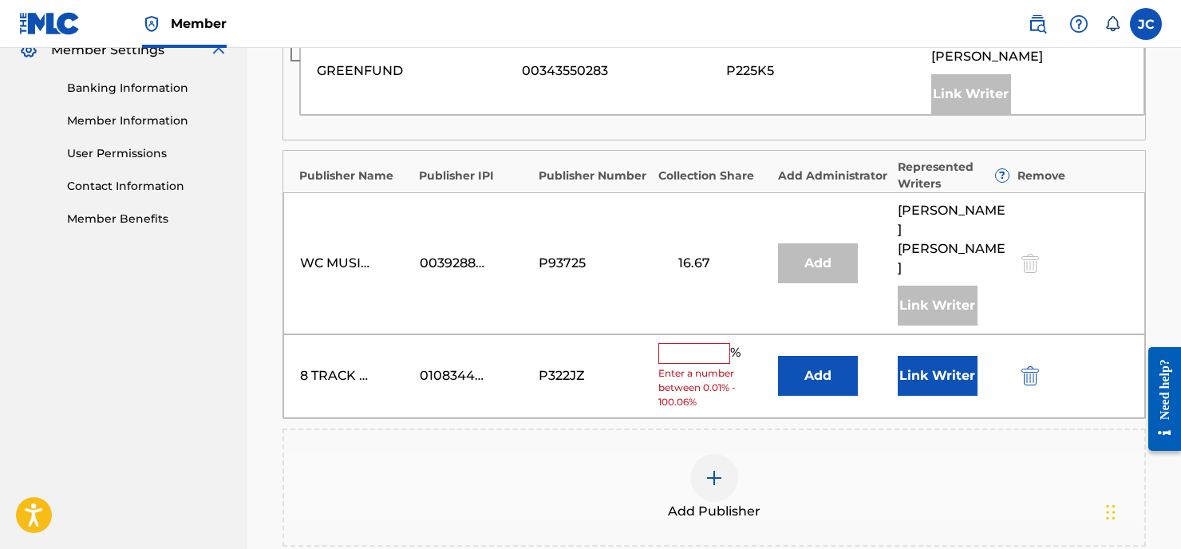
click at [689, 343] on input "text" at bounding box center [694, 353] width 72 height 21
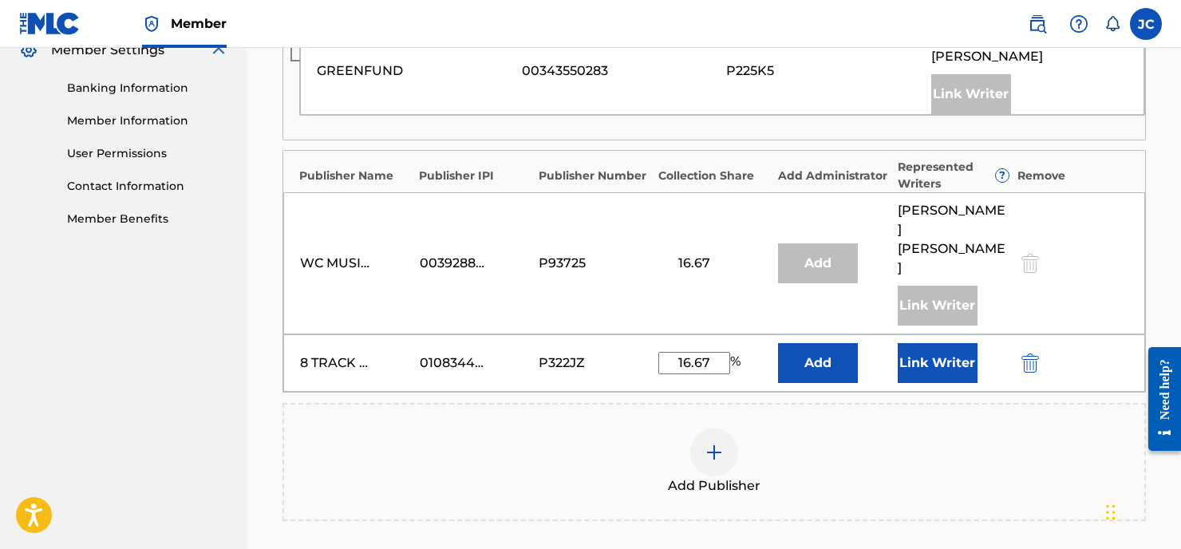
type input "16.67"
click at [826, 343] on button "Add" at bounding box center [818, 363] width 80 height 40
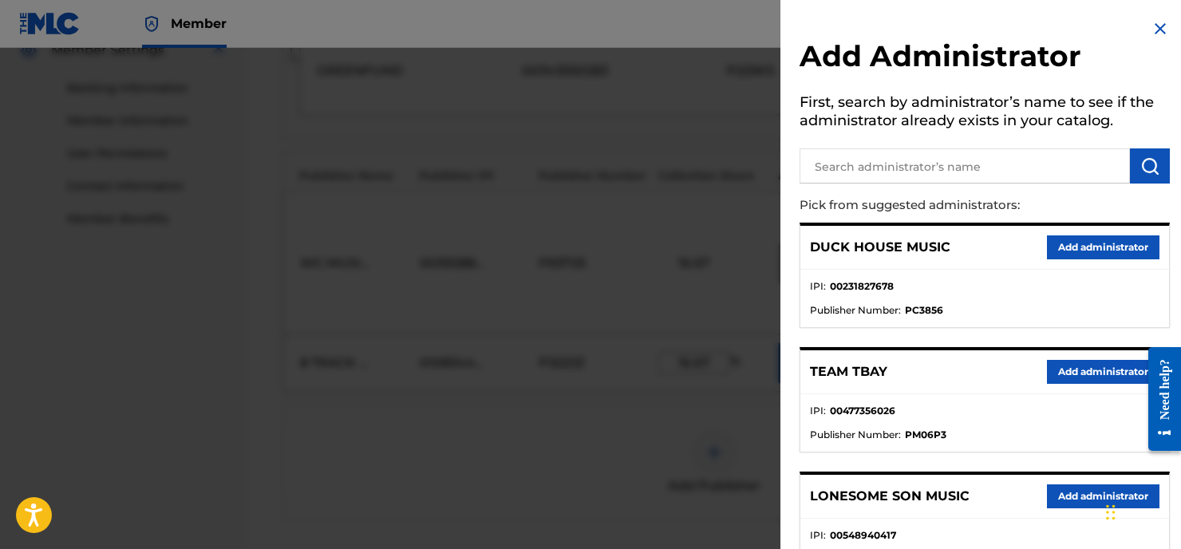
click at [873, 163] on input "text" at bounding box center [964, 165] width 330 height 35
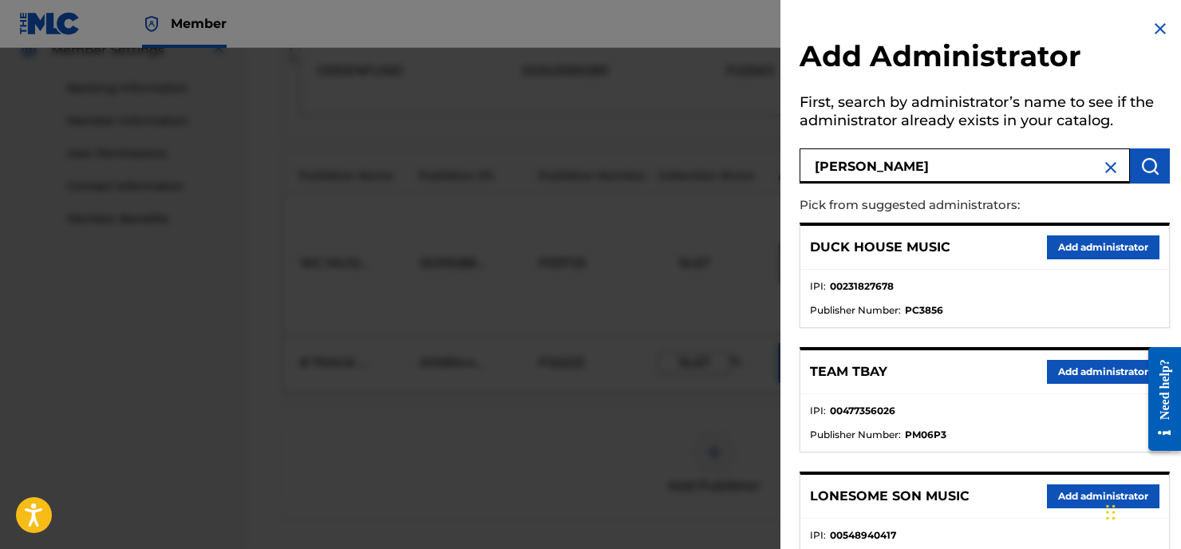
type input "[PERSON_NAME]"
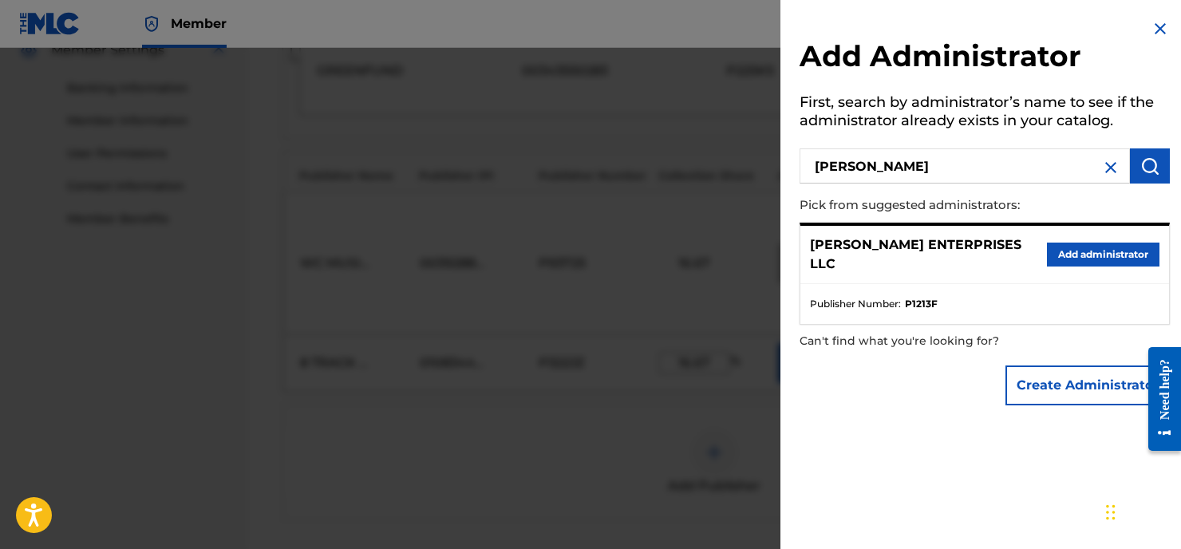
click at [1086, 247] on button "Add administrator" at bounding box center [1102, 254] width 112 height 24
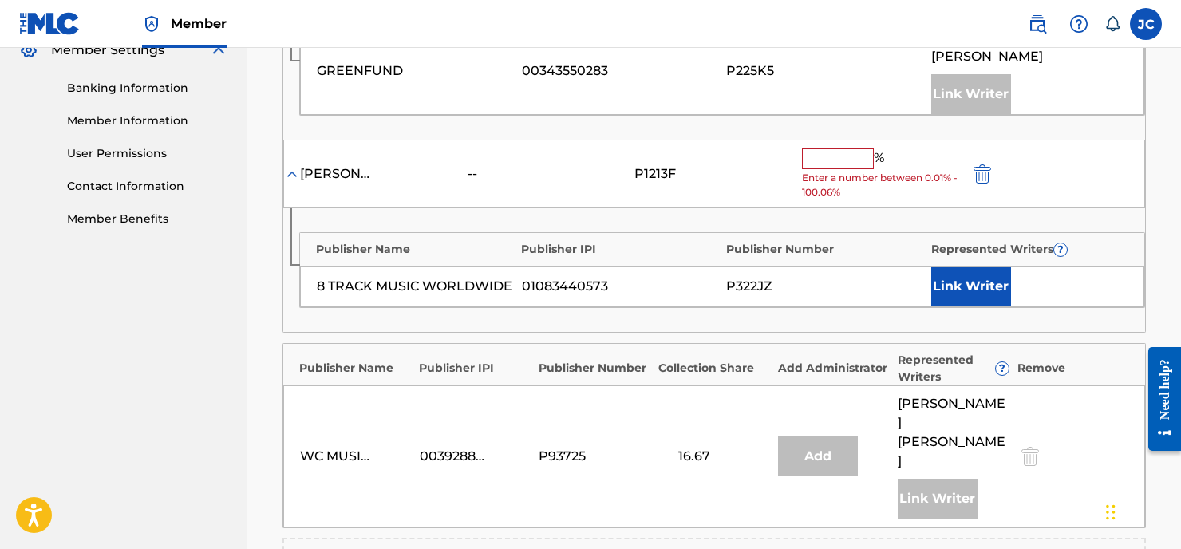
click at [826, 156] on div "% Enter a number between 0.01% - 100.06%" at bounding box center [882, 174] width 160 height 52
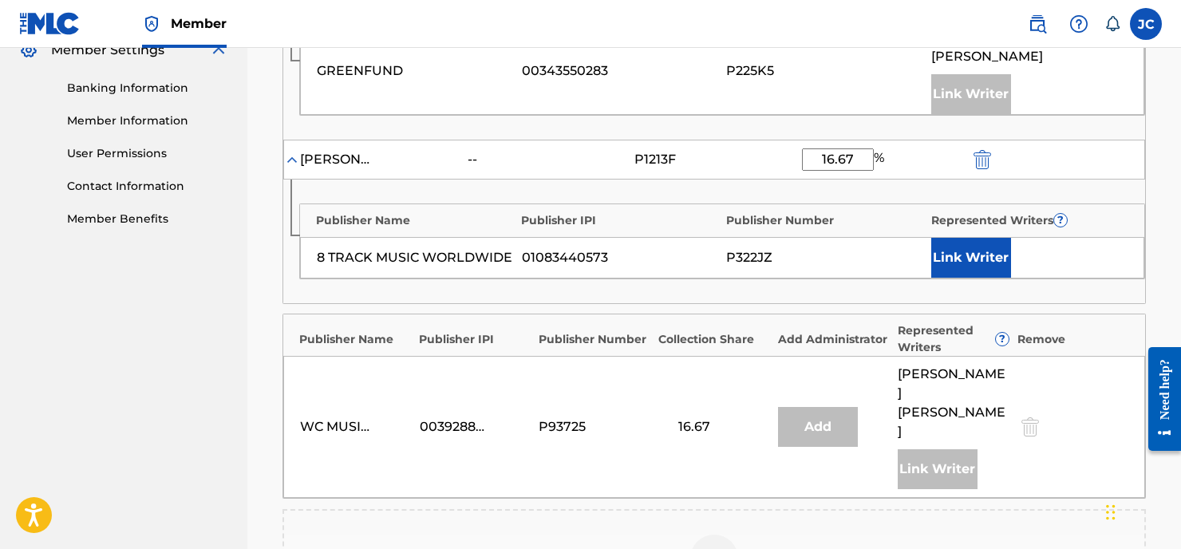
type input "16.67"
click at [979, 238] on button "Link Writer" at bounding box center [971, 258] width 80 height 40
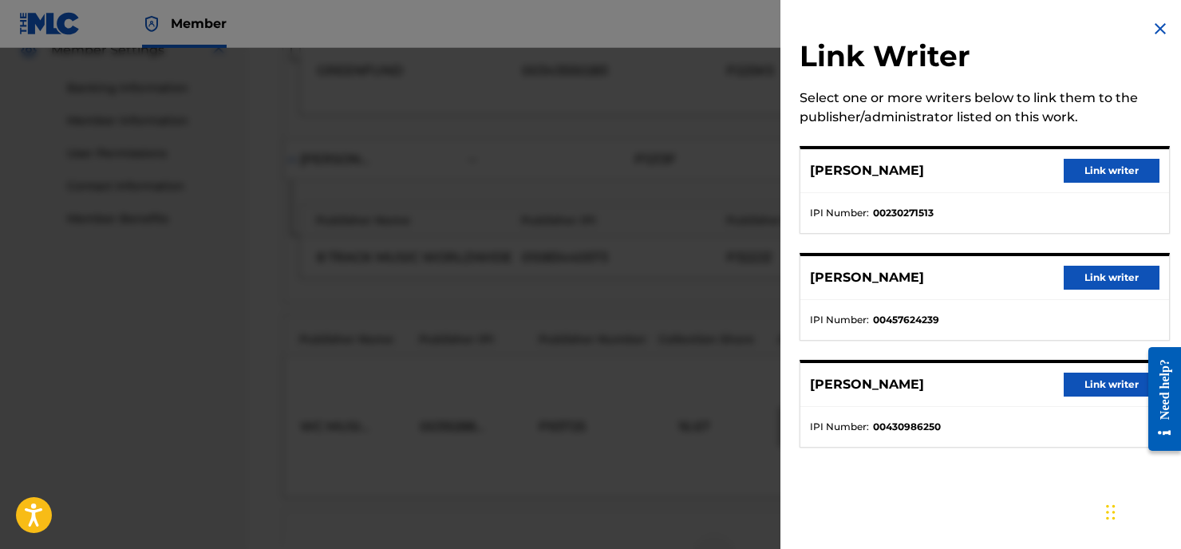
click at [1107, 277] on button "Link writer" at bounding box center [1111, 278] width 96 height 24
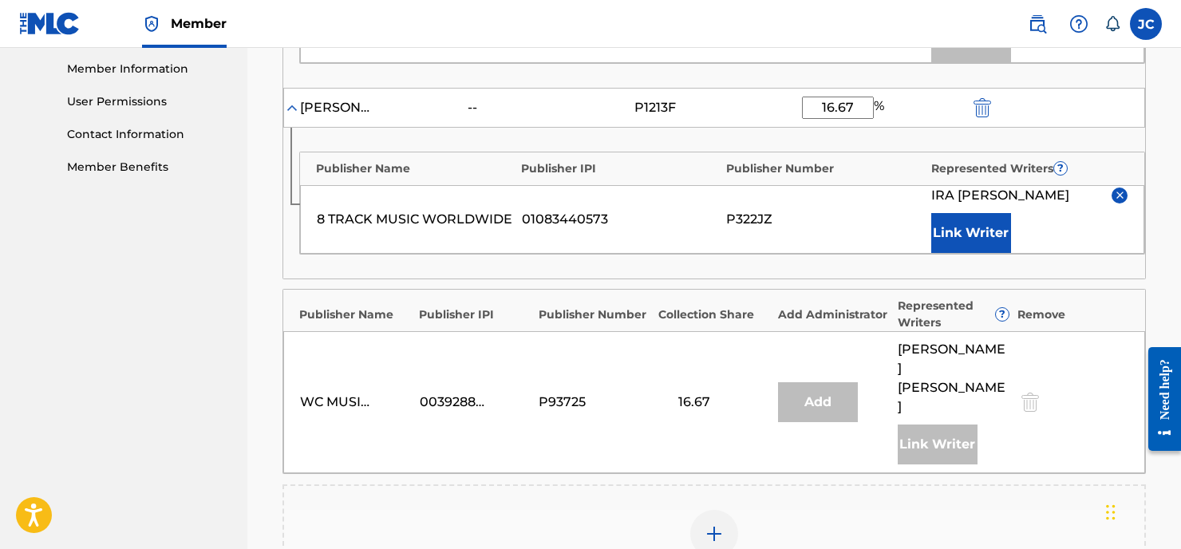
scroll to position [885, 0]
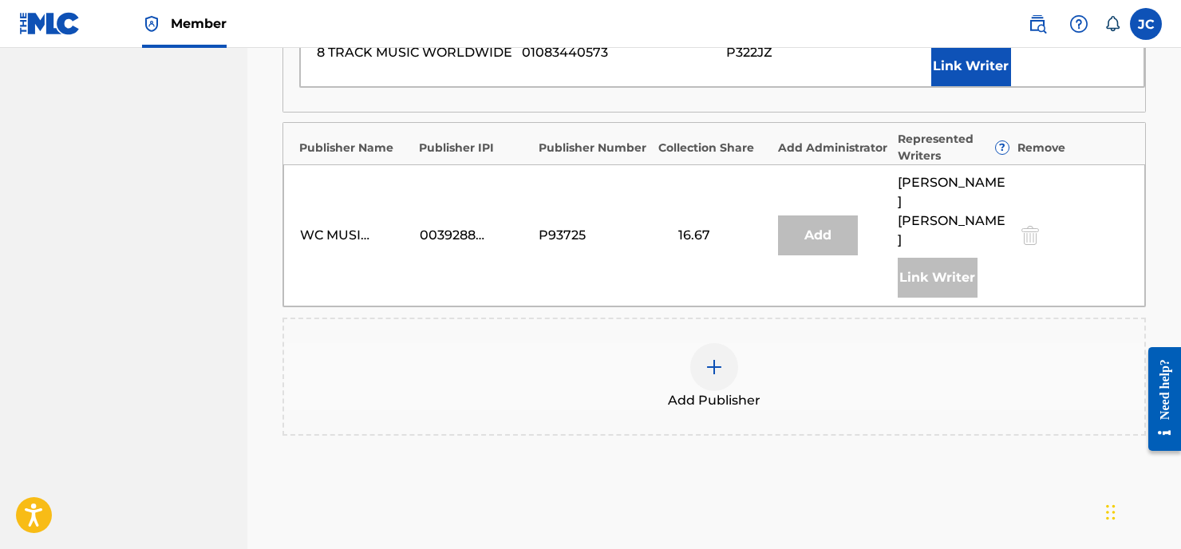
click at [717, 357] on img at bounding box center [713, 366] width 19 height 19
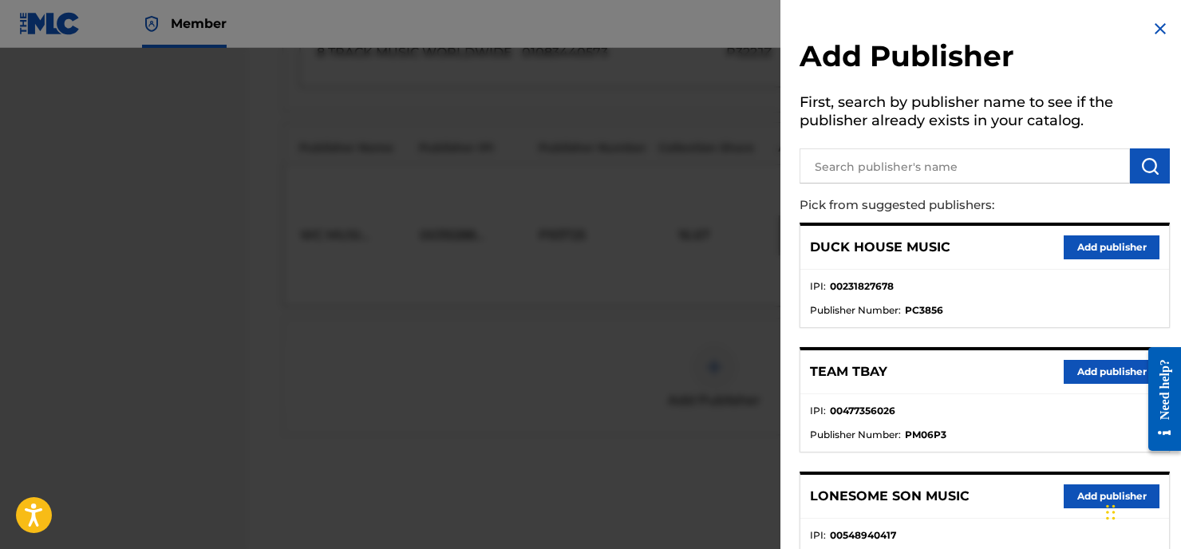
click at [864, 163] on input "text" at bounding box center [964, 165] width 330 height 35
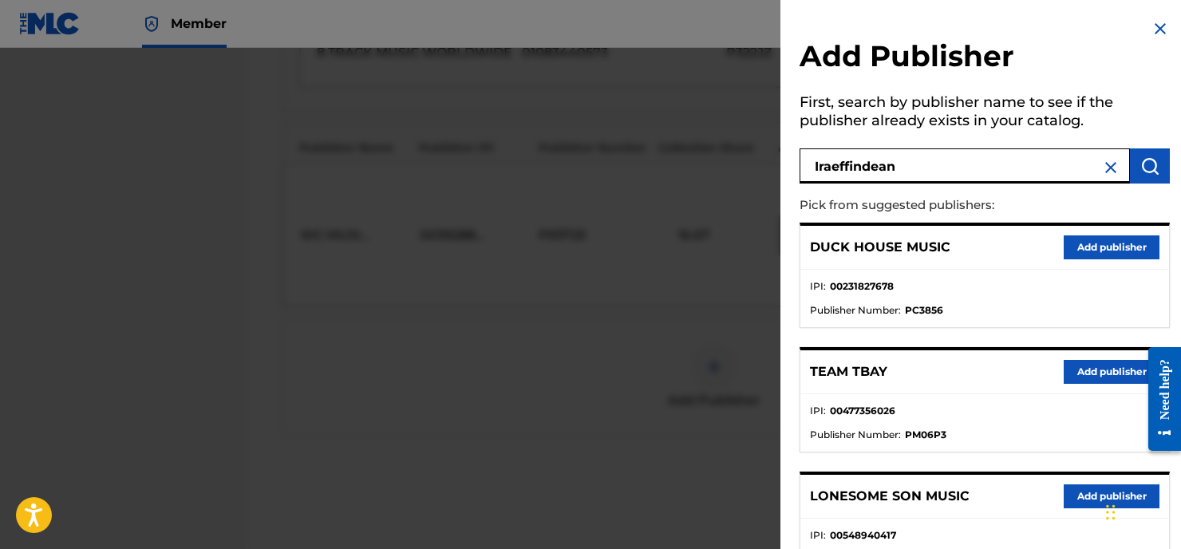
type input "Iraeffindean"
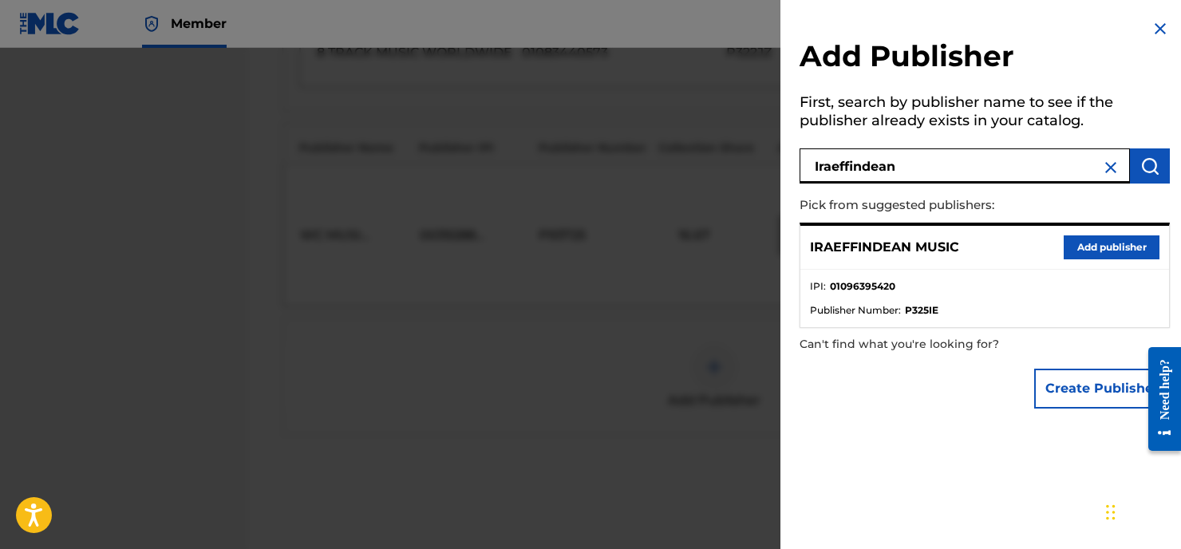
click at [1070, 245] on button "Add publisher" at bounding box center [1111, 247] width 96 height 24
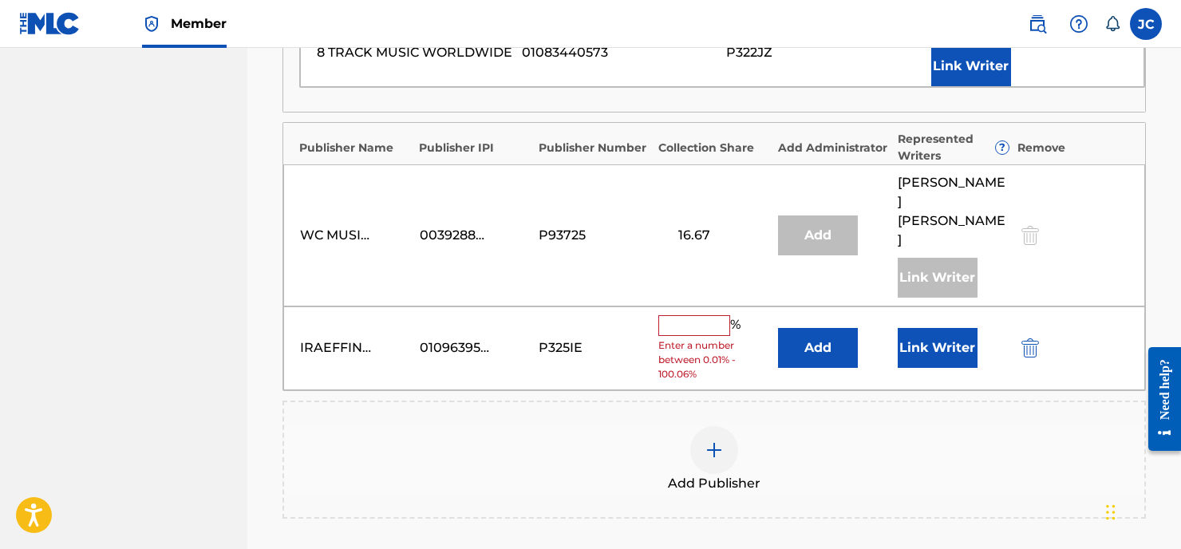
click at [727, 315] on input "text" at bounding box center [694, 325] width 72 height 21
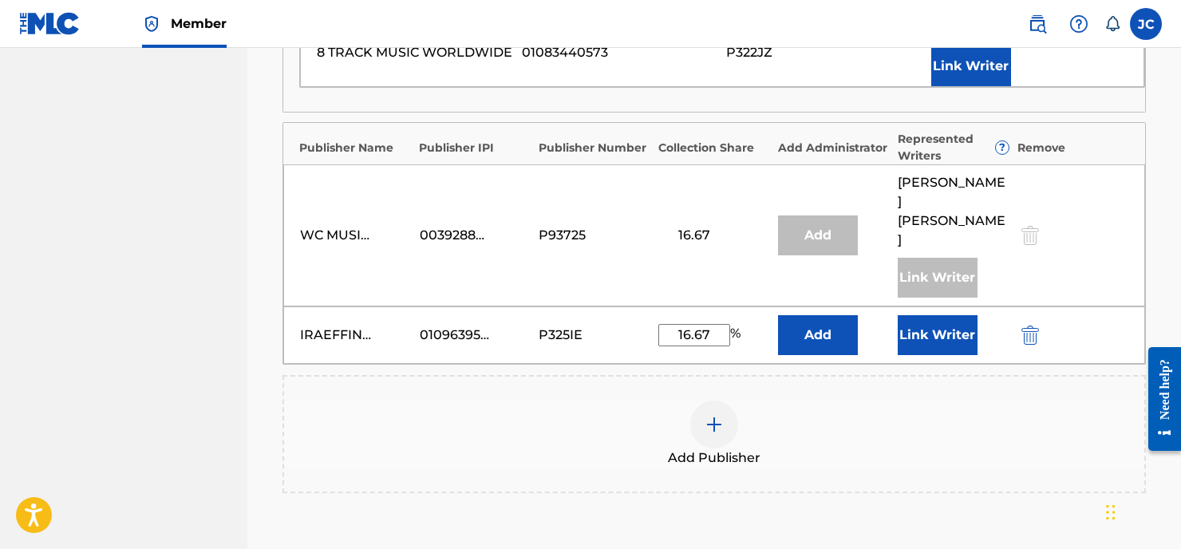
type input "16.67"
click at [835, 315] on button "Add" at bounding box center [818, 335] width 80 height 40
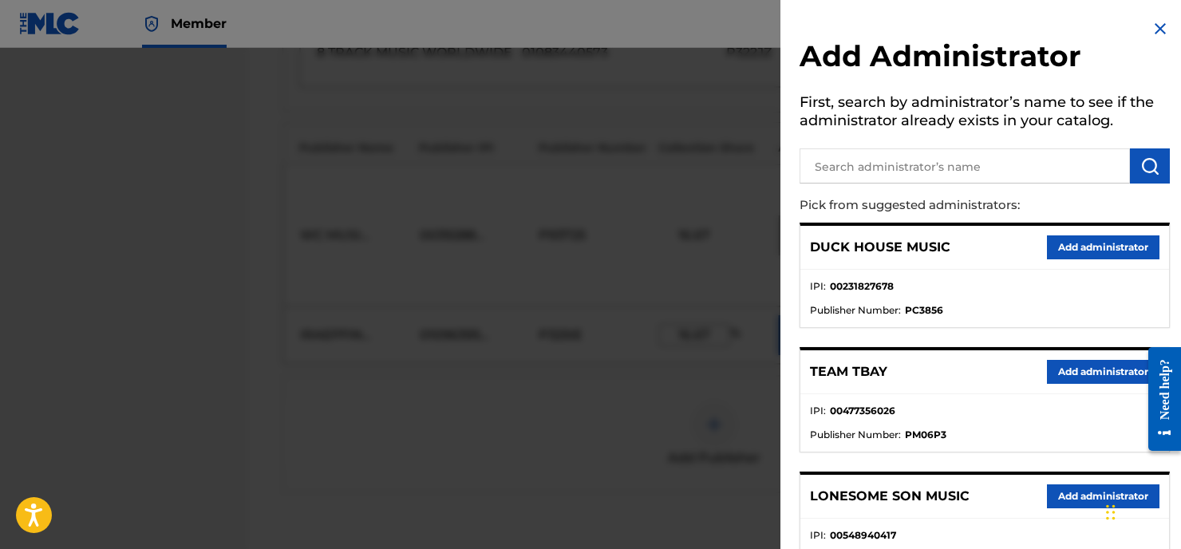
click at [927, 168] on input "text" at bounding box center [964, 165] width 330 height 35
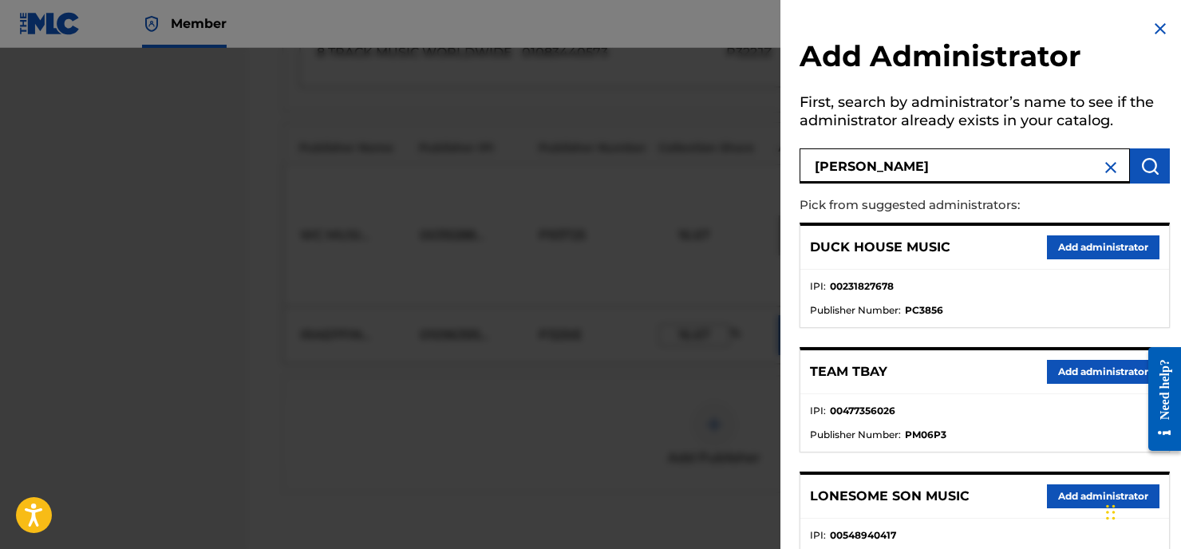
type input "[PERSON_NAME]"
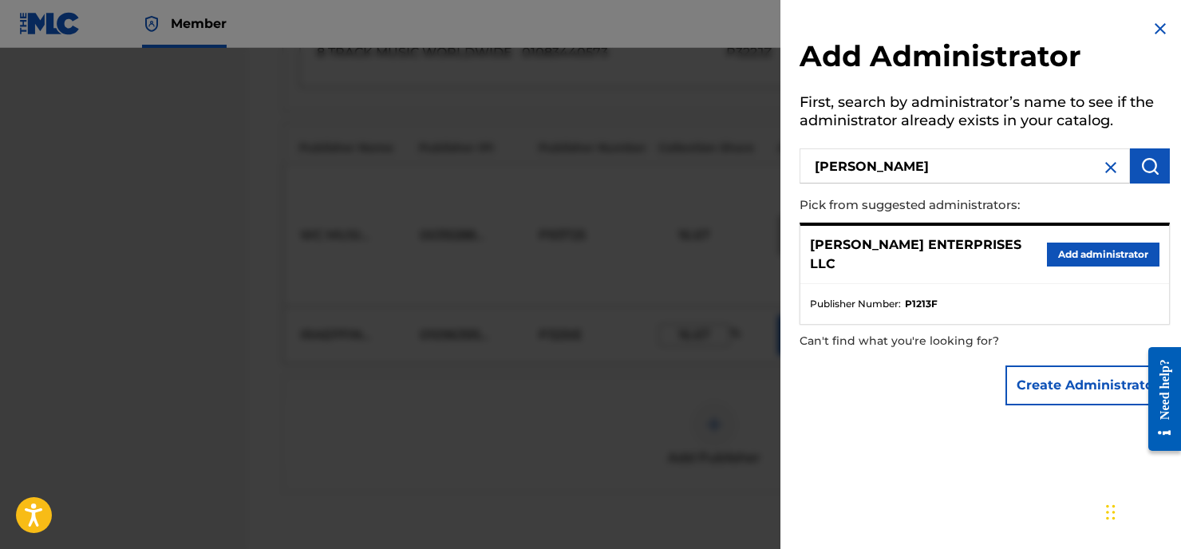
click at [1090, 246] on button "Add administrator" at bounding box center [1102, 254] width 112 height 24
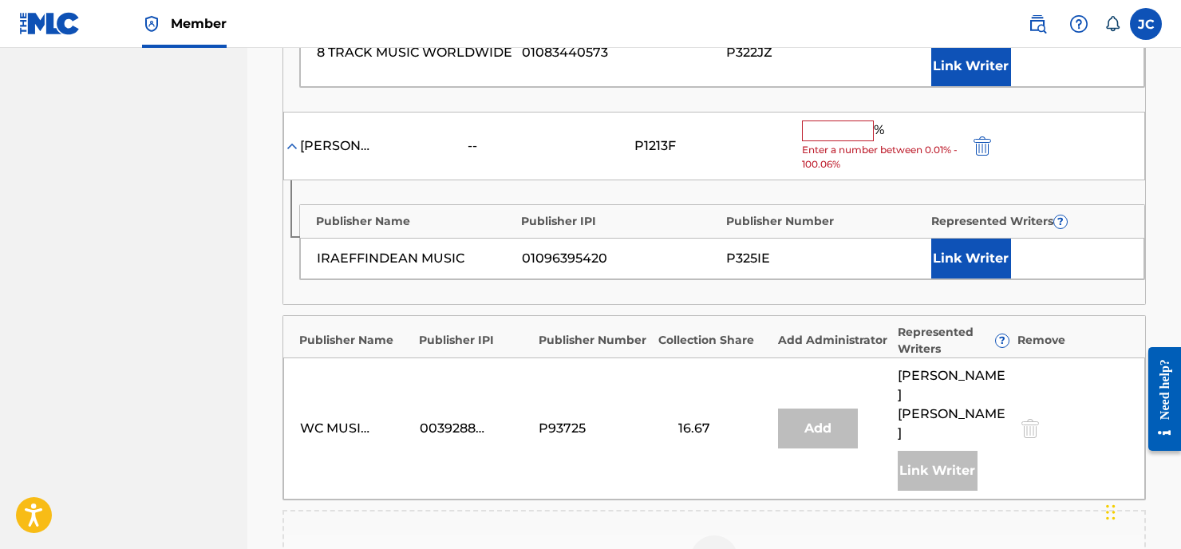
click at [831, 120] on input "text" at bounding box center [838, 130] width 72 height 21
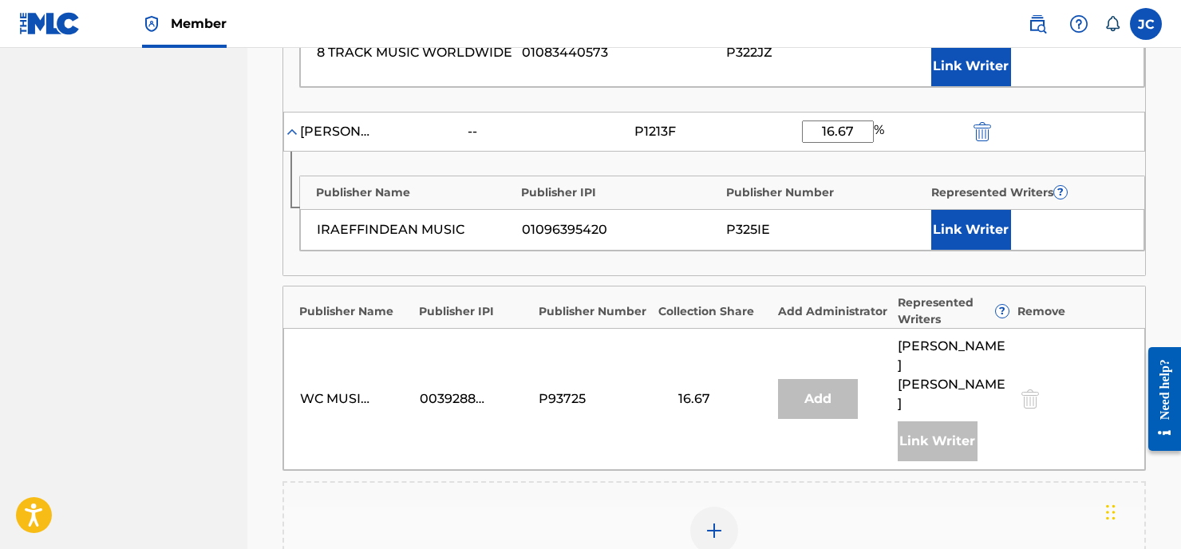
type input "16.67"
click at [960, 210] on button "Link Writer" at bounding box center [971, 230] width 80 height 40
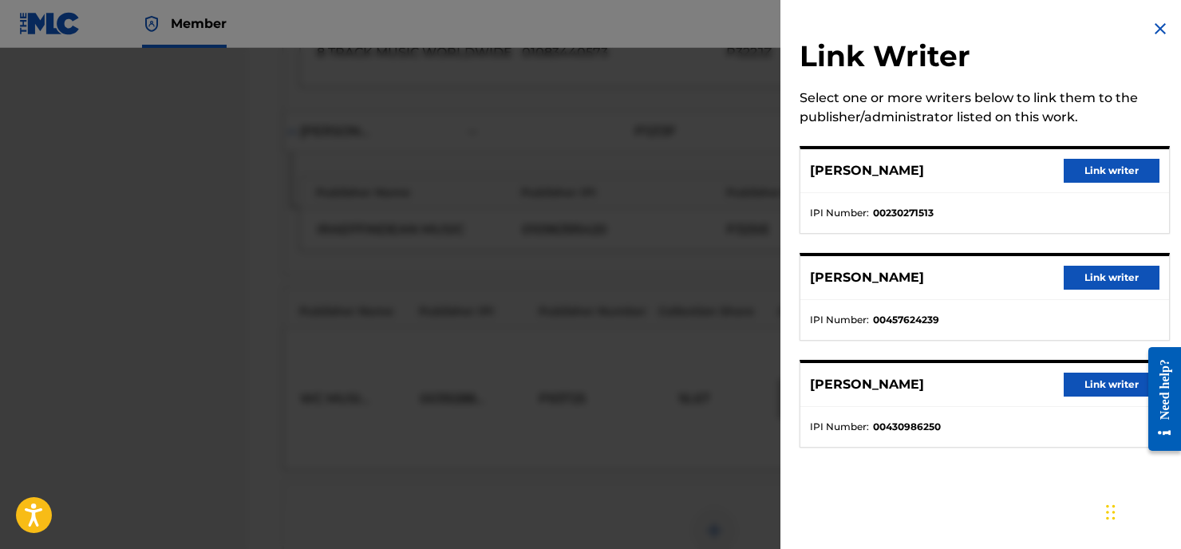
click at [1102, 280] on button "Link writer" at bounding box center [1111, 278] width 96 height 24
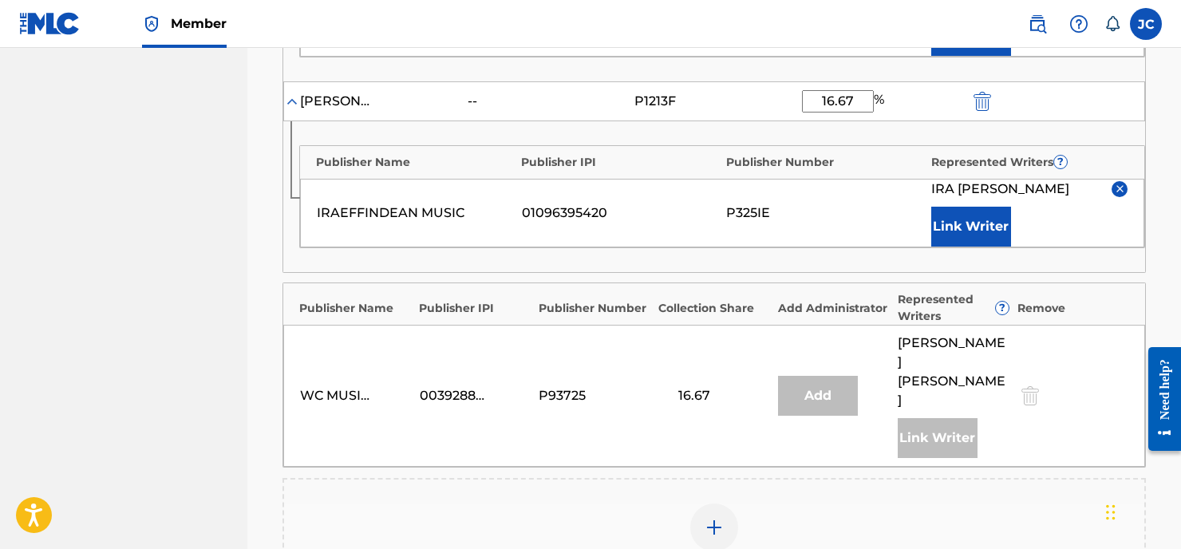
scroll to position [1152, 0]
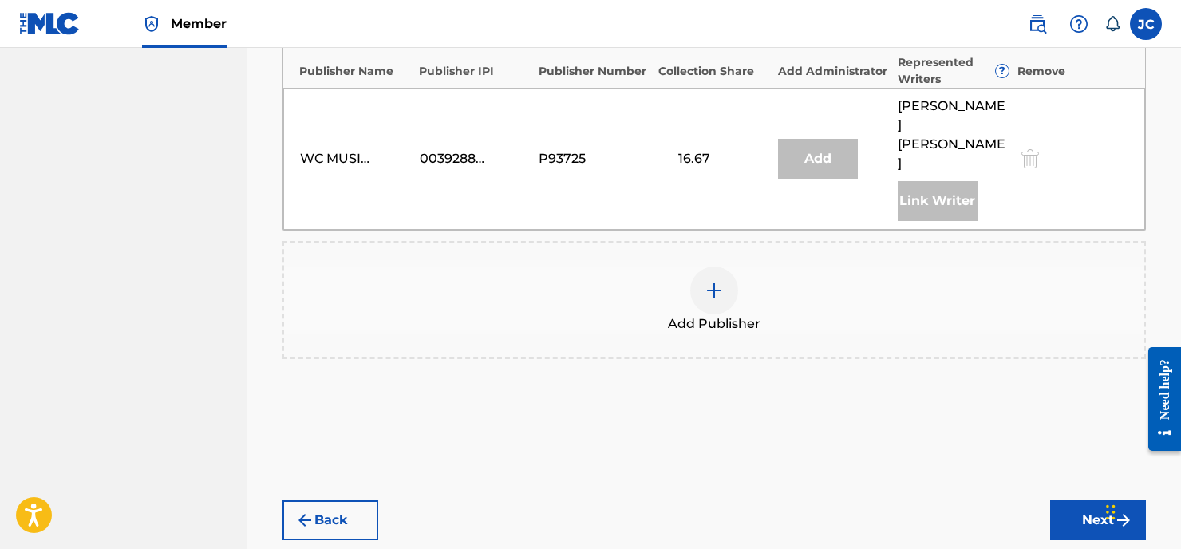
click at [1086, 500] on button "Next" at bounding box center [1098, 520] width 96 height 40
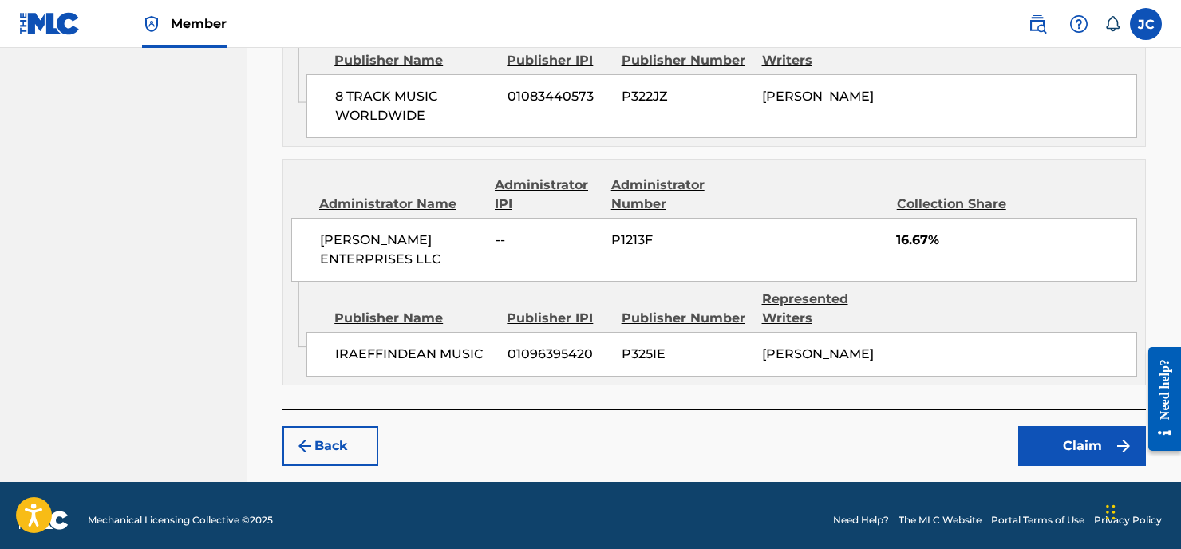
scroll to position [1151, 0]
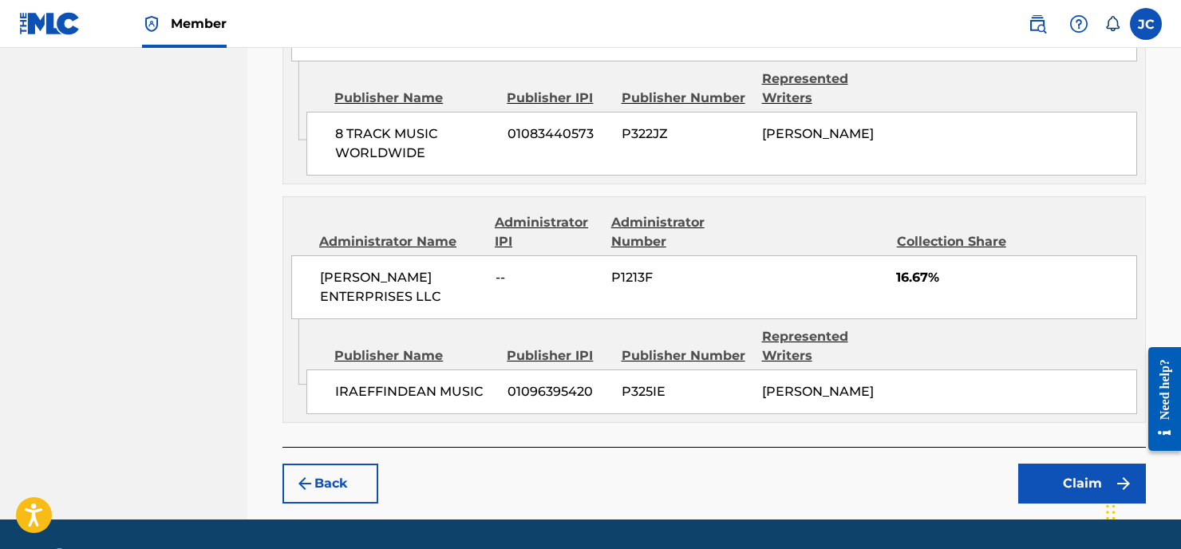
click at [1086, 478] on button "Claim" at bounding box center [1082, 483] width 128 height 40
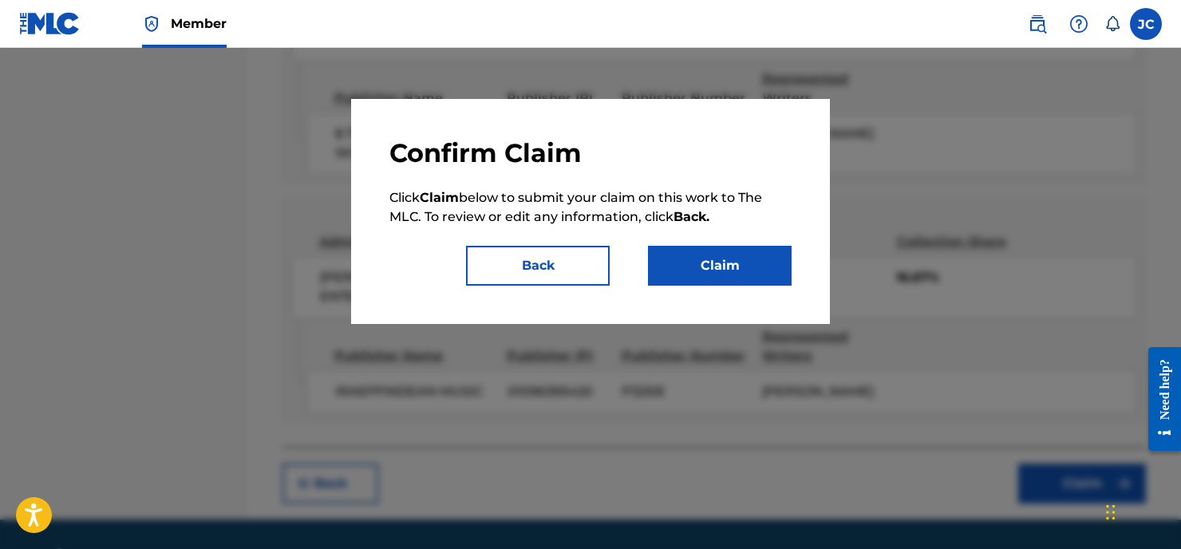
click at [743, 280] on button "Claim" at bounding box center [720, 266] width 144 height 40
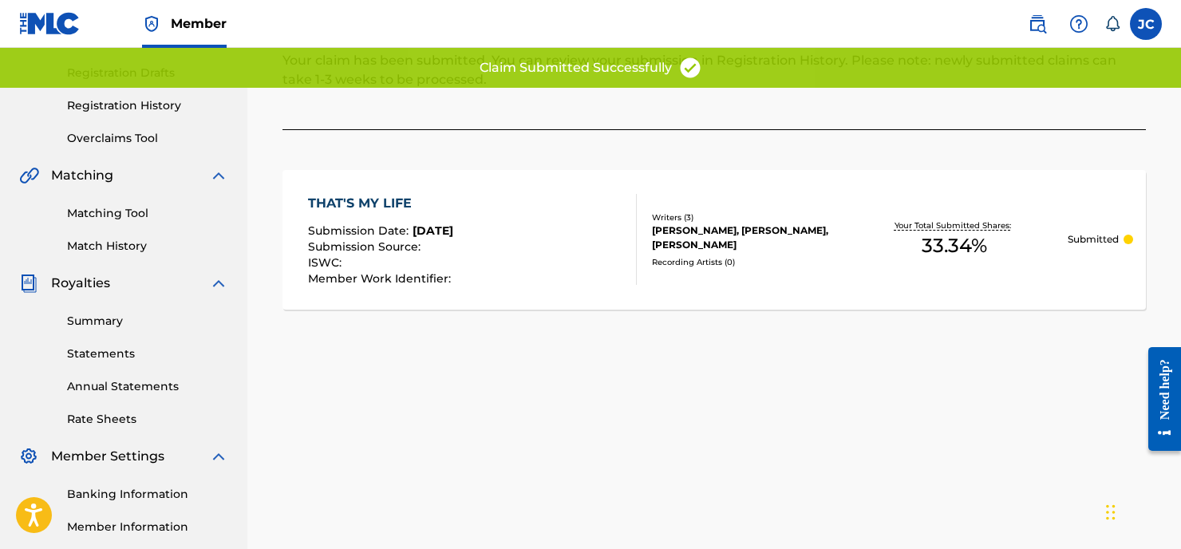
scroll to position [0, 0]
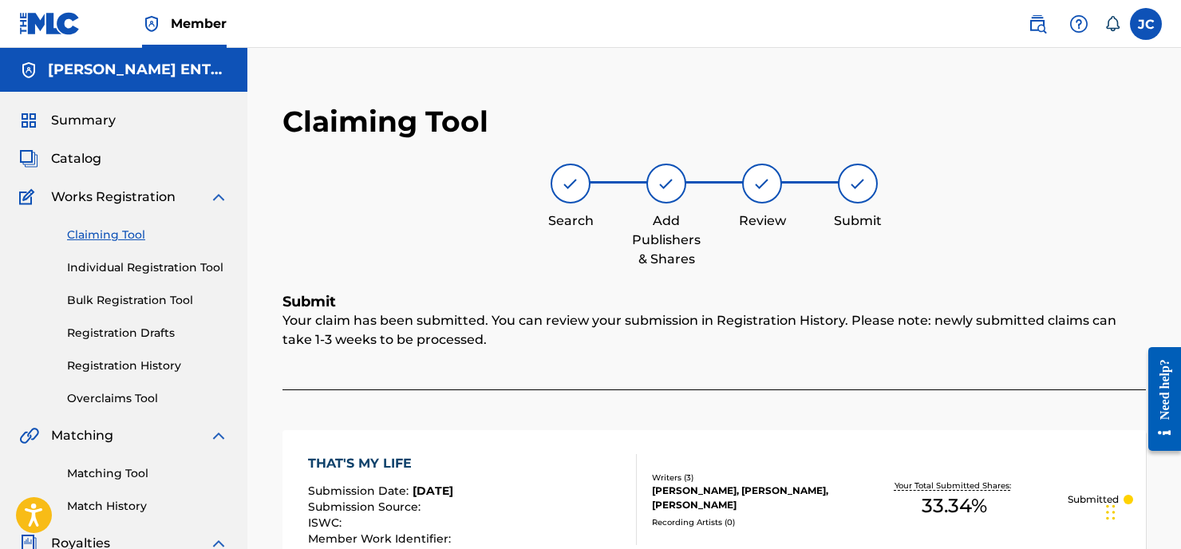
click at [117, 237] on link "Claiming Tool" at bounding box center [147, 235] width 161 height 17
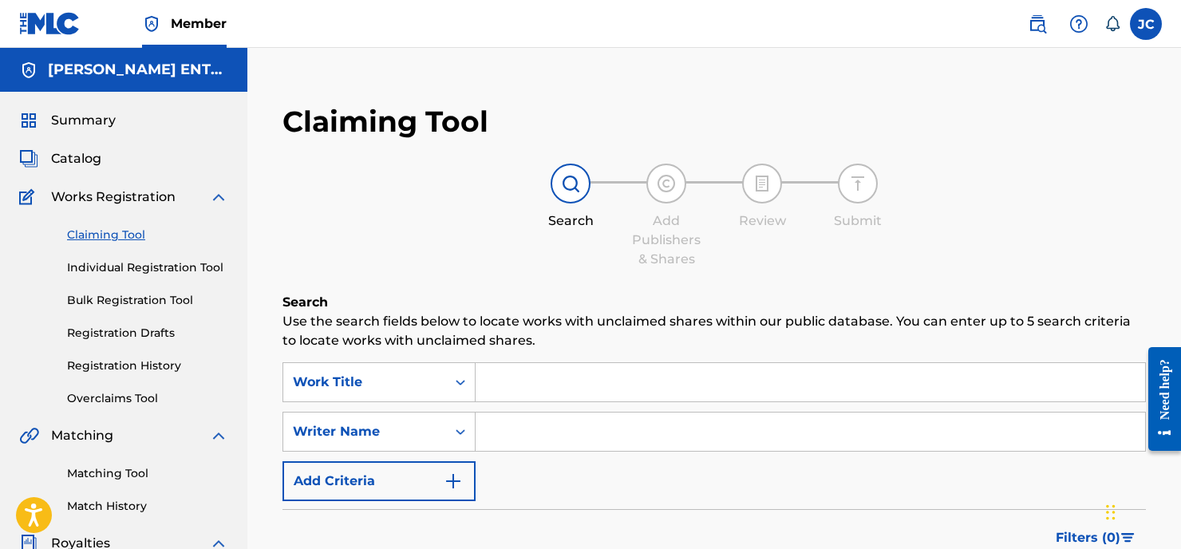
click at [510, 365] on input "Search Form" at bounding box center [809, 382] width 669 height 38
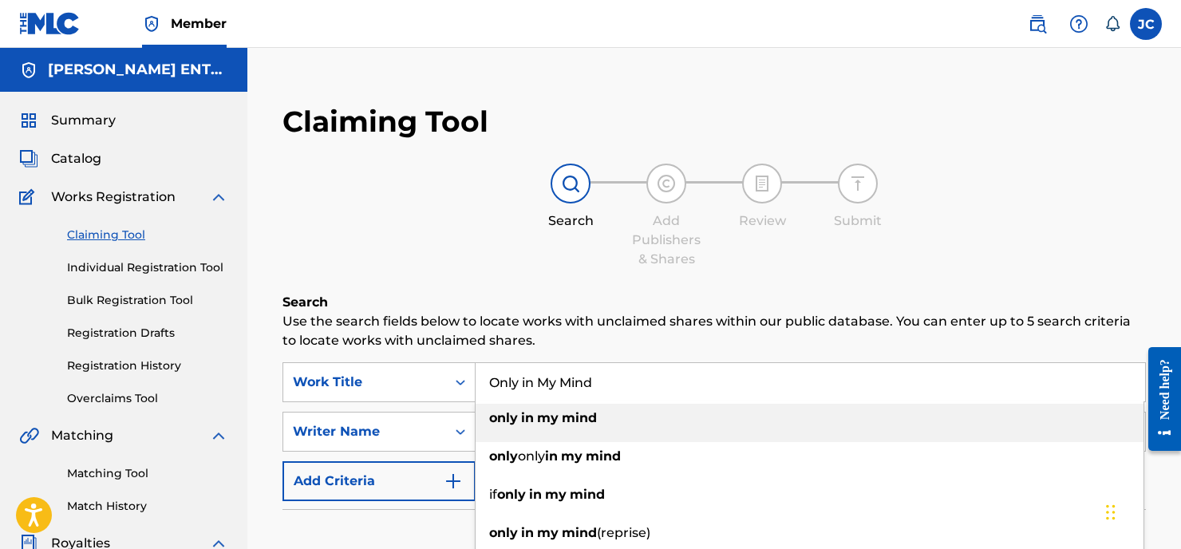
type input "Only in My Mind"
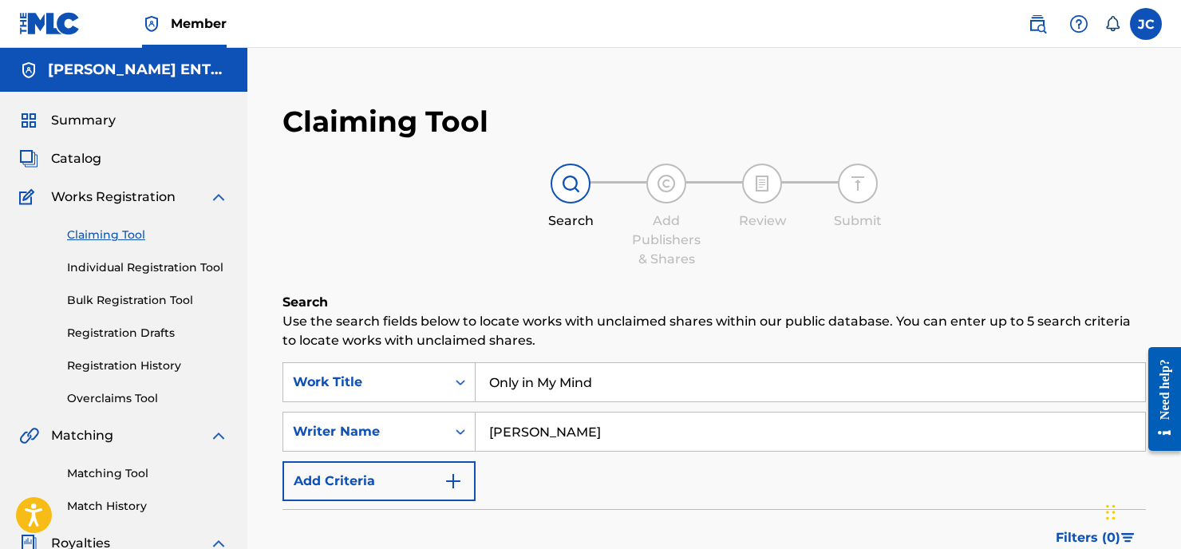
type input "[PERSON_NAME]"
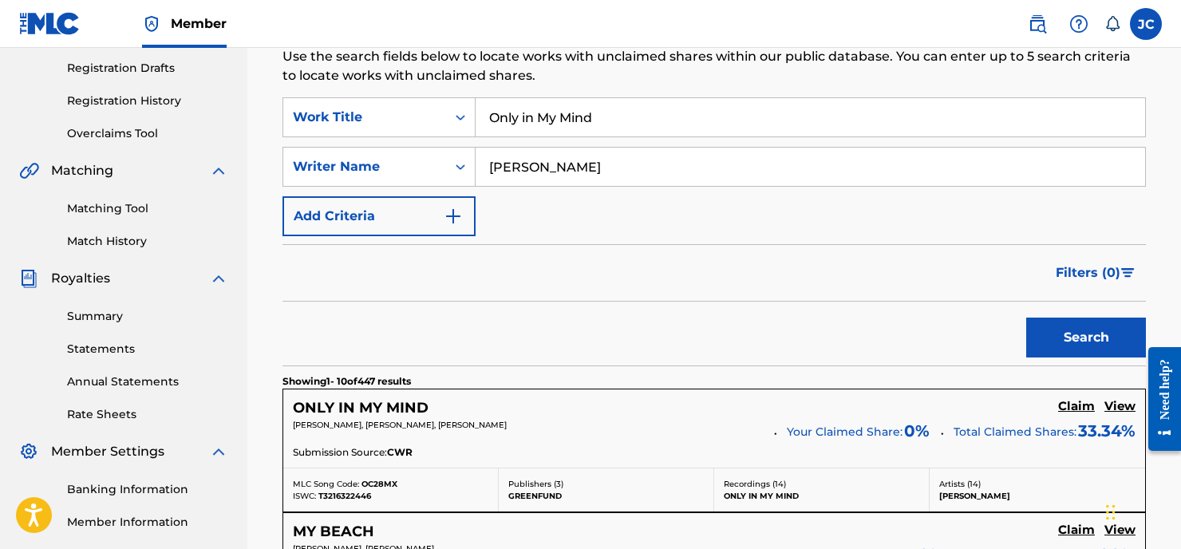
scroll to position [297, 0]
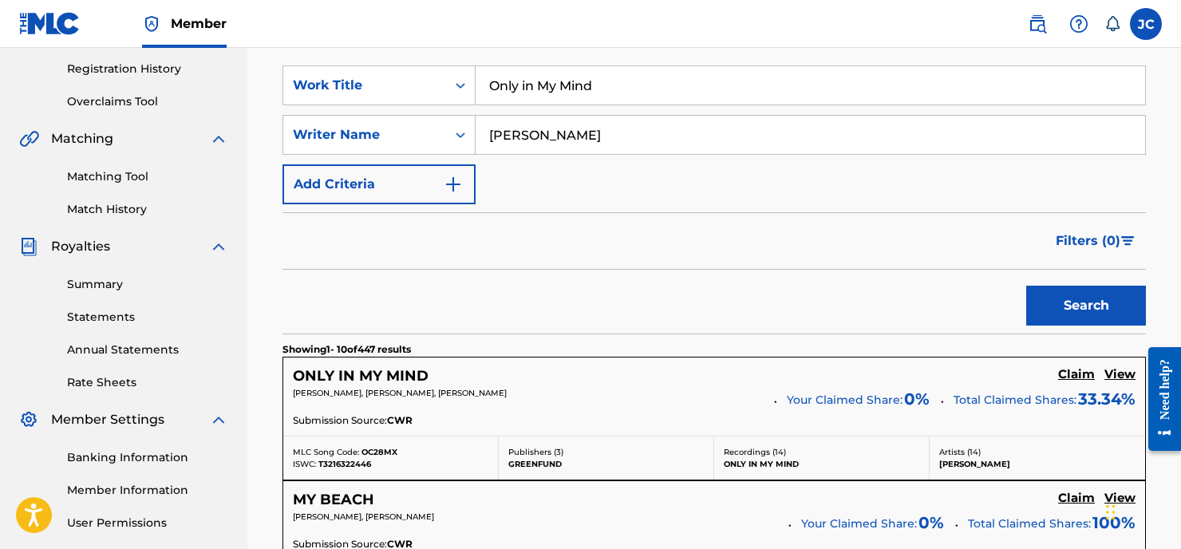
click at [1074, 373] on h5 "Claim" at bounding box center [1076, 374] width 37 height 15
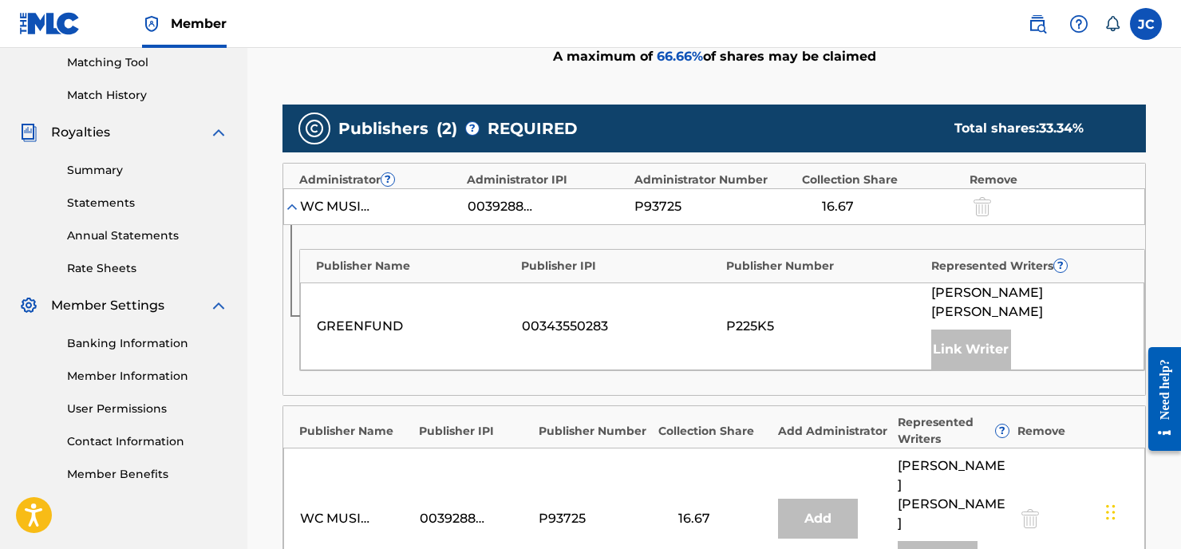
scroll to position [777, 0]
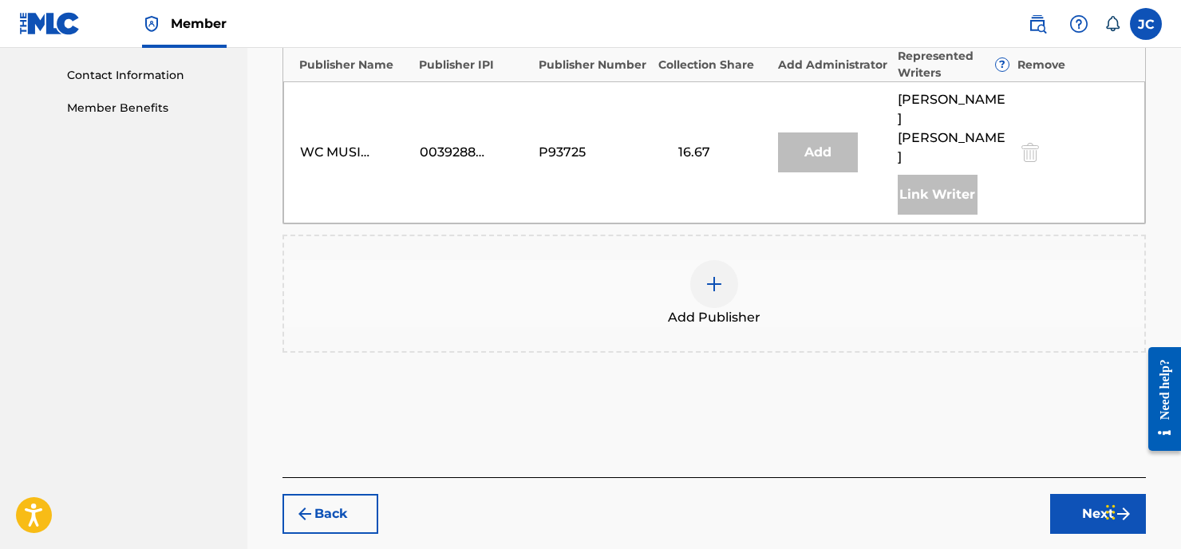
click at [708, 274] on img at bounding box center [713, 283] width 19 height 19
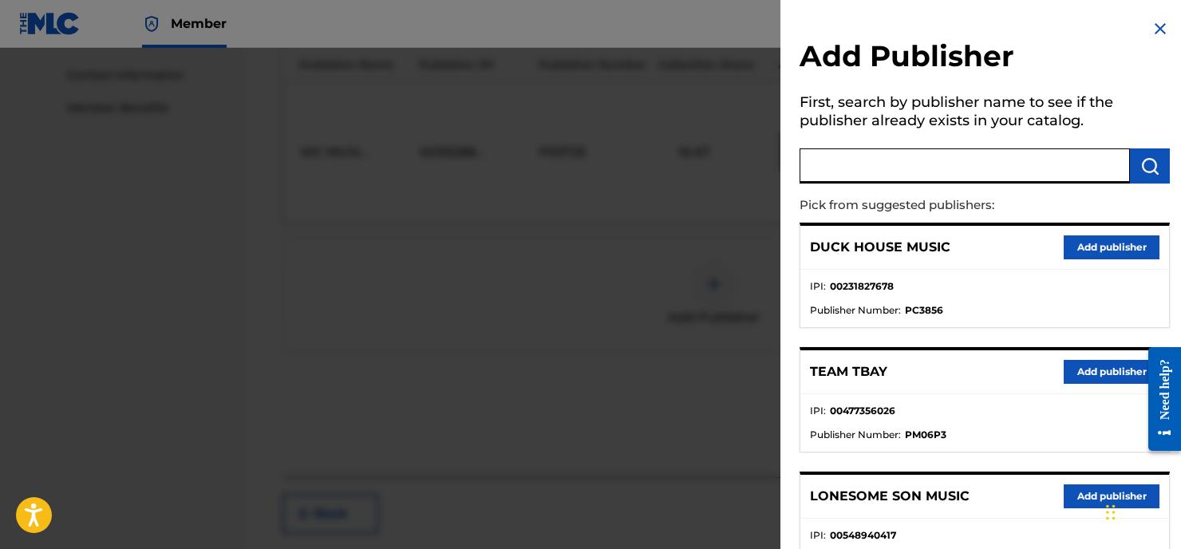
click at [844, 165] on input "text" at bounding box center [964, 165] width 330 height 35
type input "8 Track Music Worldwide"
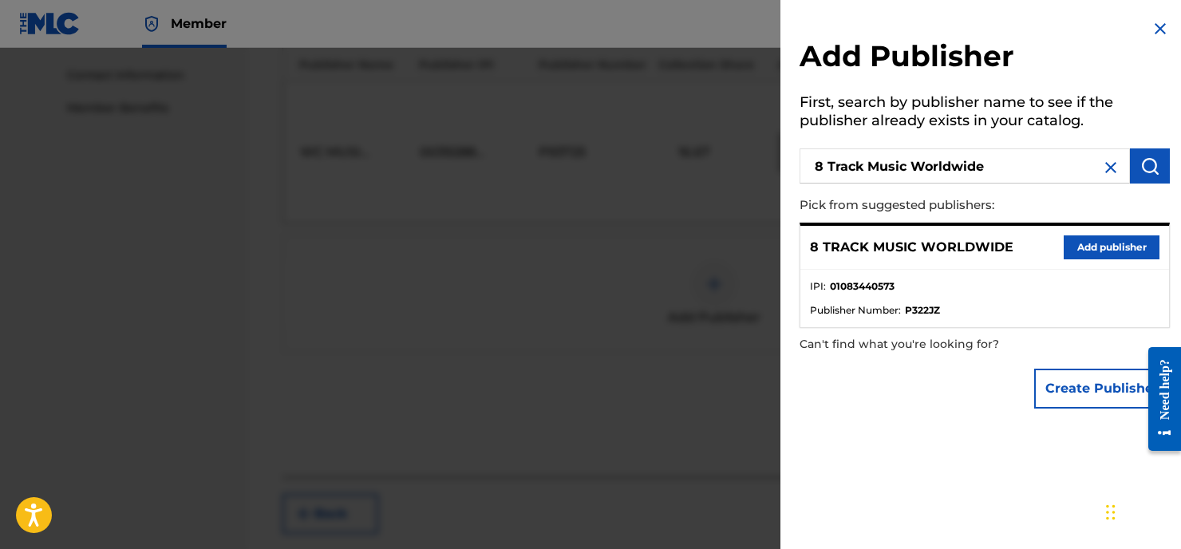
click at [1090, 243] on button "Add publisher" at bounding box center [1111, 247] width 96 height 24
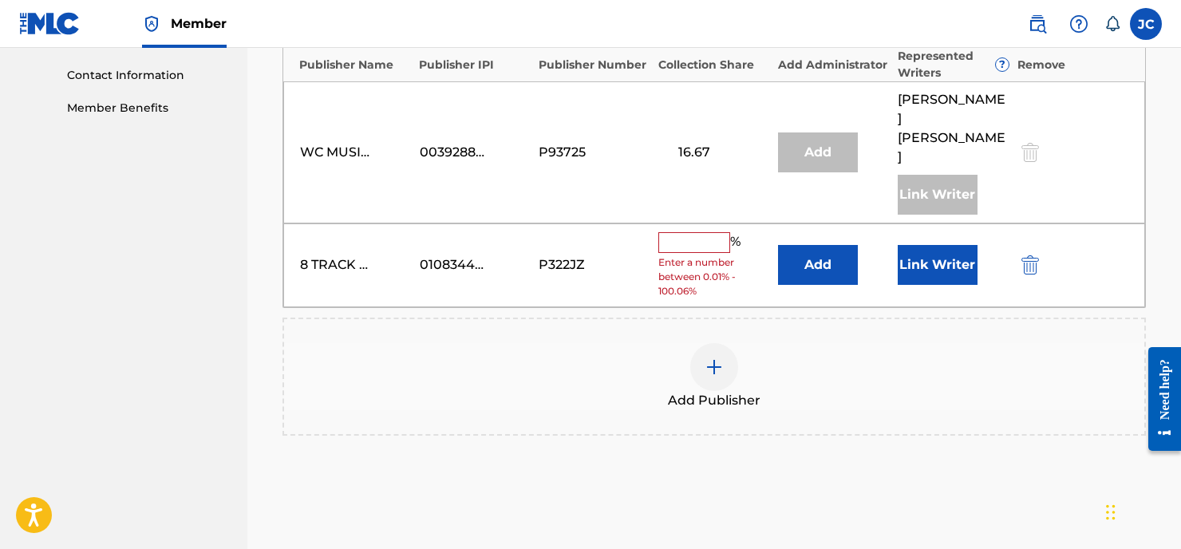
click at [693, 232] on input "text" at bounding box center [694, 242] width 72 height 21
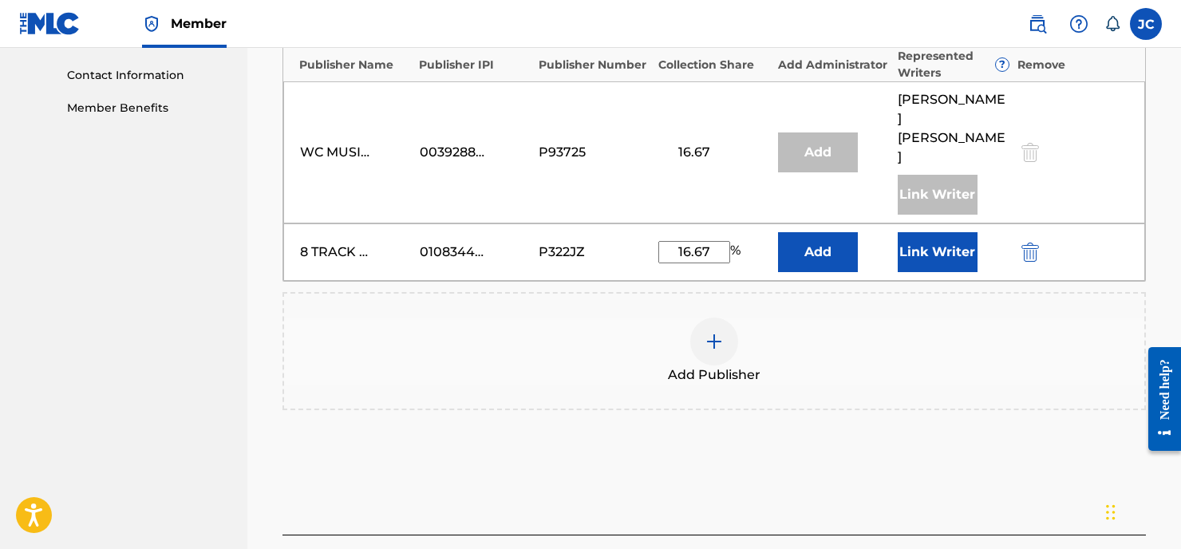
type input "16.67"
click at [817, 232] on button "Add" at bounding box center [818, 252] width 80 height 40
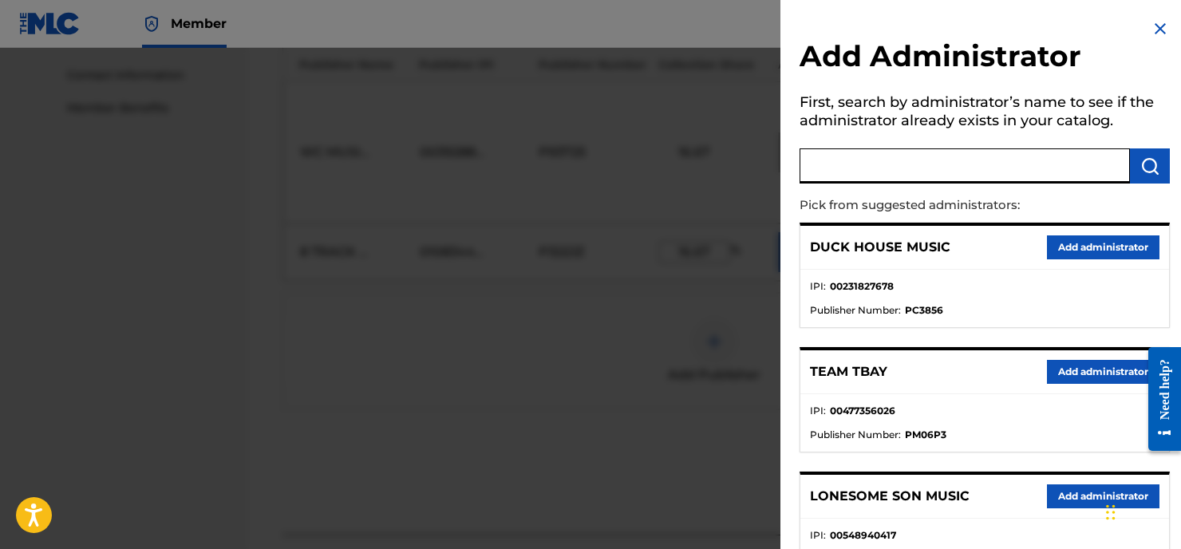
click at [856, 158] on input "text" at bounding box center [964, 165] width 330 height 35
type input "[PERSON_NAME]"
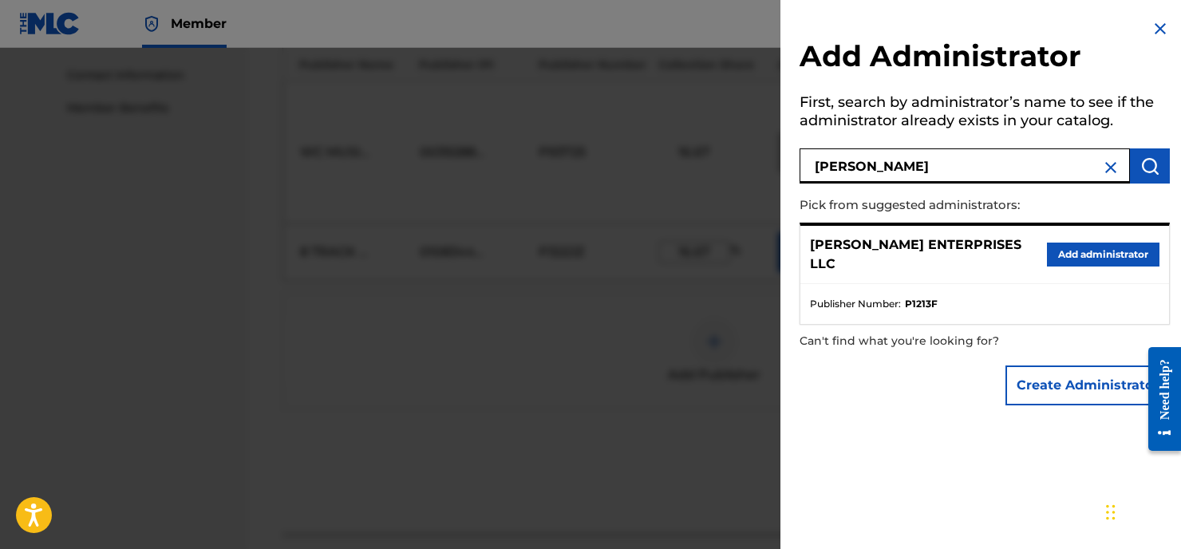
click at [1076, 242] on button "Add administrator" at bounding box center [1102, 254] width 112 height 24
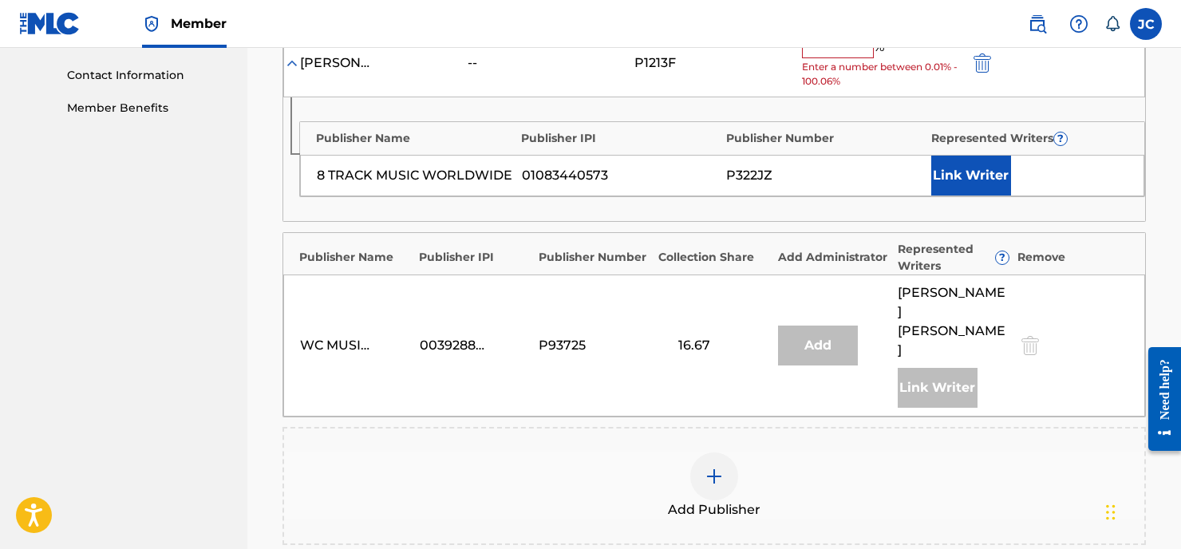
click at [713, 467] on img at bounding box center [713, 476] width 19 height 19
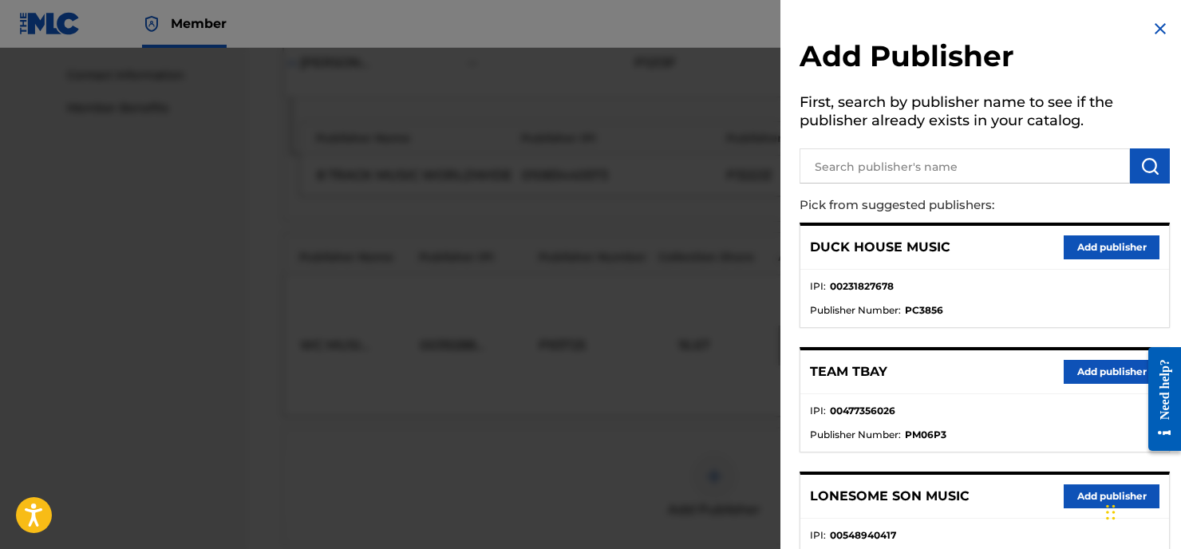
click at [843, 164] on input "text" at bounding box center [964, 165] width 330 height 35
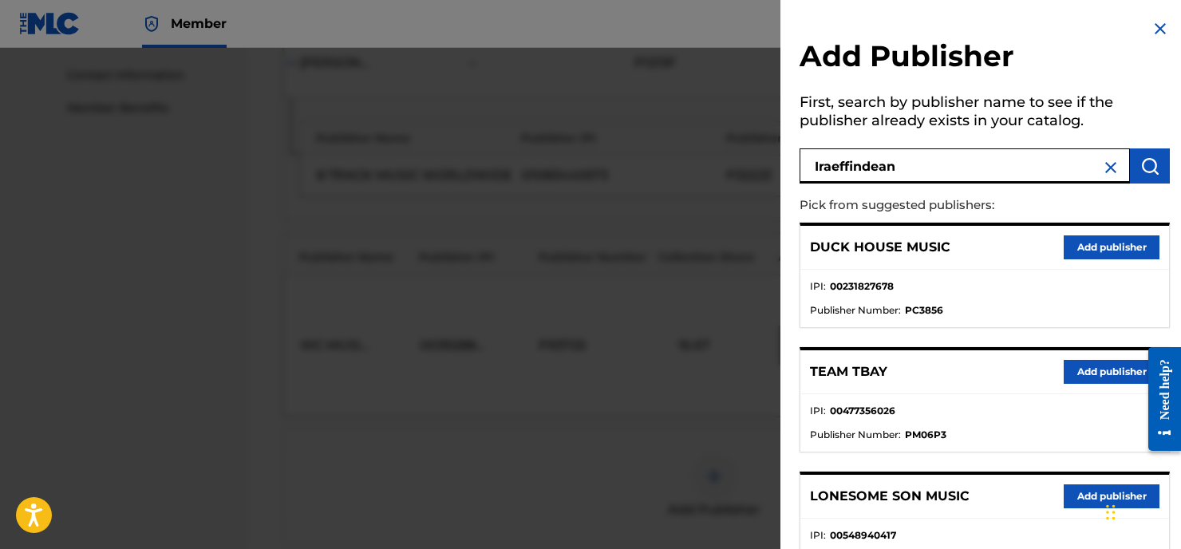
type input "Iraeffindean"
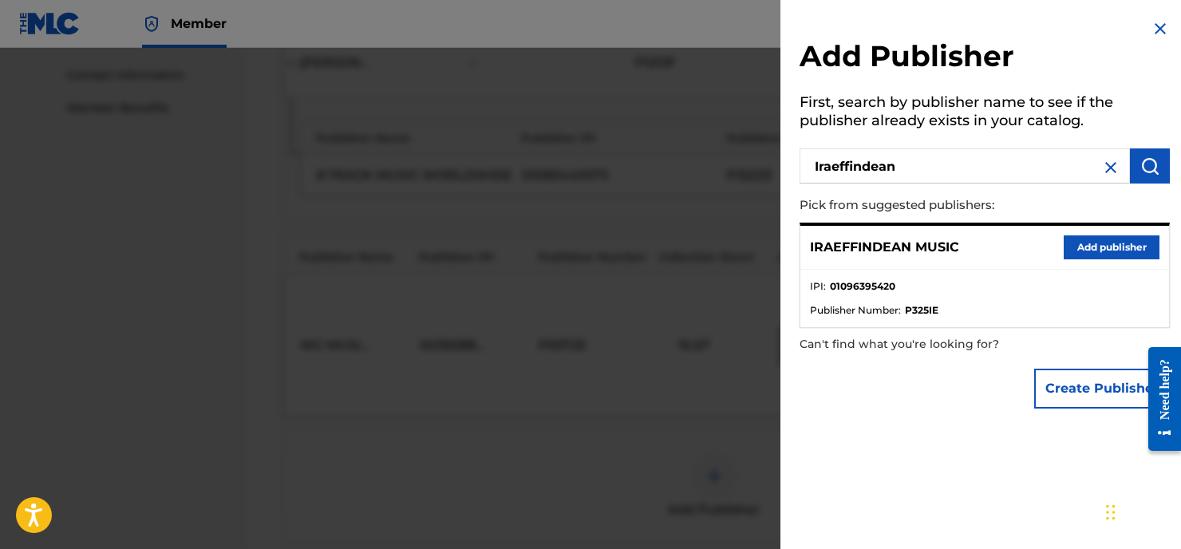
click at [1093, 247] on button "Add publisher" at bounding box center [1111, 247] width 96 height 24
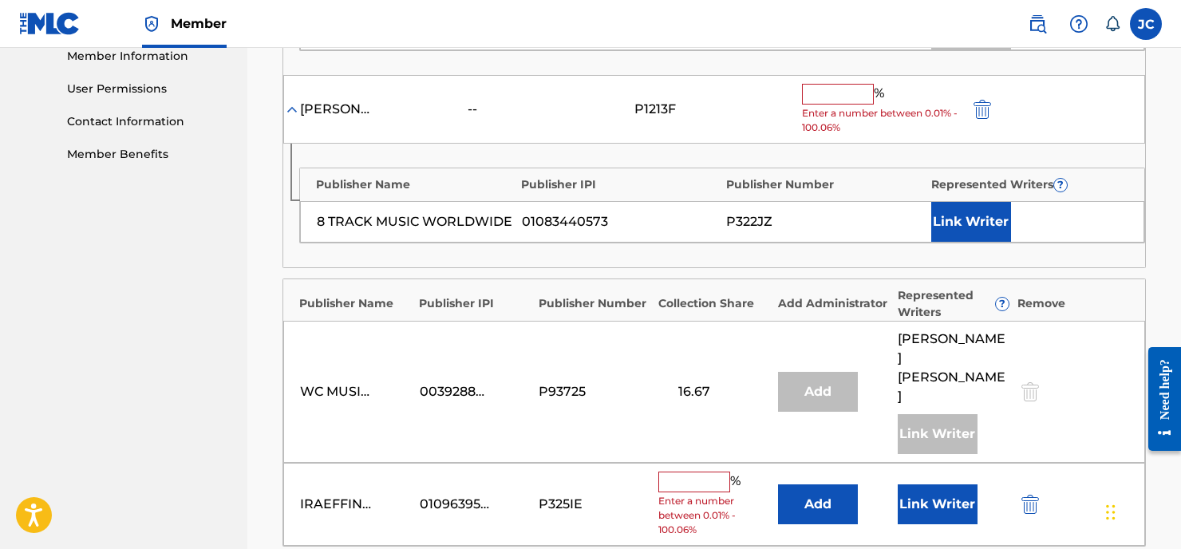
scroll to position [723, 0]
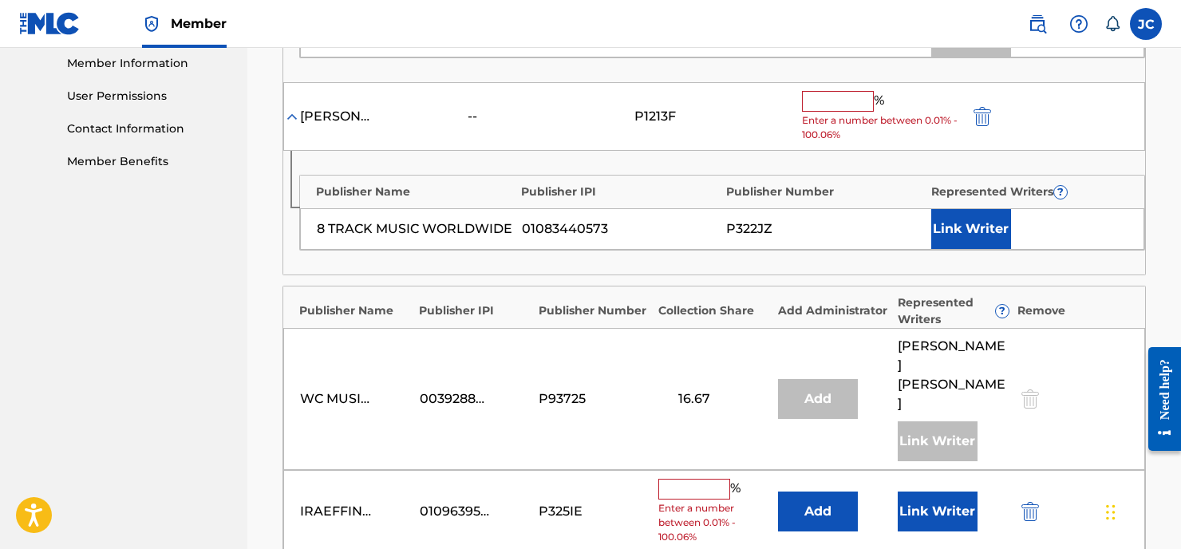
click at [668, 479] on input "text" at bounding box center [694, 489] width 72 height 21
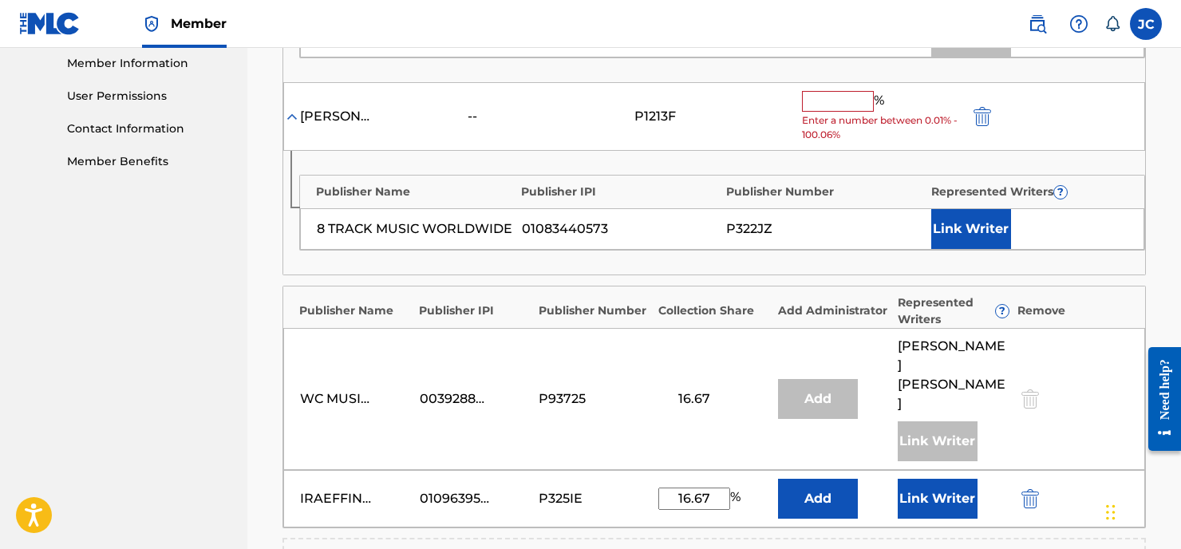
type input "16.67"
click at [821, 479] on button "Add" at bounding box center [818, 499] width 80 height 40
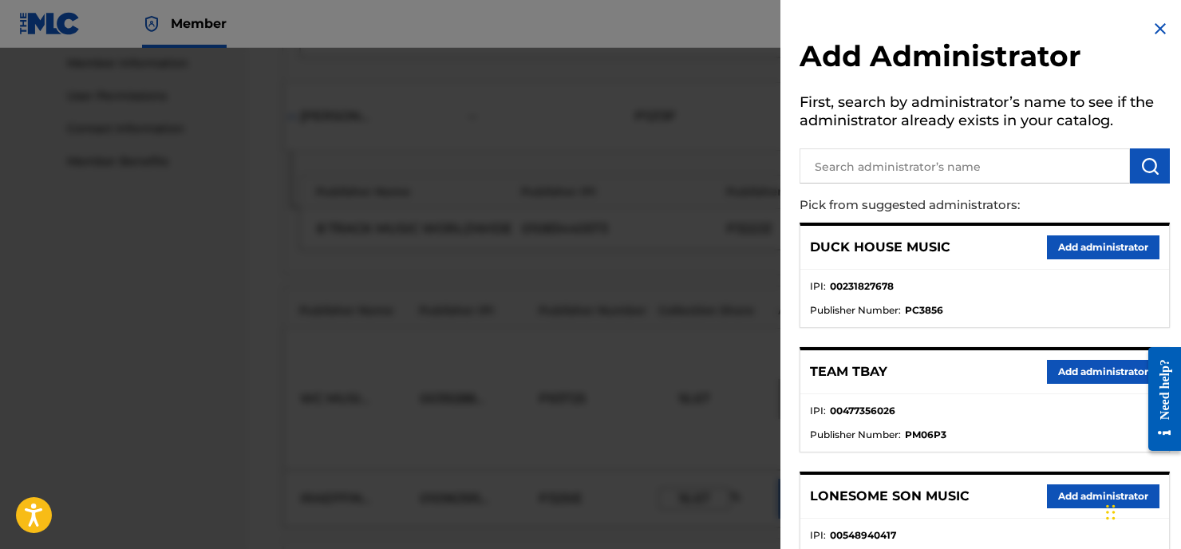
click at [869, 159] on input "text" at bounding box center [964, 165] width 330 height 35
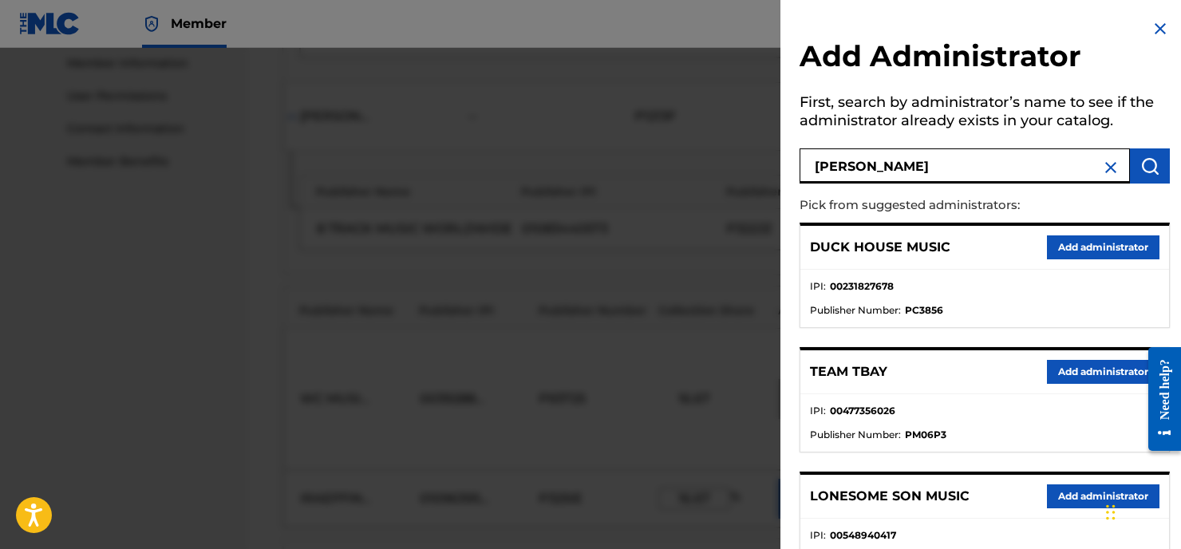
type input "[PERSON_NAME]"
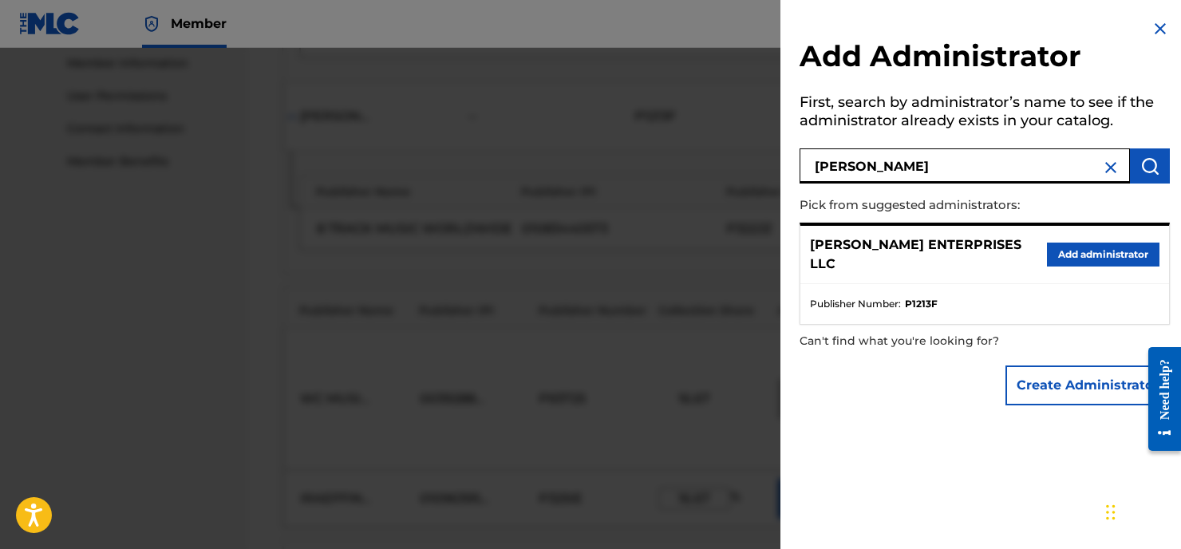
click at [1062, 243] on button "Add administrator" at bounding box center [1102, 254] width 112 height 24
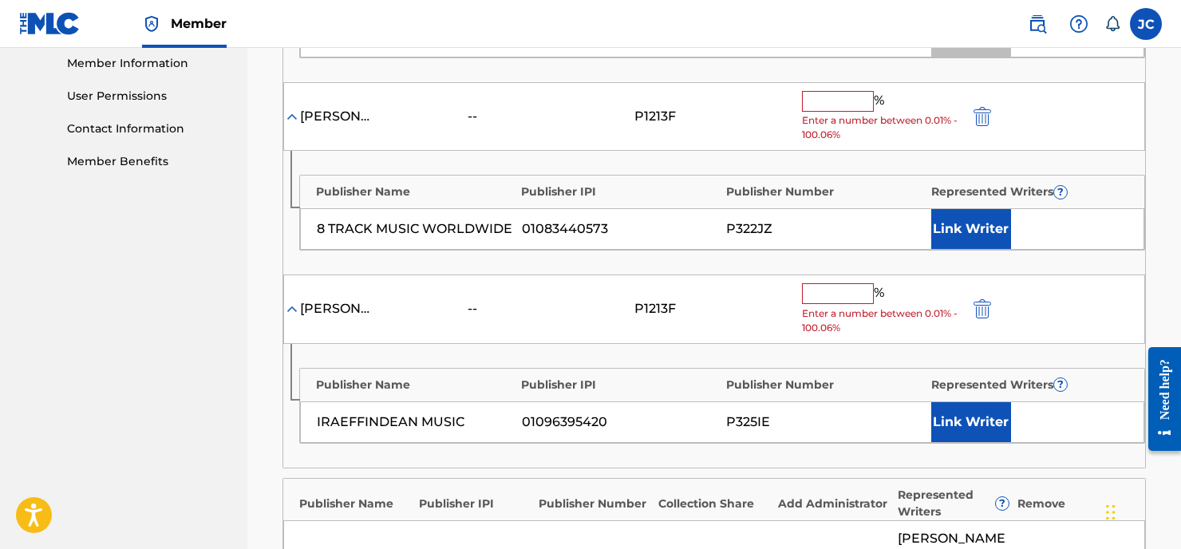
click at [824, 283] on input "text" at bounding box center [838, 293] width 72 height 21
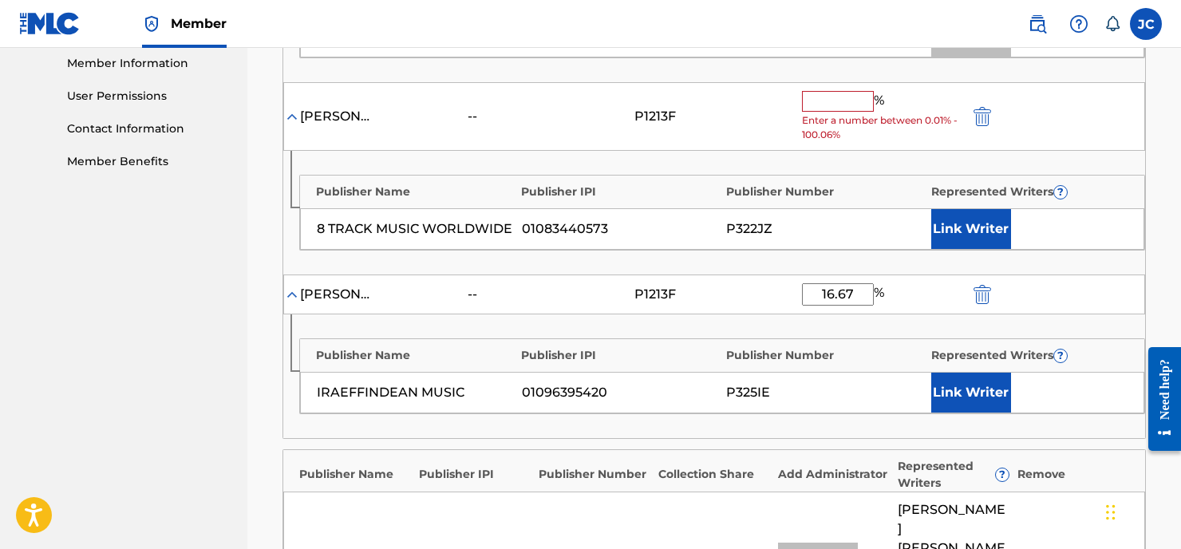
type input "16.67"
click at [824, 91] on input "text" at bounding box center [838, 101] width 72 height 21
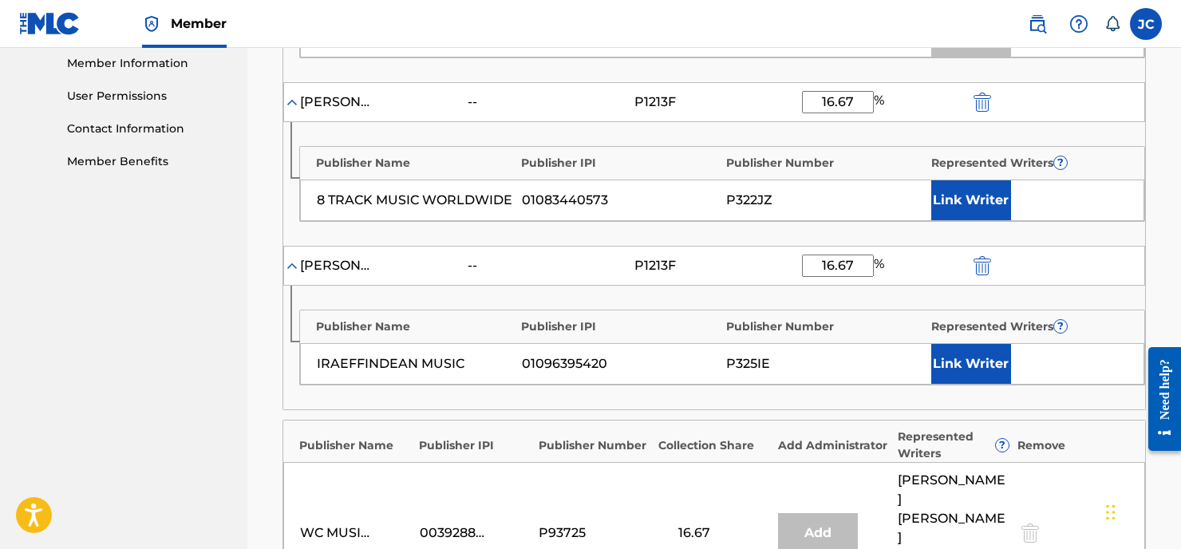
type input "16.67"
click at [988, 187] on button "Link Writer" at bounding box center [971, 200] width 80 height 40
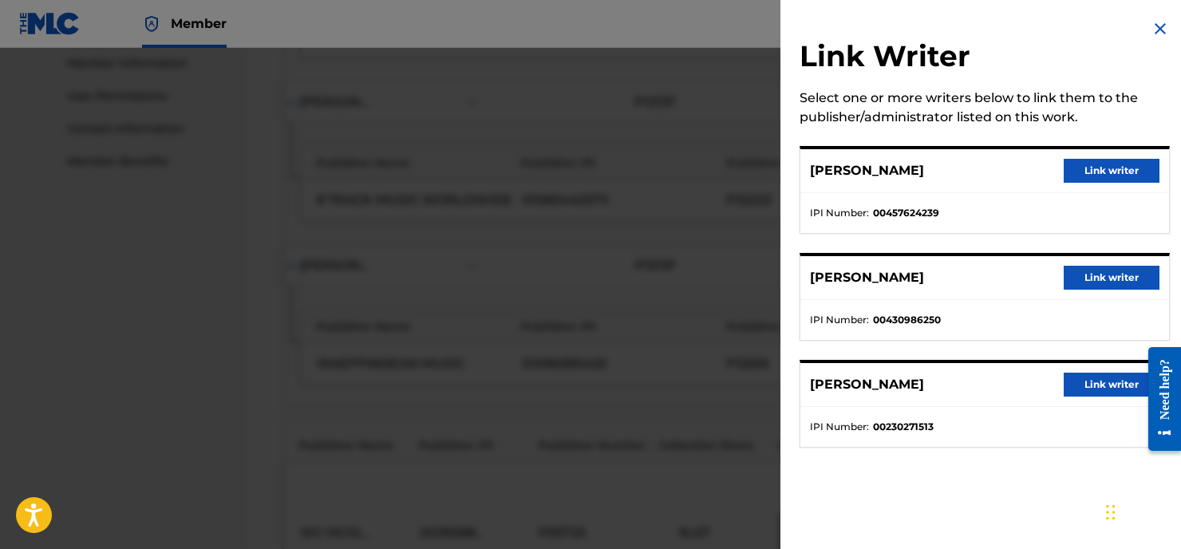
click at [1098, 171] on button "Link writer" at bounding box center [1111, 171] width 96 height 24
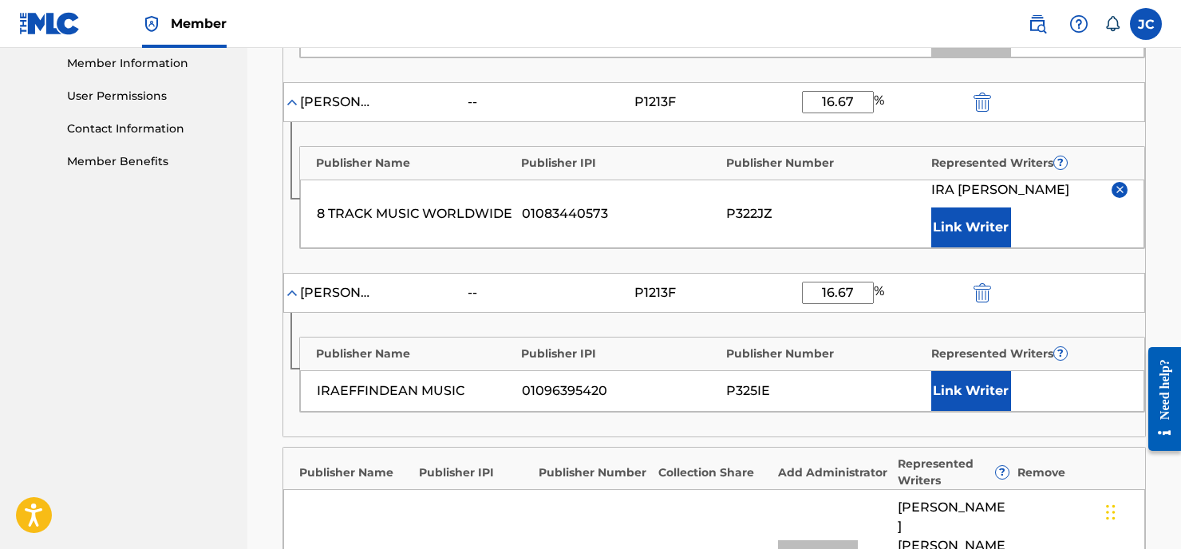
click at [968, 371] on button "Link Writer" at bounding box center [971, 391] width 80 height 40
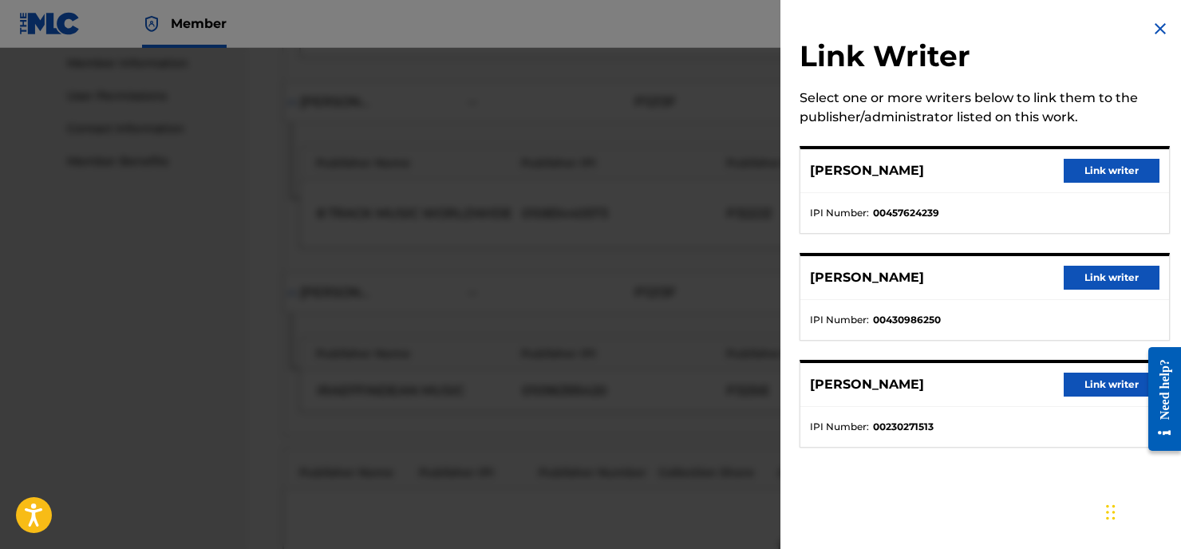
click at [1094, 171] on button "Link writer" at bounding box center [1111, 171] width 96 height 24
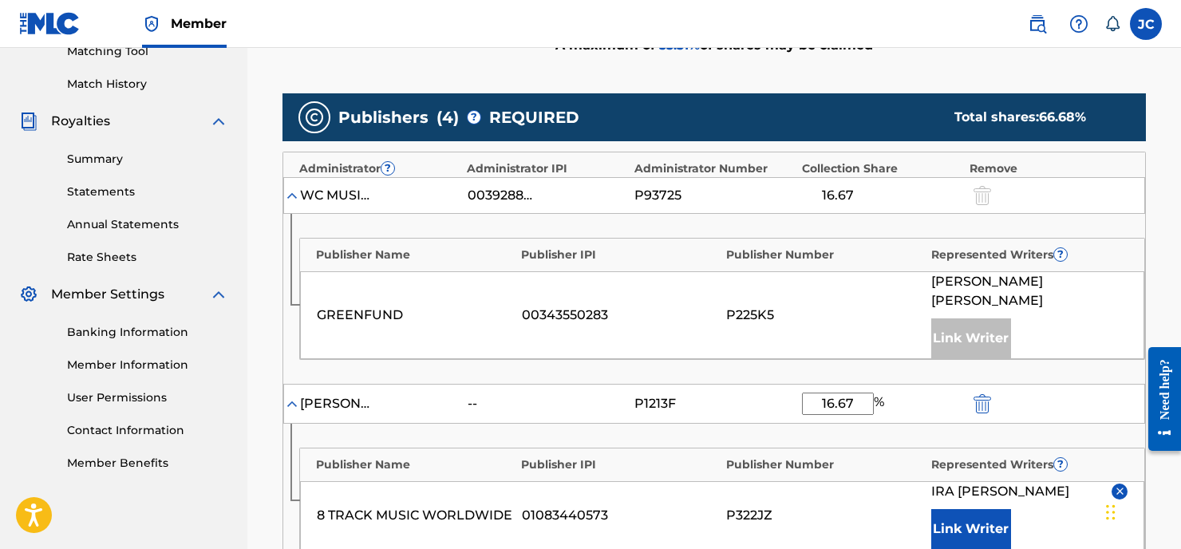
scroll to position [1152, 0]
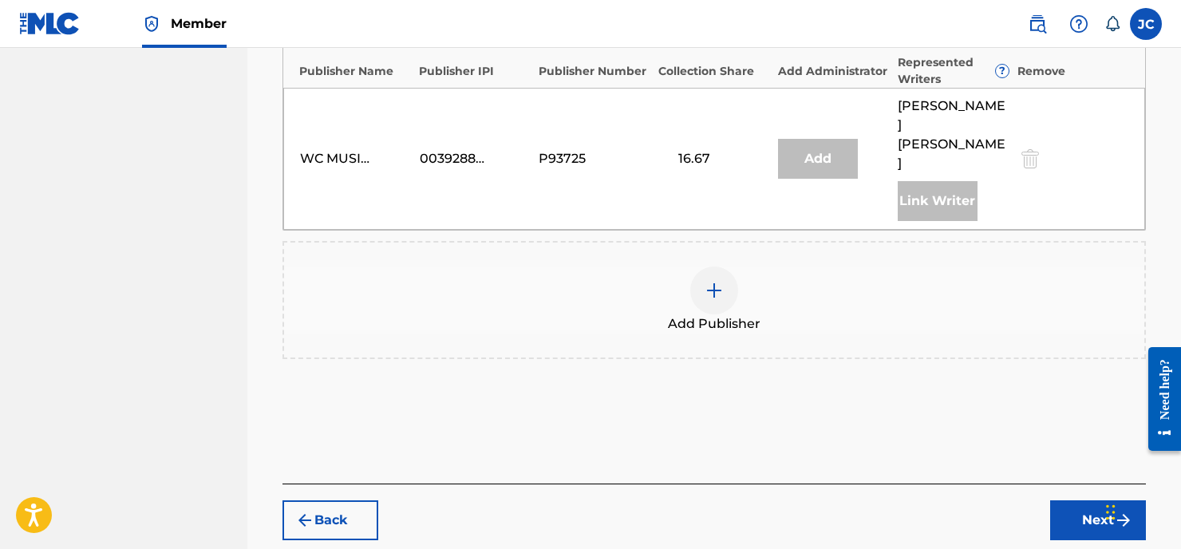
click at [1102, 500] on button "Next" at bounding box center [1098, 520] width 96 height 40
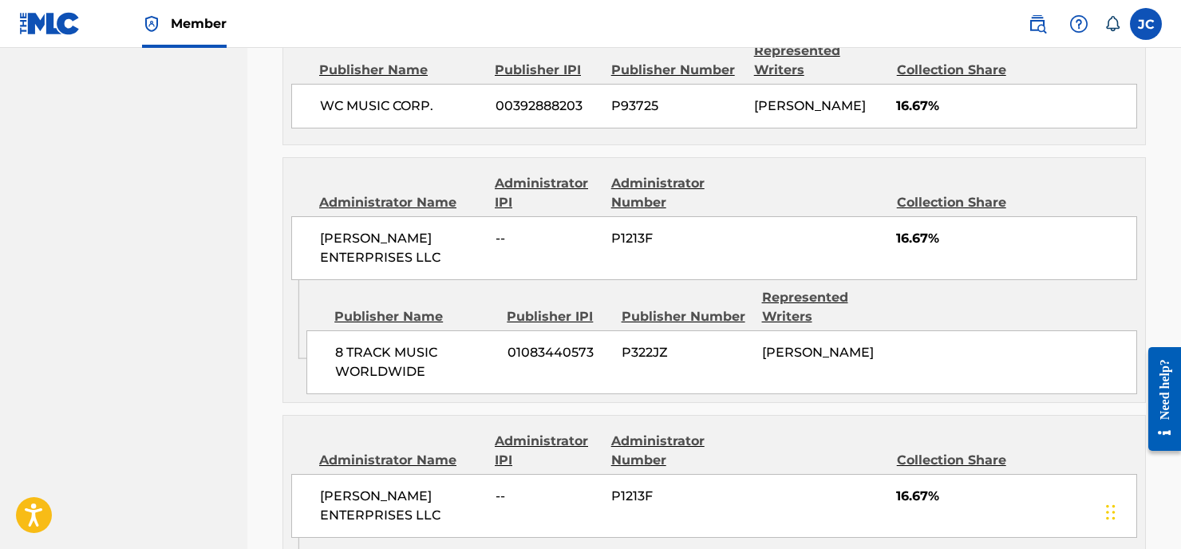
scroll to position [1192, 0]
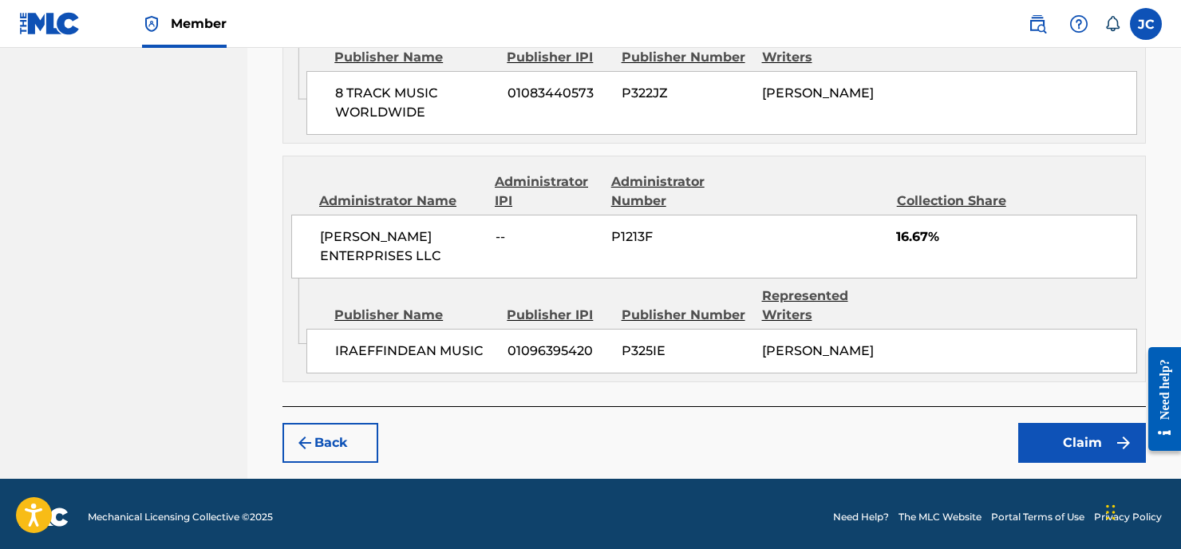
click at [1087, 447] on button "Claim" at bounding box center [1082, 443] width 128 height 40
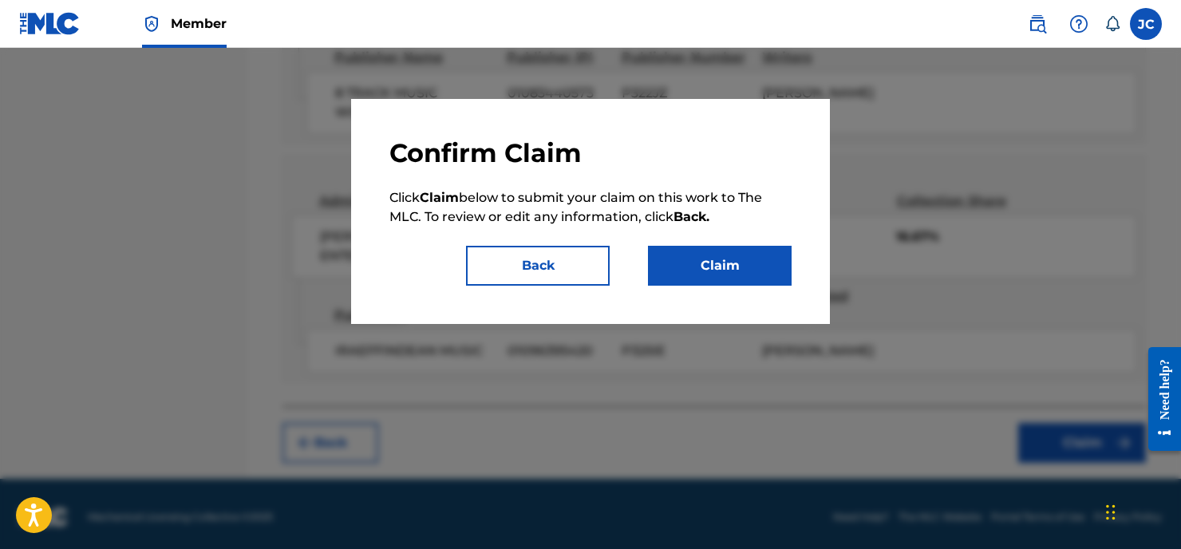
click at [753, 267] on button "Claim" at bounding box center [720, 266] width 144 height 40
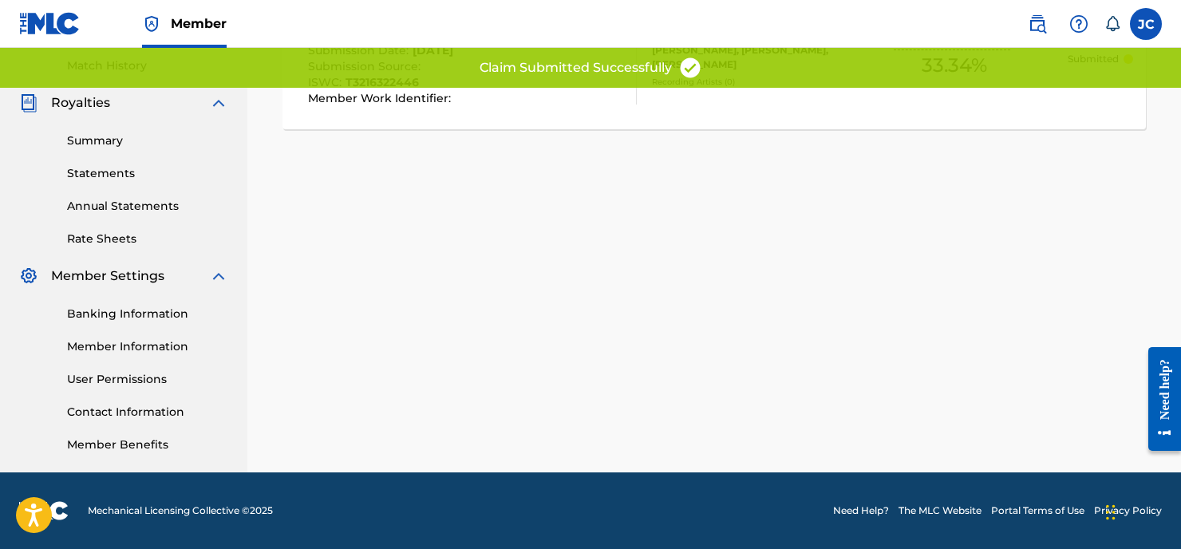
scroll to position [440, 0]
